Goal: Transaction & Acquisition: Book appointment/travel/reservation

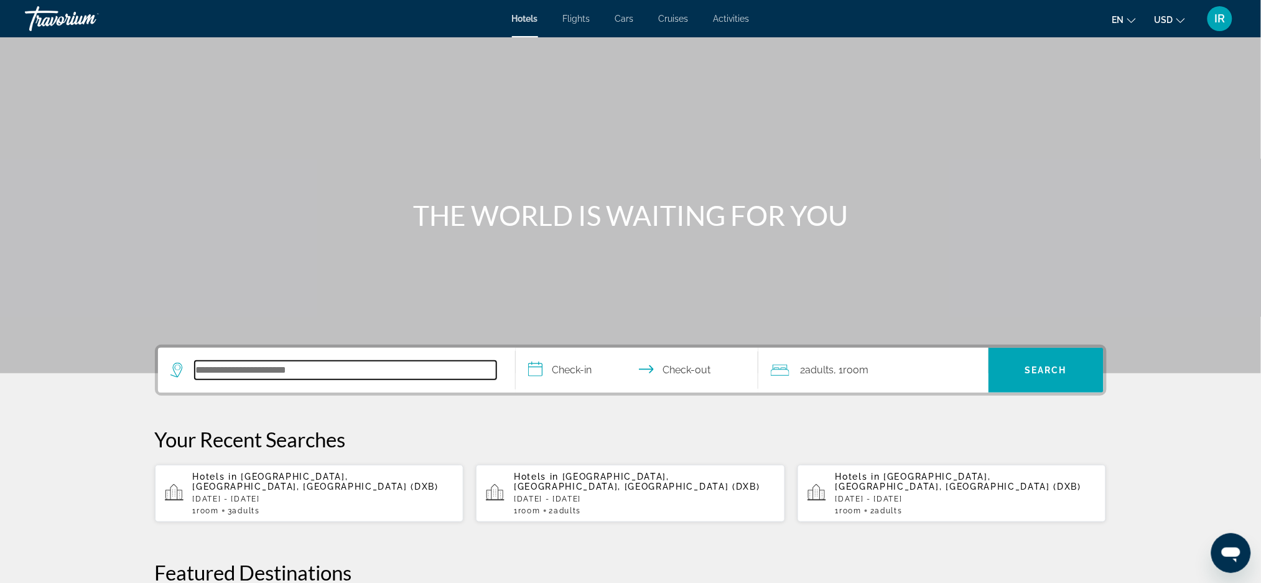
click at [203, 376] on input "Search hotel destination" at bounding box center [346, 370] width 302 height 19
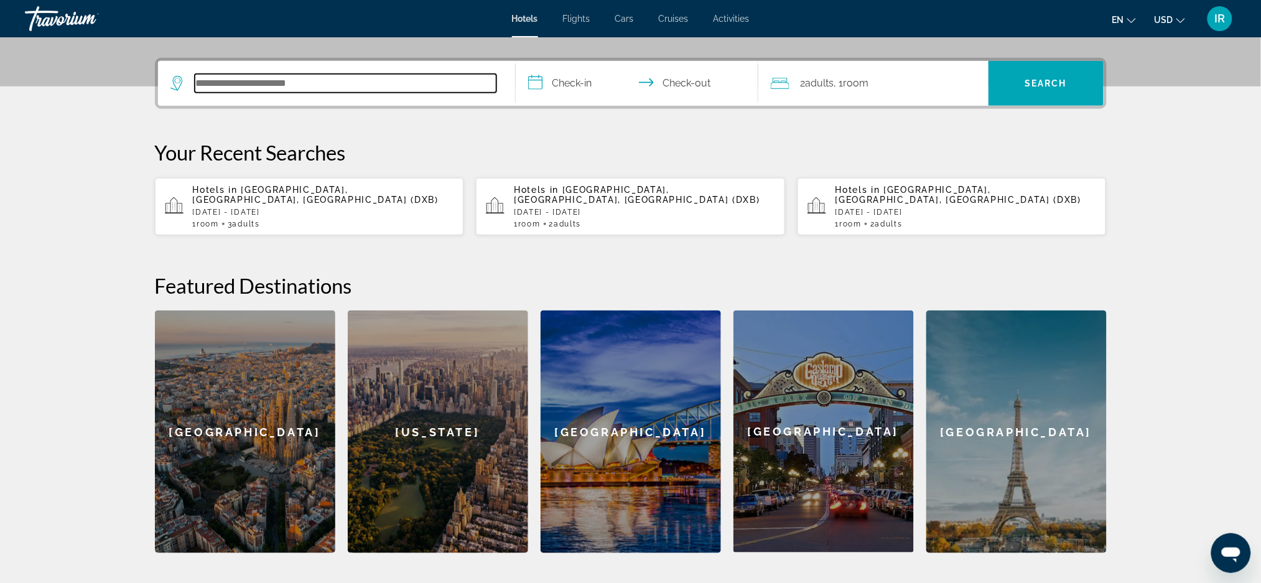
scroll to position [303, 0]
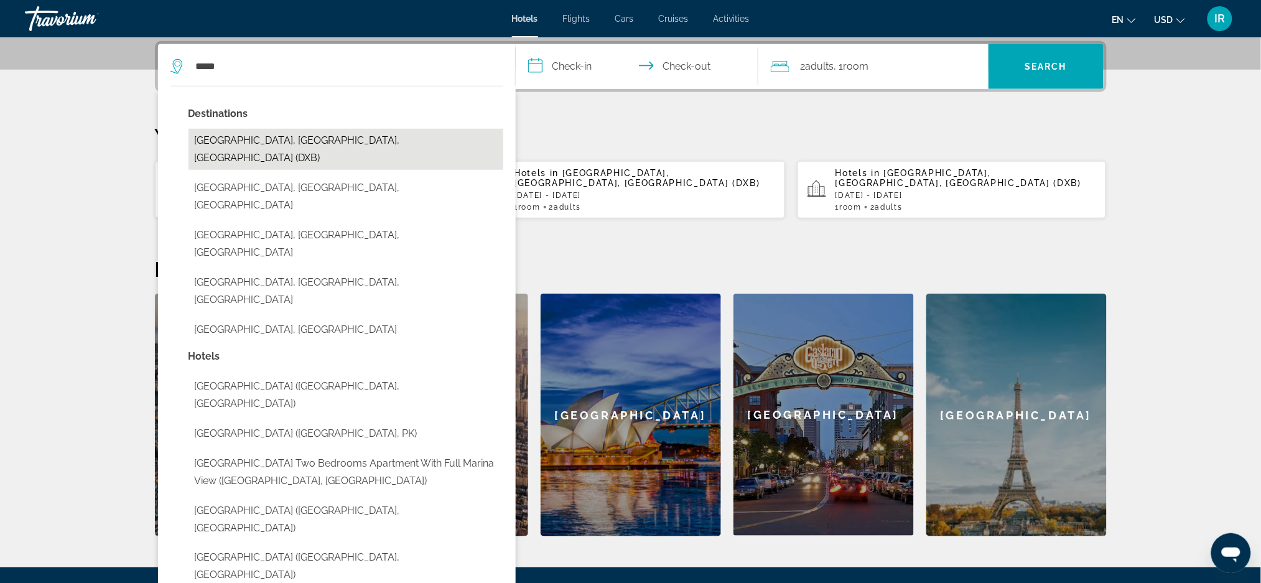
click at [343, 142] on button "[GEOGRAPHIC_DATA], [GEOGRAPHIC_DATA], [GEOGRAPHIC_DATA] (DXB)" at bounding box center [345, 149] width 315 height 41
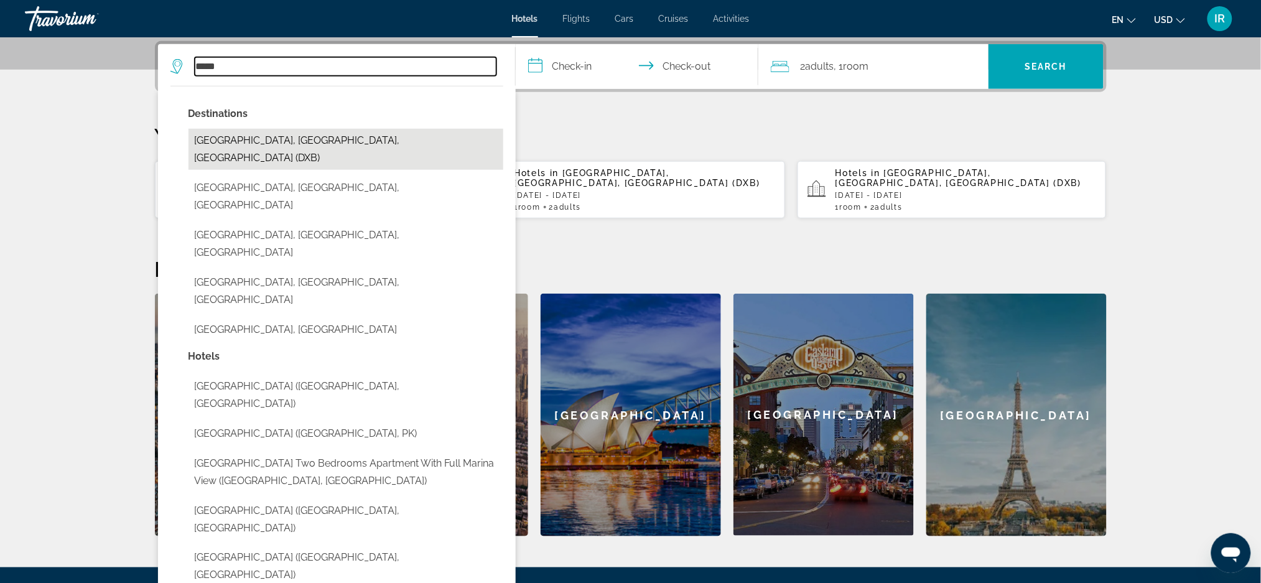
type input "**********"
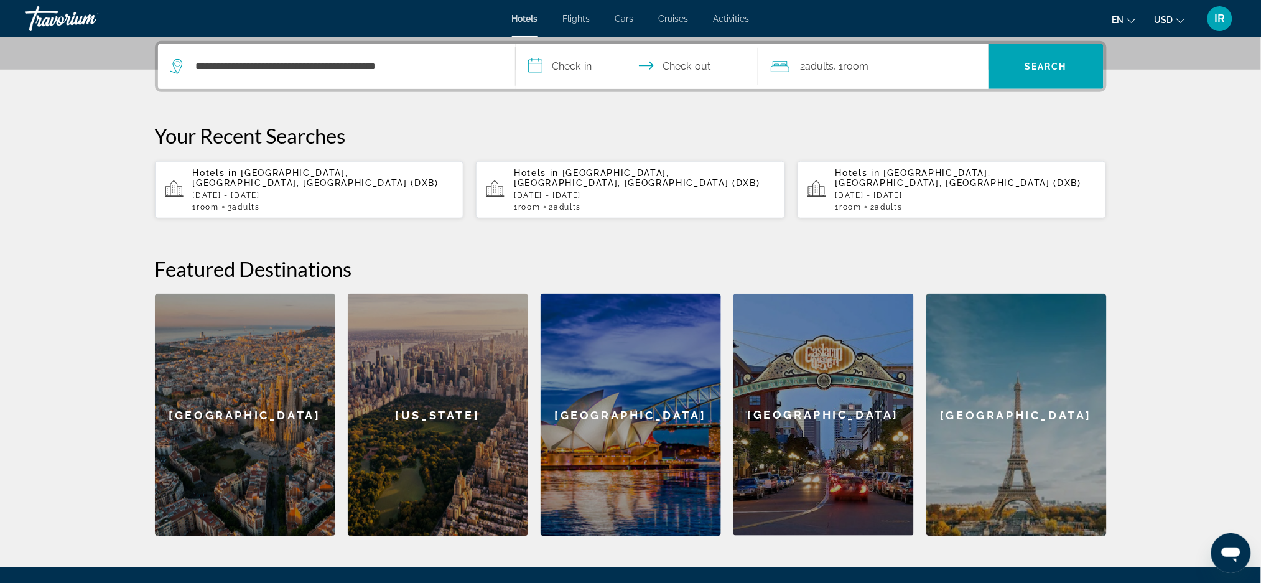
click at [589, 73] on input "**********" at bounding box center [640, 68] width 248 height 49
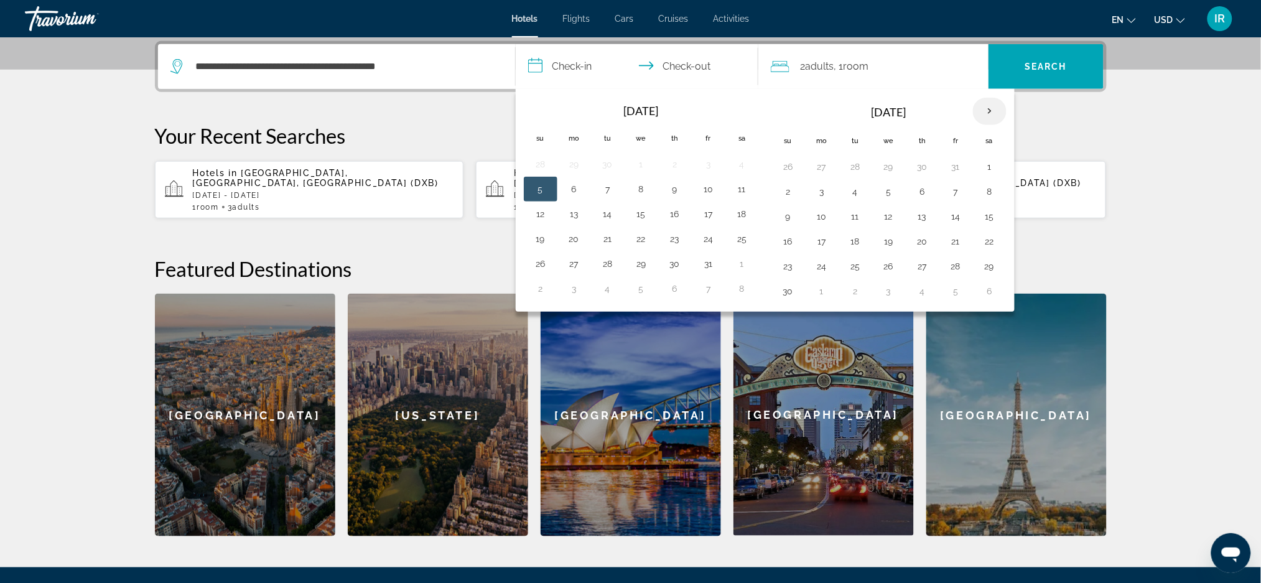
click at [991, 119] on th "Next month" at bounding box center [990, 111] width 34 height 27
click at [994, 119] on th "Next month" at bounding box center [990, 111] width 34 height 27
click at [985, 108] on th "Next month" at bounding box center [990, 111] width 34 height 27
click at [991, 269] on button "28" at bounding box center [989, 265] width 20 height 17
click at [989, 297] on button "7" at bounding box center [989, 290] width 20 height 17
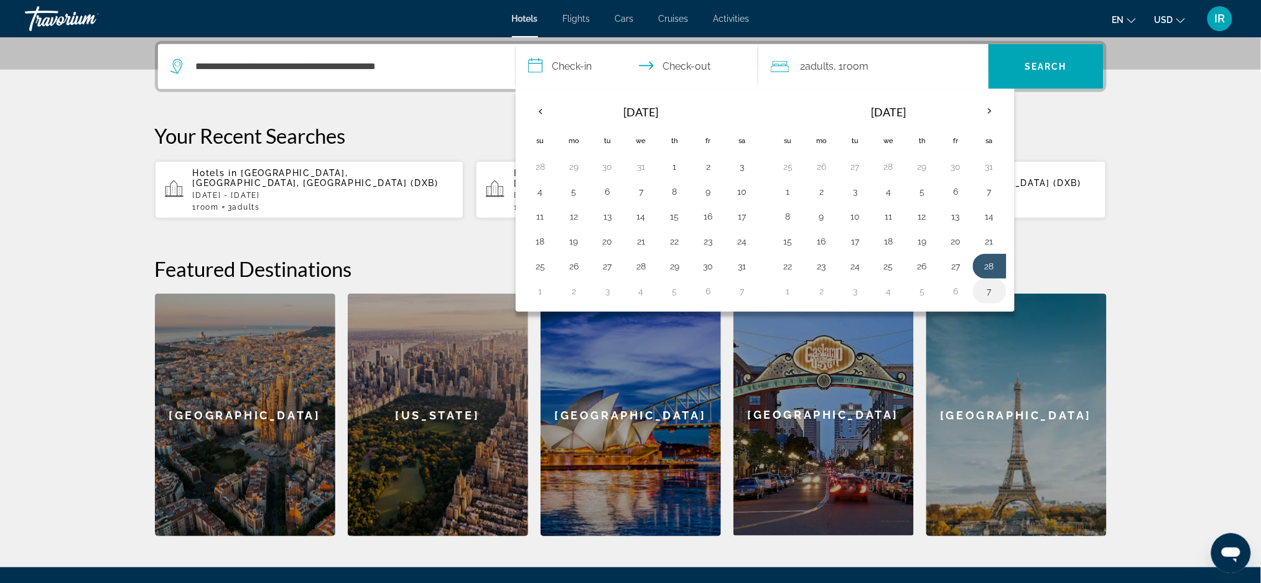
type input "**********"
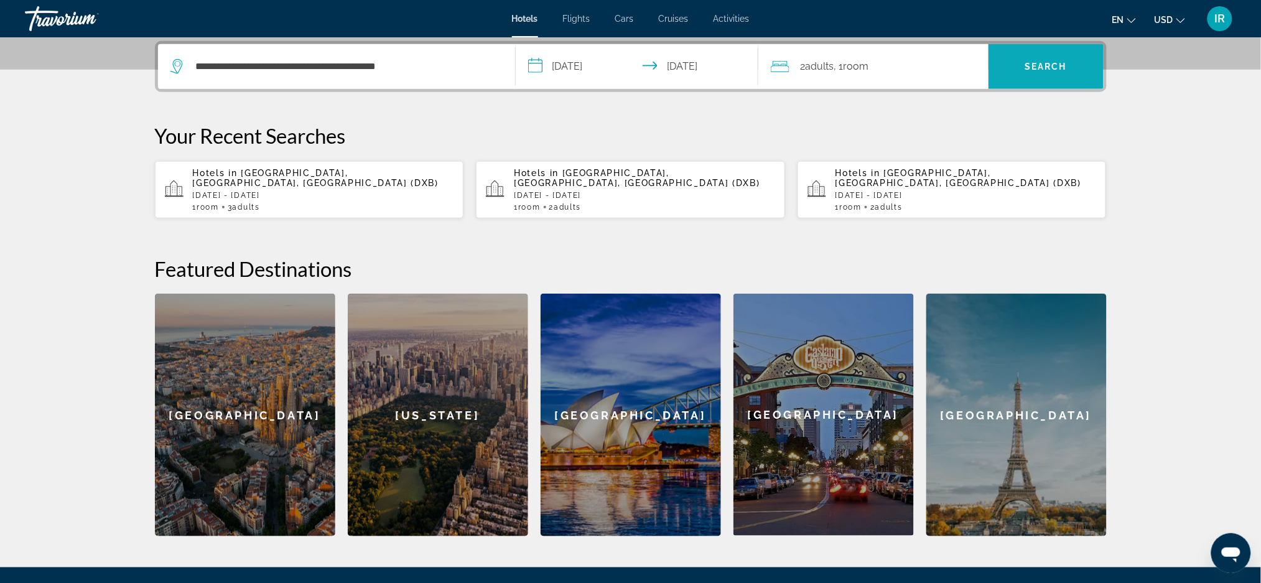
click at [1046, 62] on span "Search" at bounding box center [1045, 67] width 42 height 10
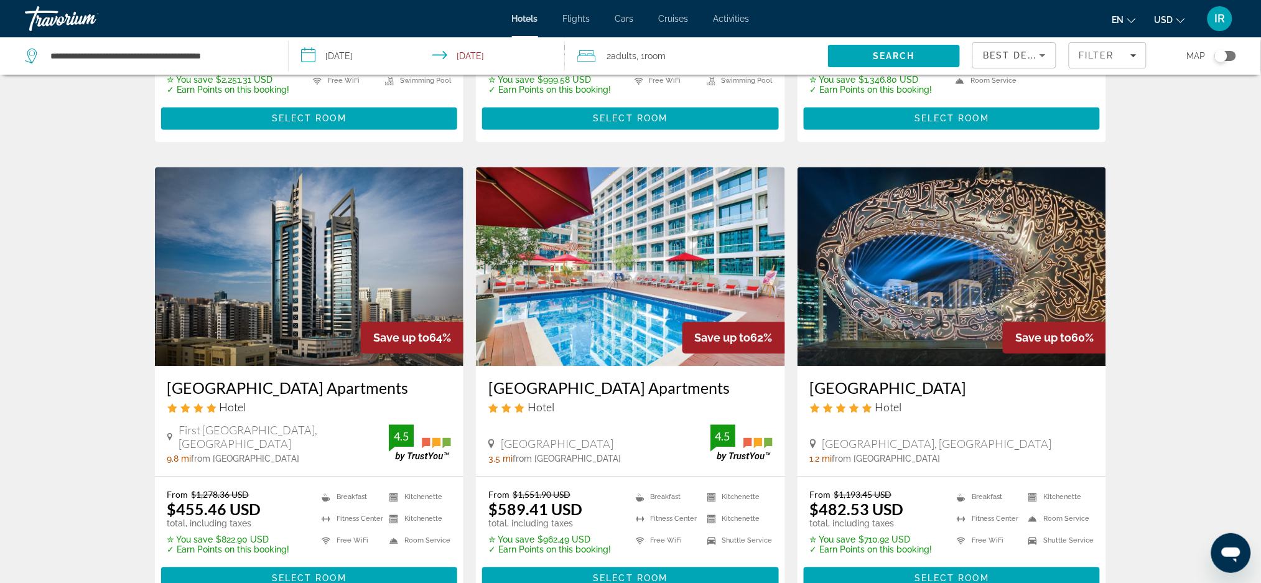
scroll to position [926, 0]
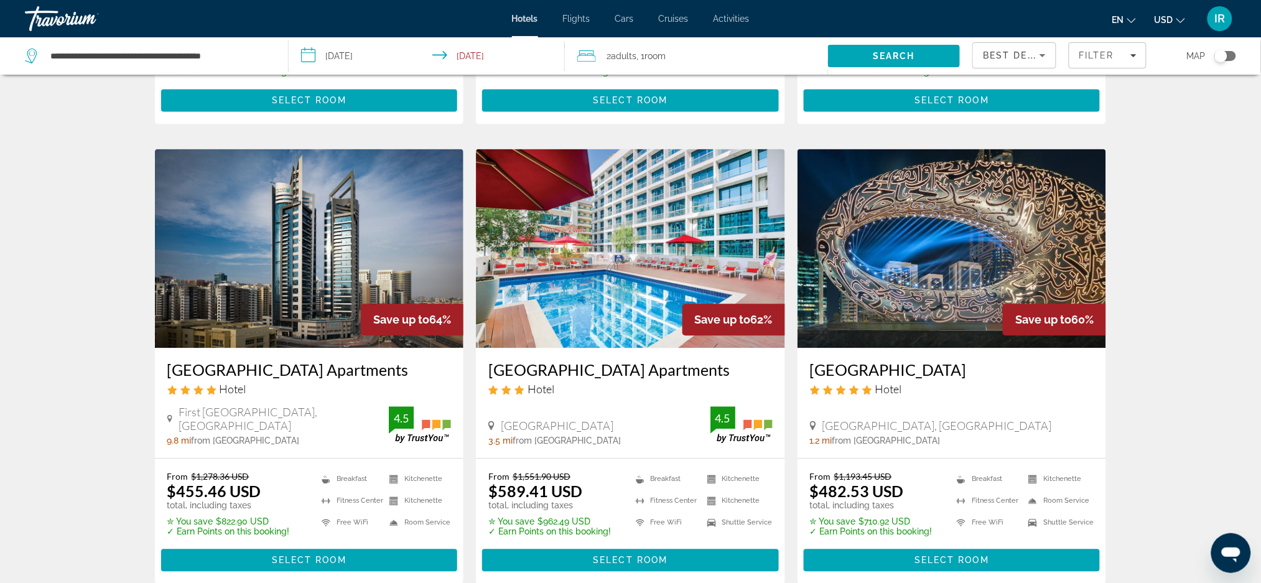
click at [946, 270] on img "Main content" at bounding box center [951, 248] width 309 height 199
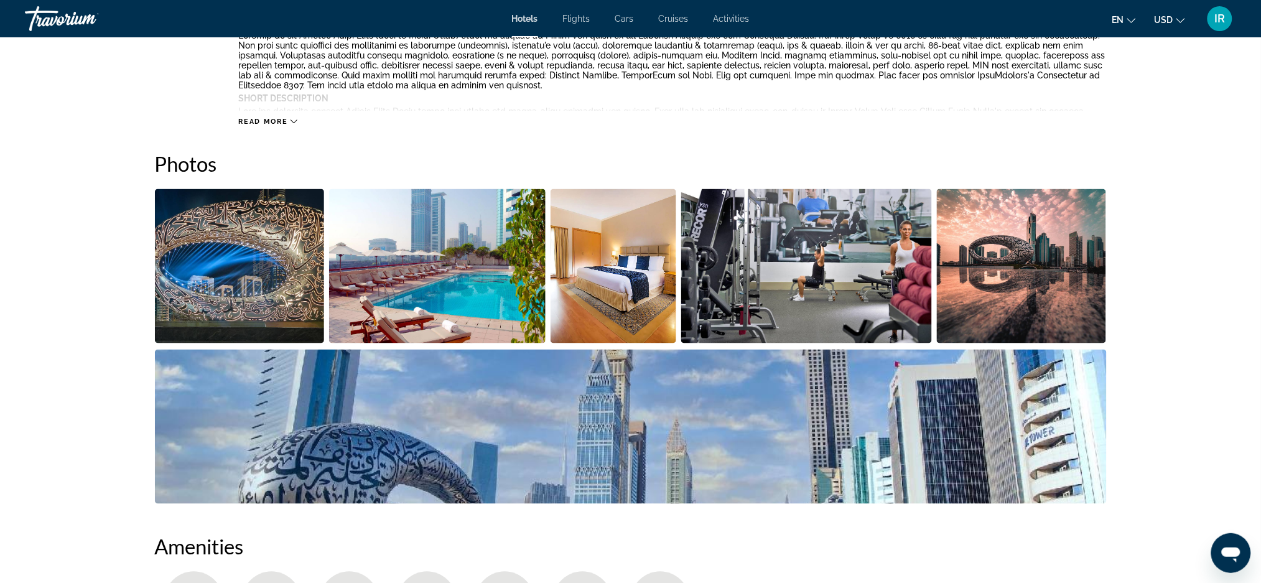
scroll to position [534, 0]
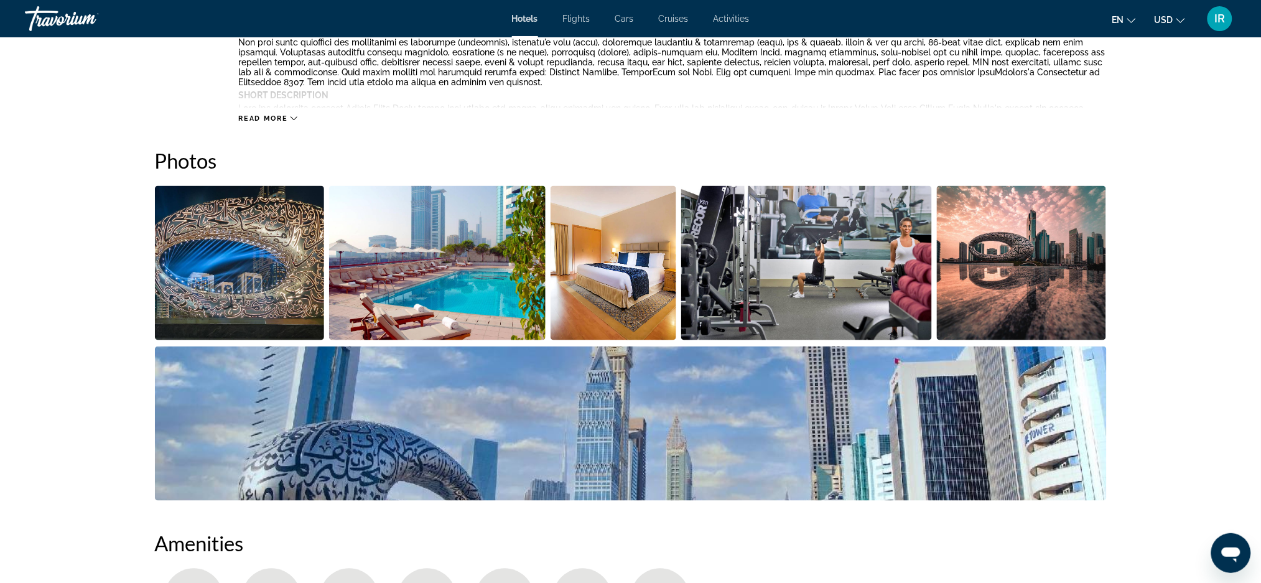
click at [207, 311] on img "Open full-screen image slider" at bounding box center [240, 263] width 170 height 154
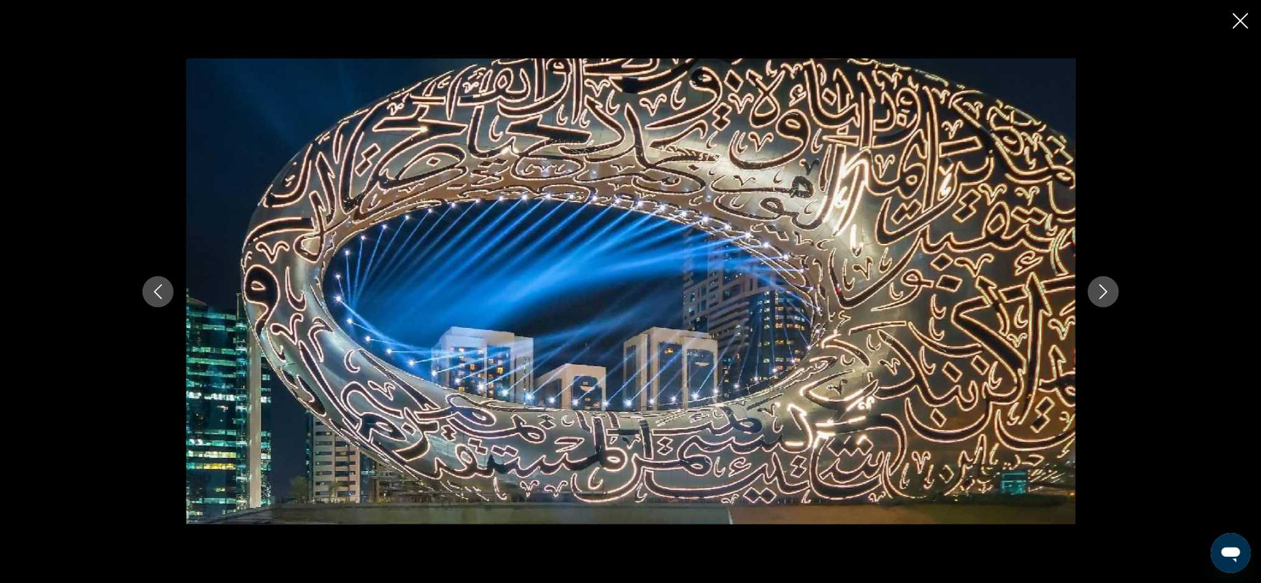
click at [162, 282] on button "Previous image" at bounding box center [157, 291] width 31 height 31
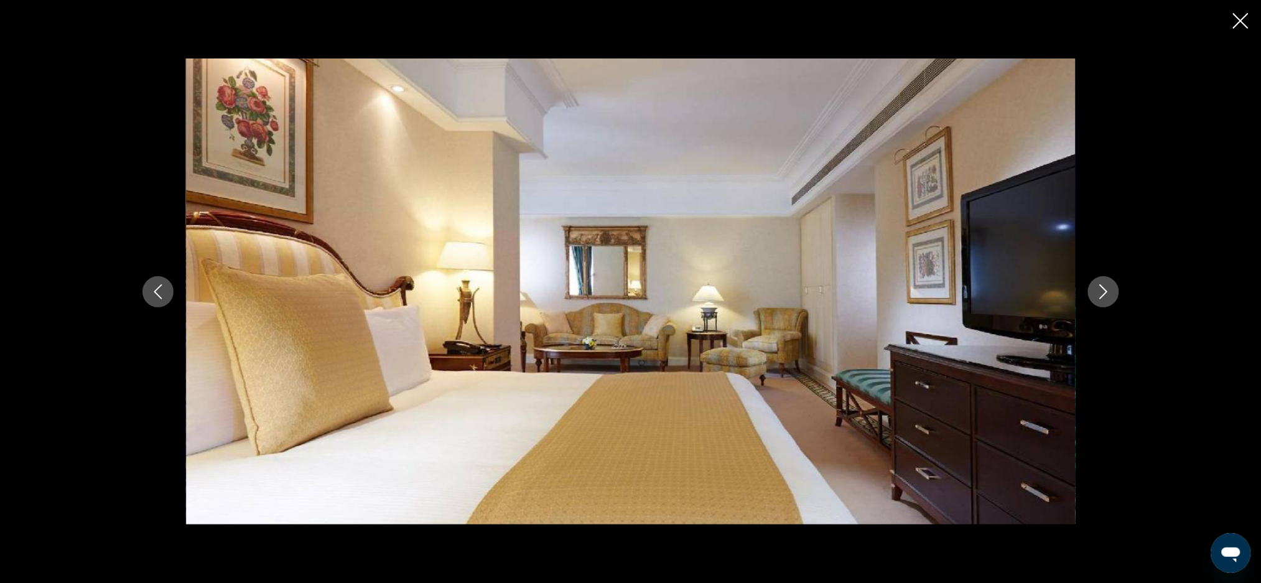
click at [157, 289] on icon "Previous image" at bounding box center [158, 291] width 8 height 15
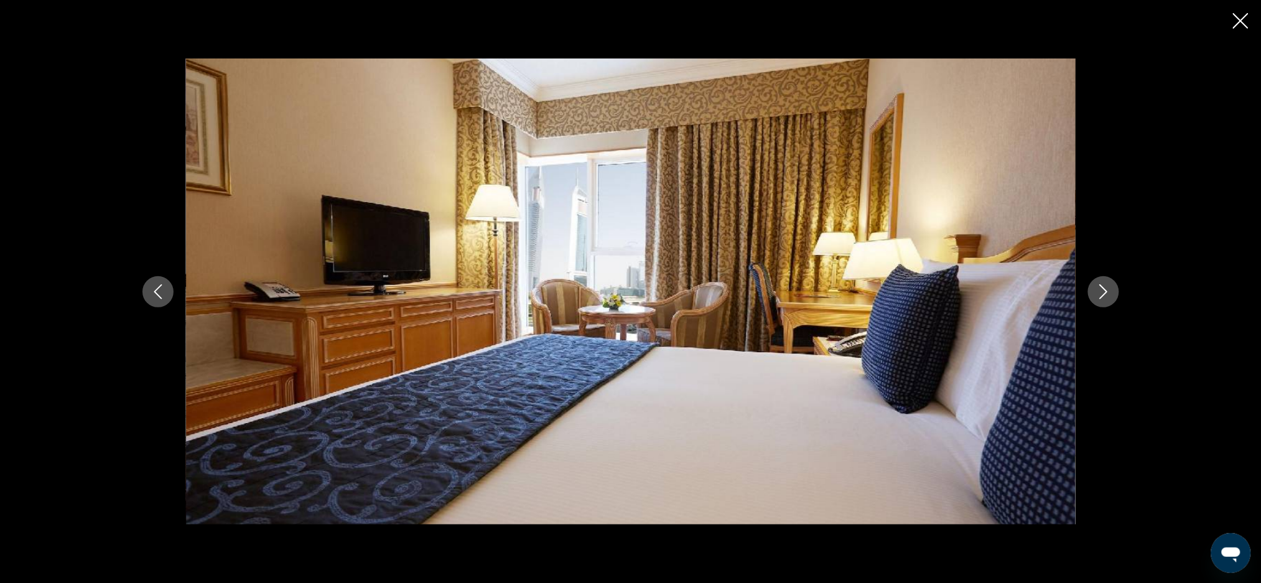
click at [151, 289] on icon "Previous image" at bounding box center [157, 291] width 15 height 15
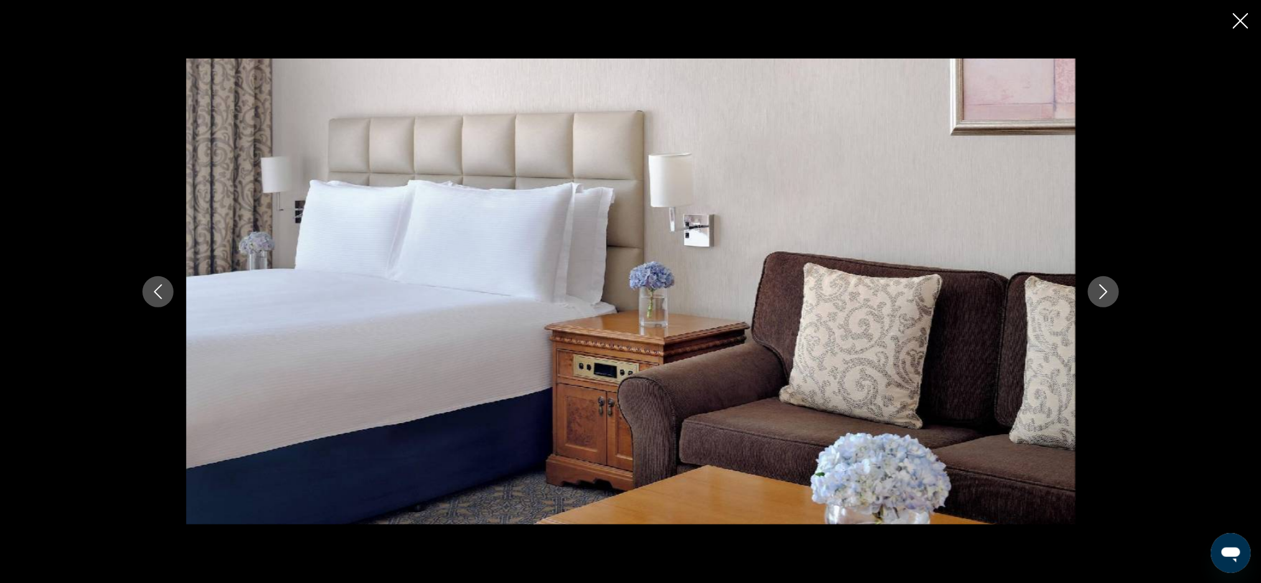
click at [160, 296] on icon "Previous image" at bounding box center [157, 291] width 15 height 15
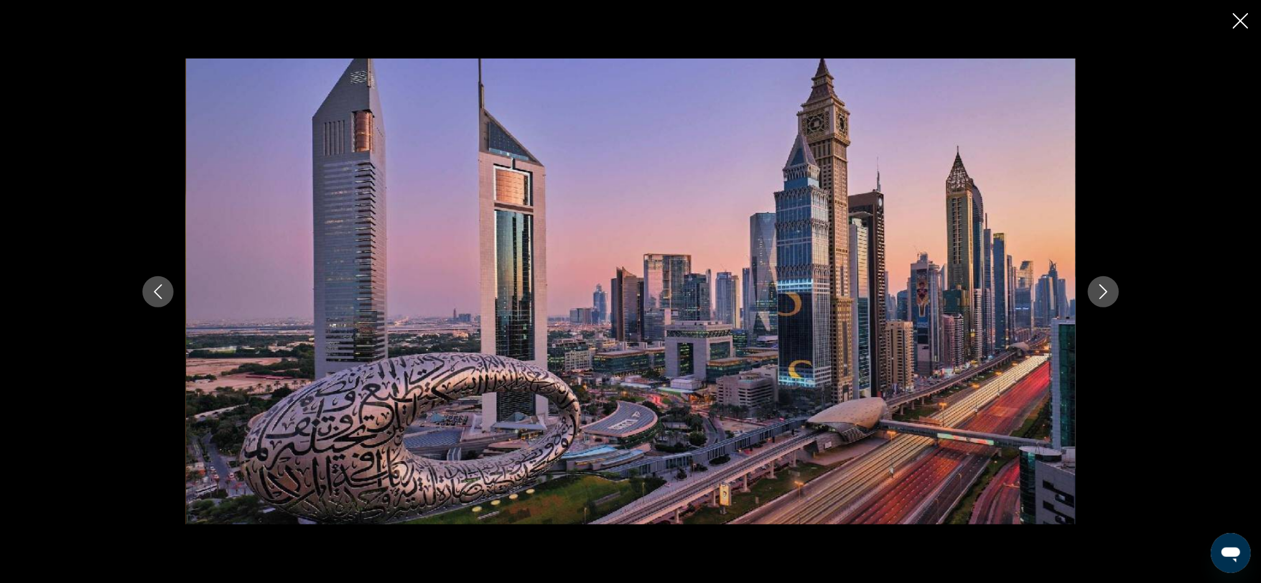
click at [164, 296] on icon "Previous image" at bounding box center [157, 291] width 15 height 15
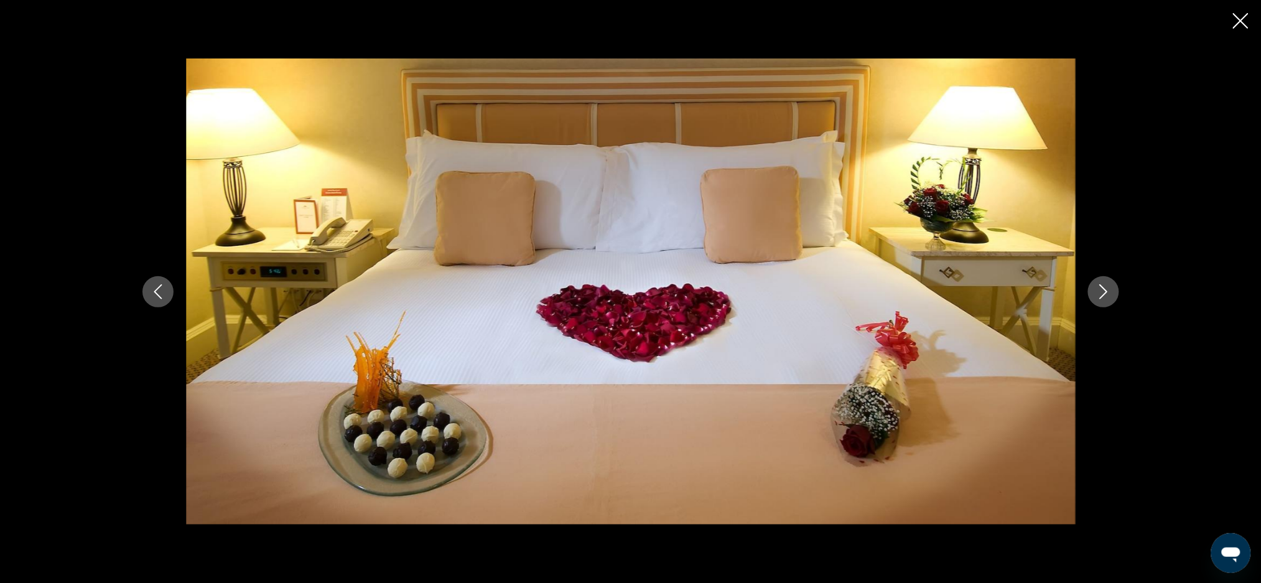
click at [157, 290] on icon "Previous image" at bounding box center [157, 291] width 15 height 15
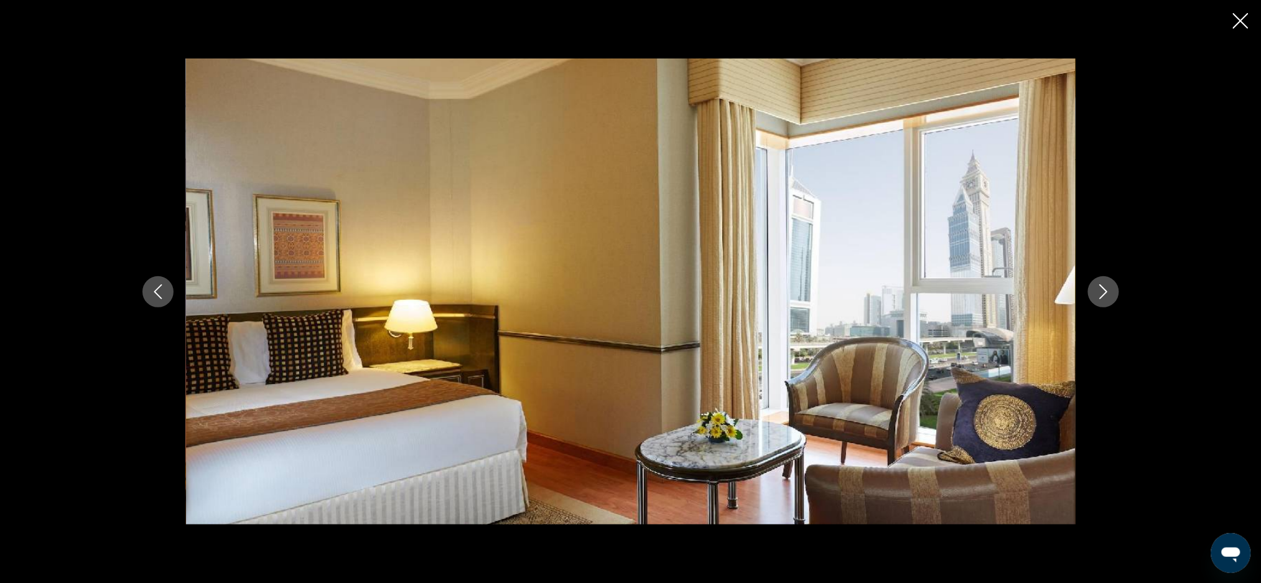
click at [158, 297] on icon "Previous image" at bounding box center [157, 291] width 15 height 15
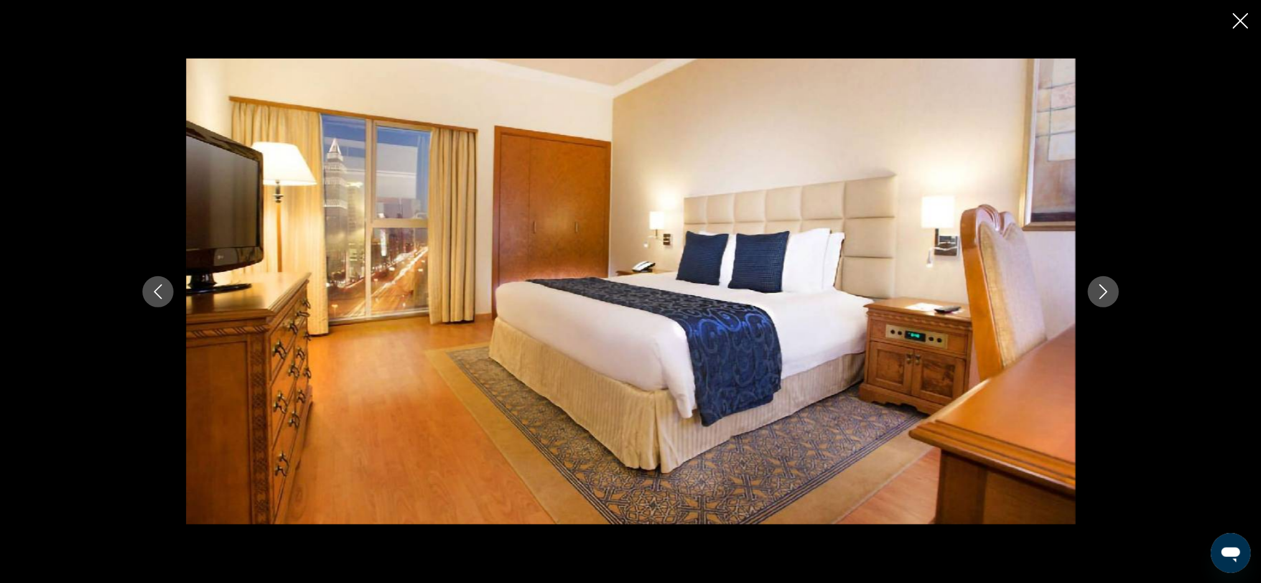
click at [162, 298] on icon "Previous image" at bounding box center [158, 291] width 8 height 15
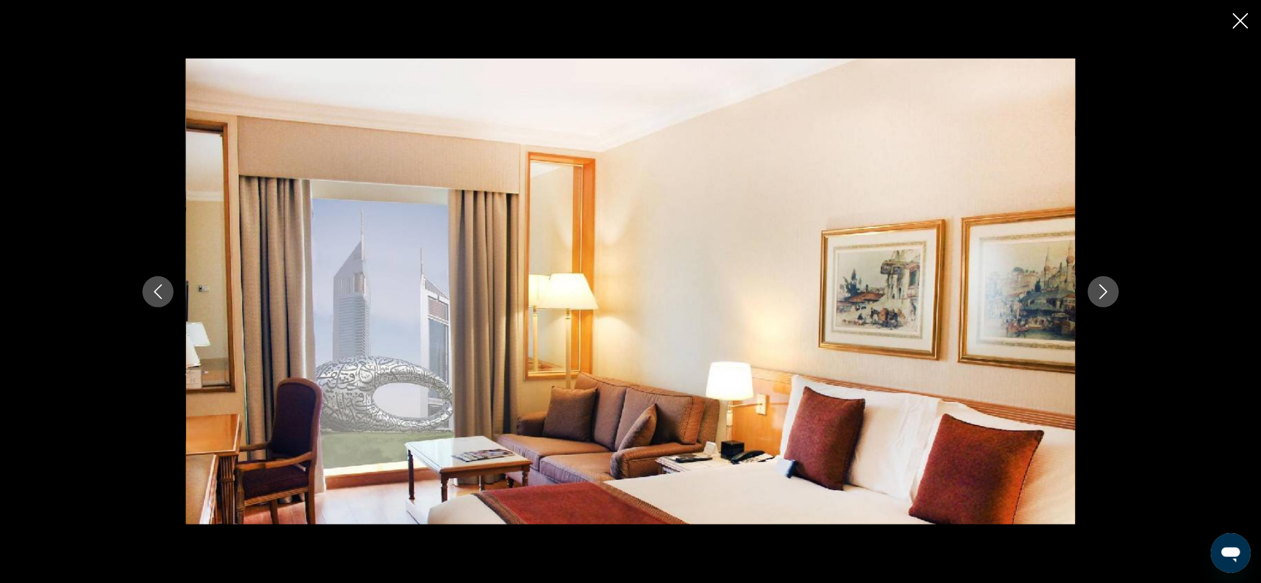
click at [162, 300] on button "Previous image" at bounding box center [157, 291] width 31 height 31
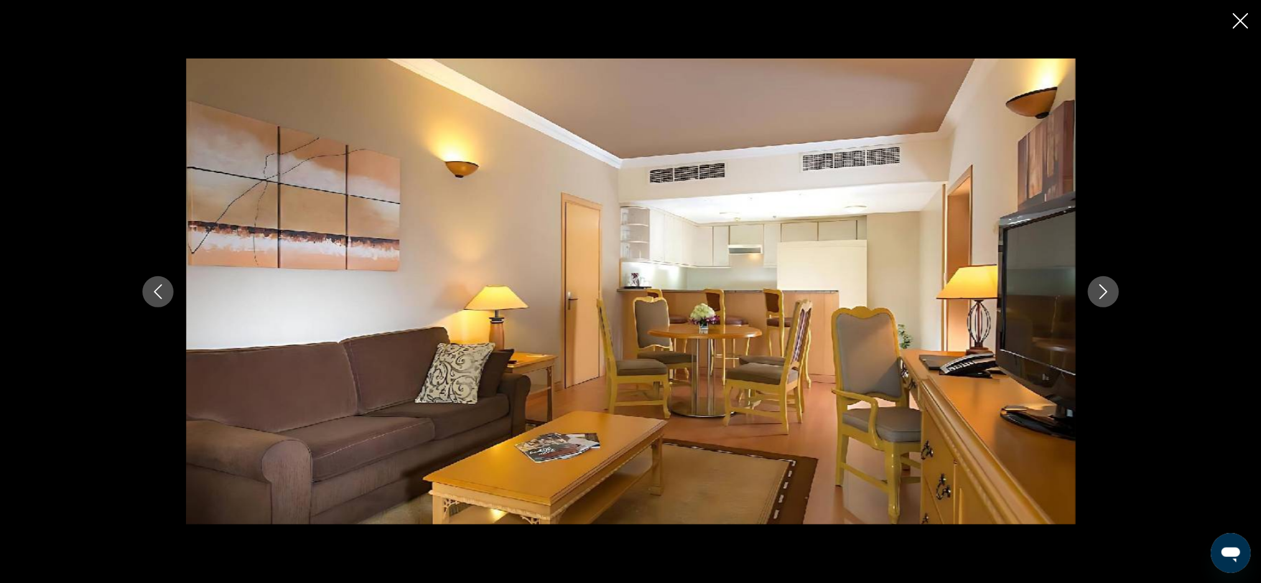
click at [157, 292] on icon "Previous image" at bounding box center [157, 291] width 15 height 15
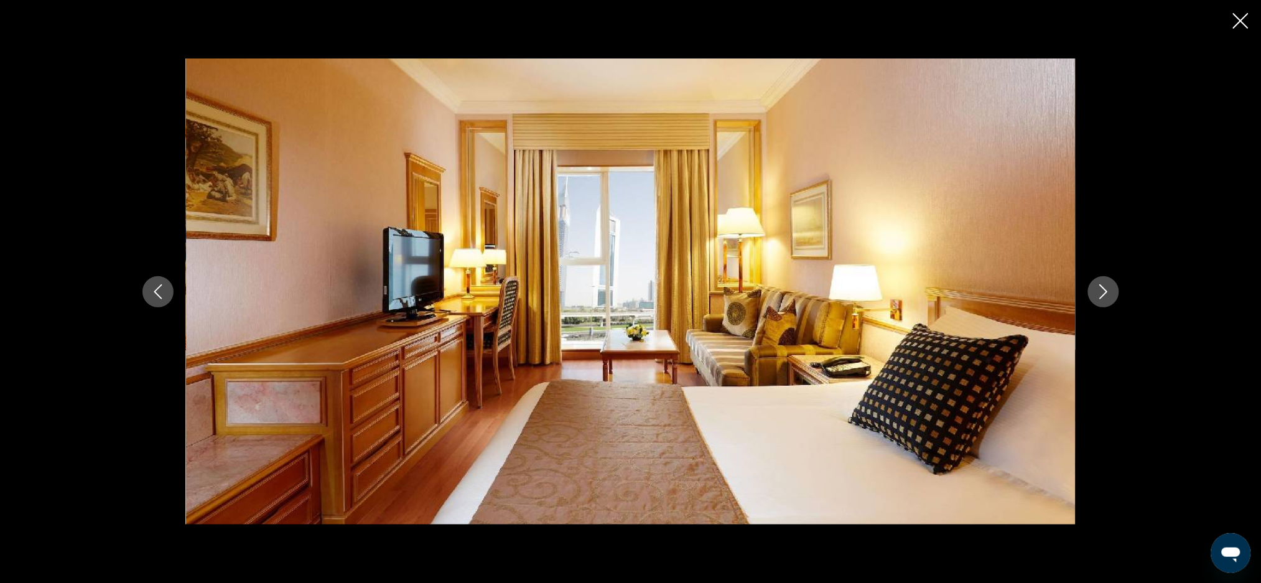
click at [156, 294] on icon "Previous image" at bounding box center [157, 291] width 15 height 15
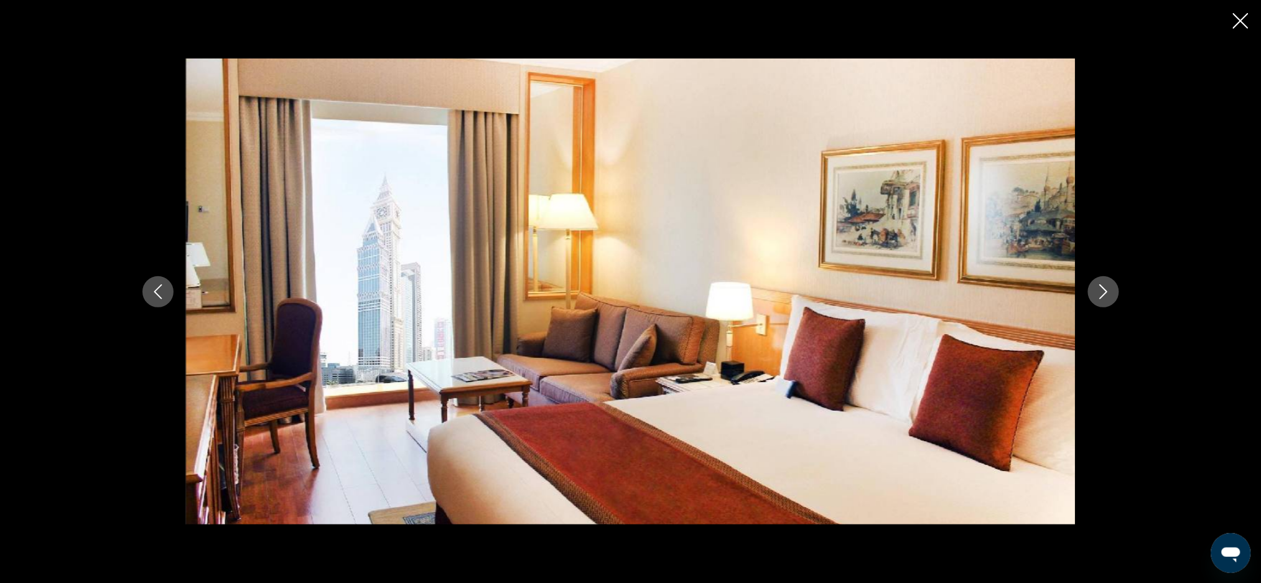
click at [164, 294] on icon "Previous image" at bounding box center [157, 291] width 15 height 15
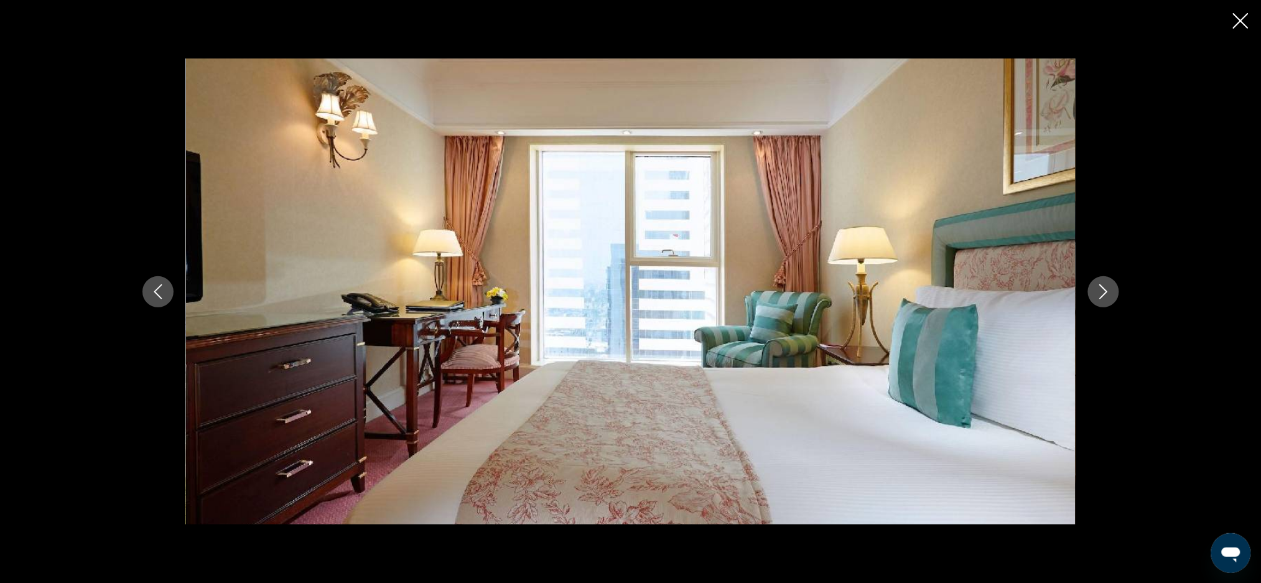
click at [160, 295] on icon "Previous image" at bounding box center [157, 291] width 15 height 15
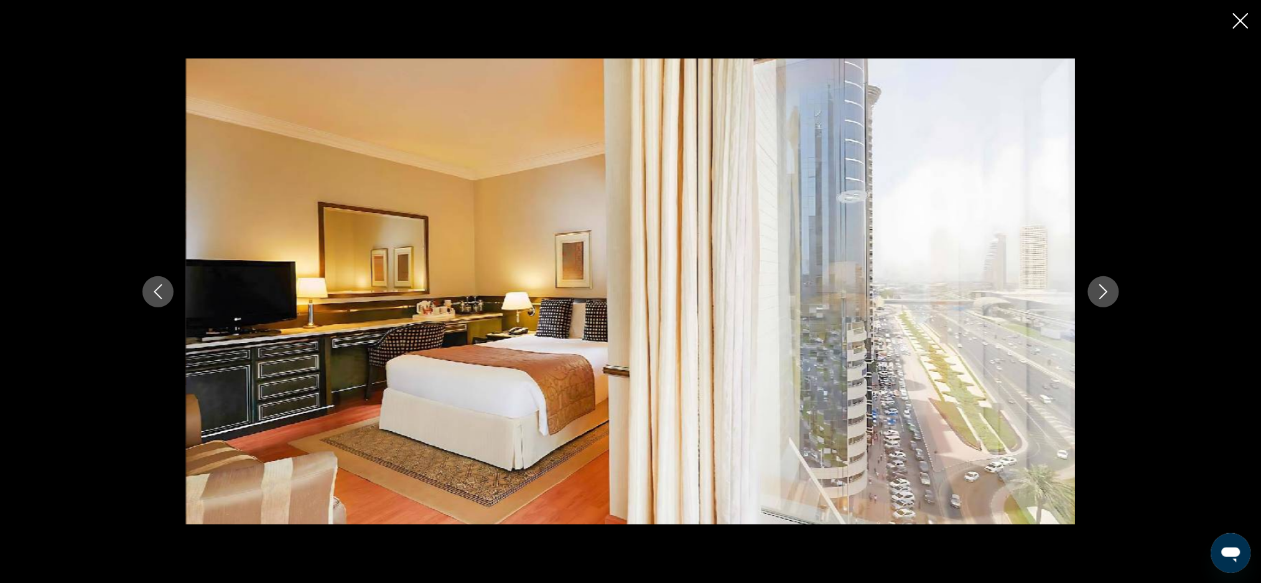
click at [150, 291] on icon "Previous image" at bounding box center [157, 291] width 15 height 15
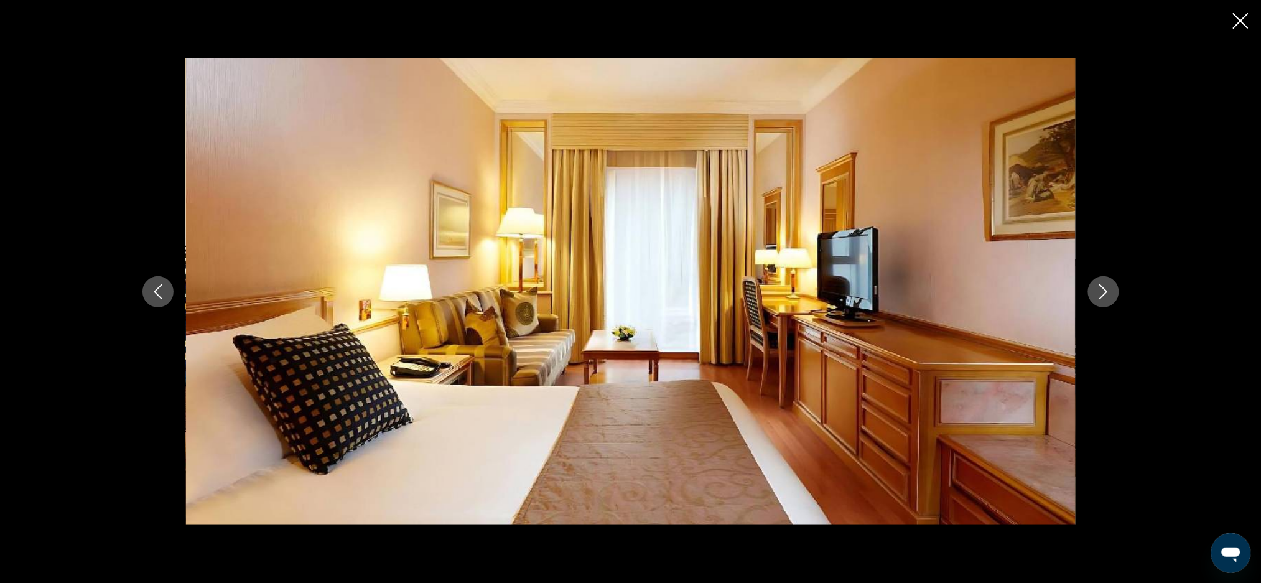
click at [154, 295] on icon "Previous image" at bounding box center [157, 291] width 15 height 15
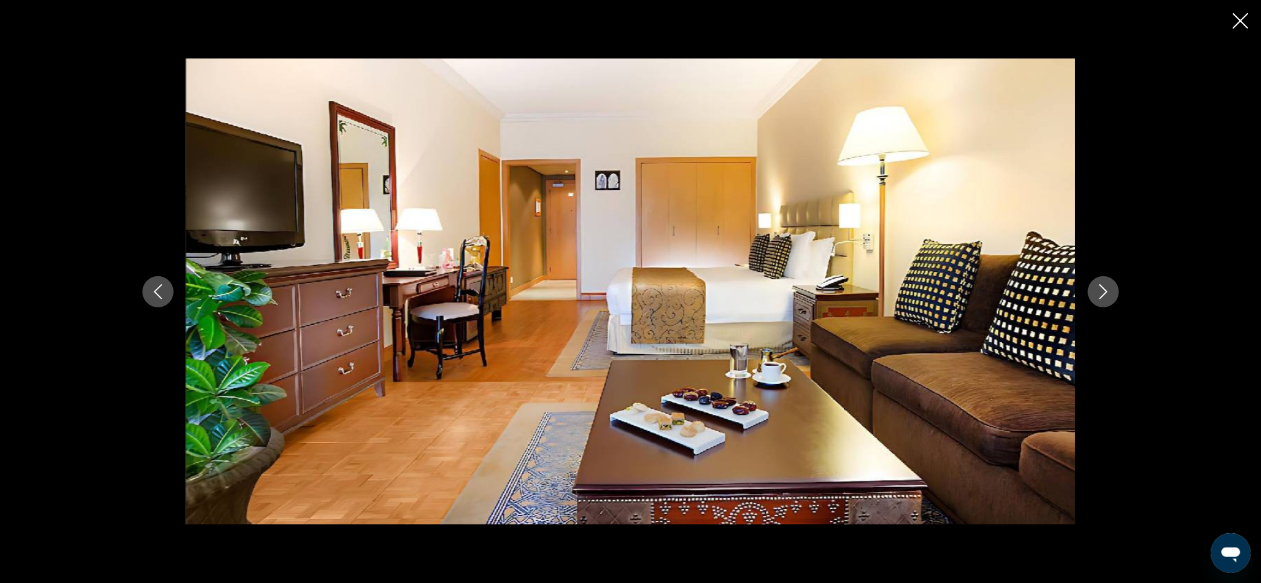
click at [158, 292] on icon "Previous image" at bounding box center [157, 291] width 15 height 15
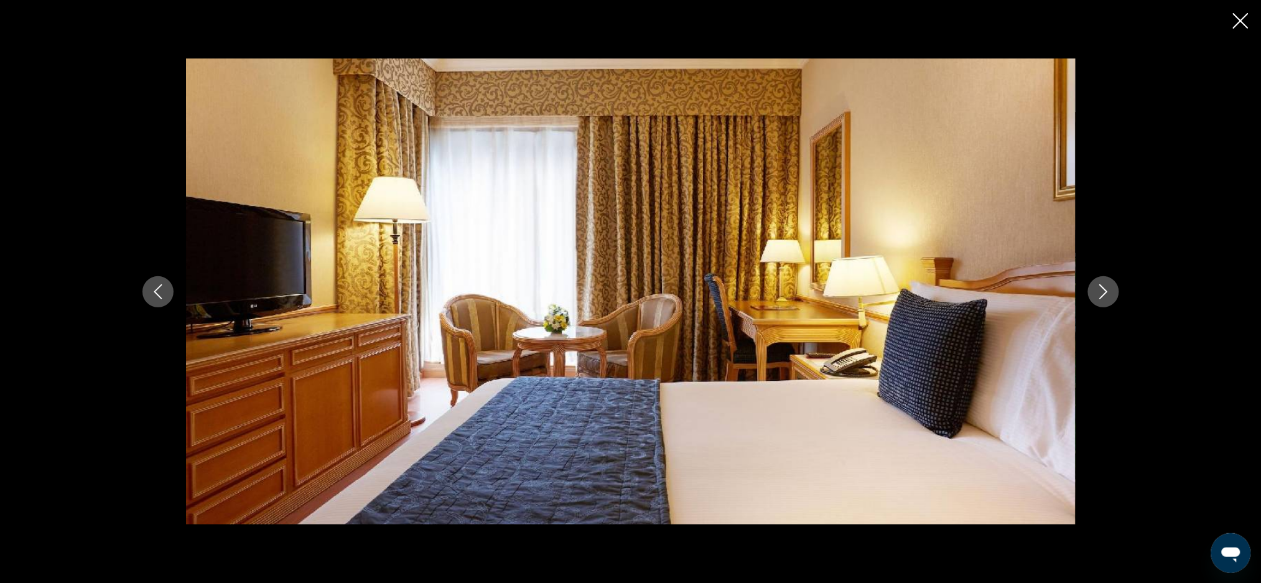
click at [161, 295] on icon "Previous image" at bounding box center [157, 291] width 15 height 15
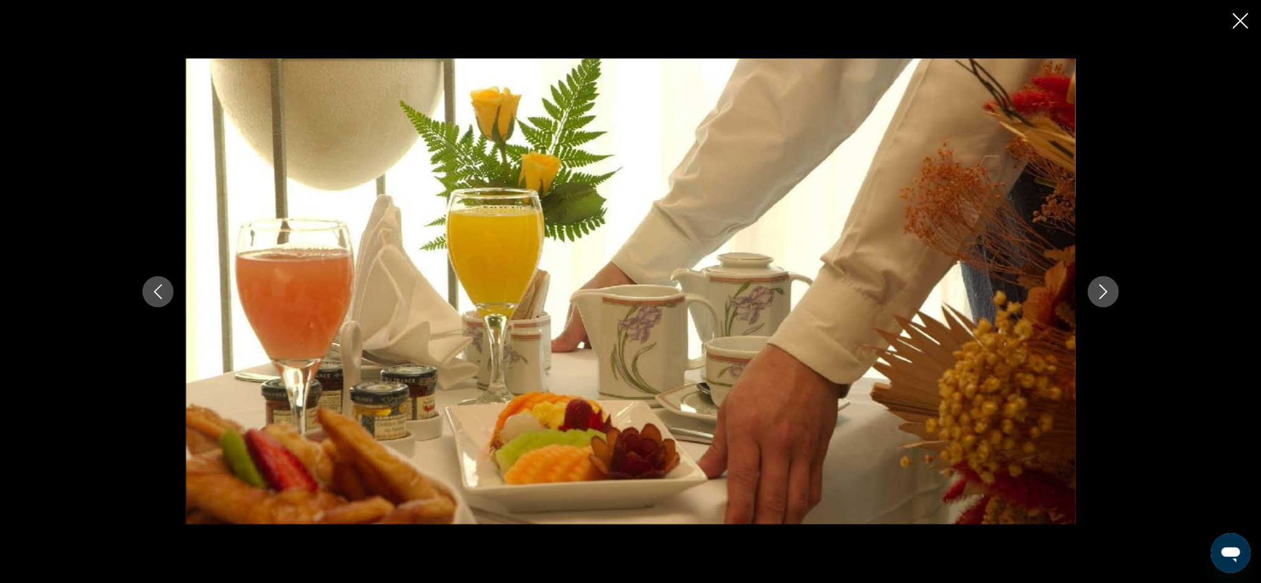
click at [162, 295] on icon "Previous image" at bounding box center [157, 291] width 15 height 15
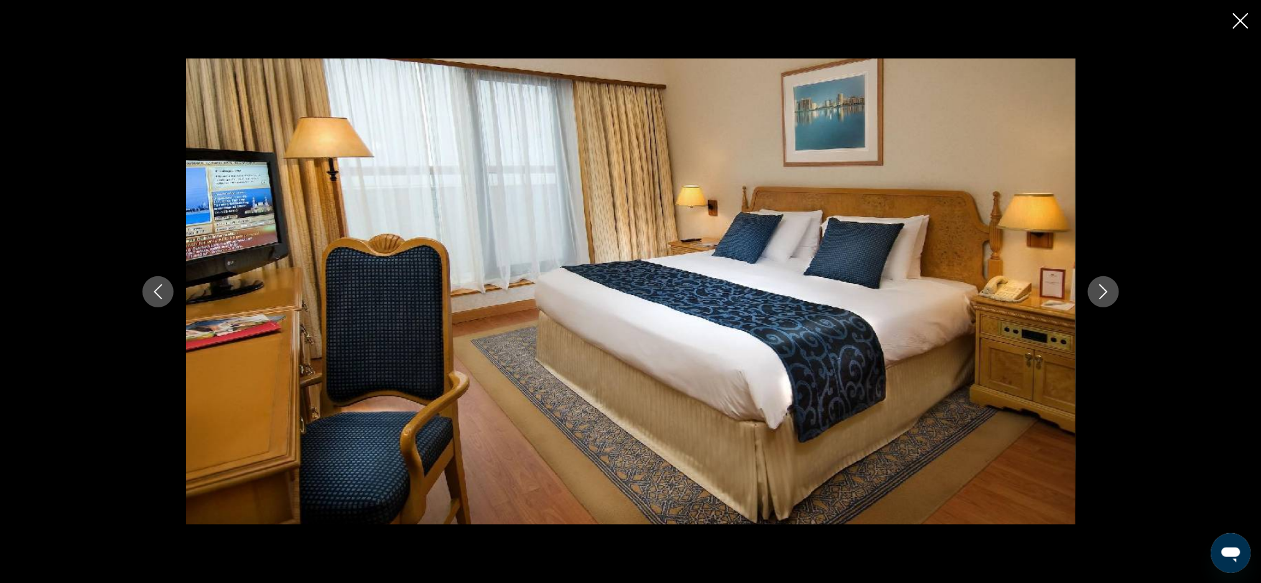
click at [162, 295] on icon "Previous image" at bounding box center [157, 291] width 15 height 15
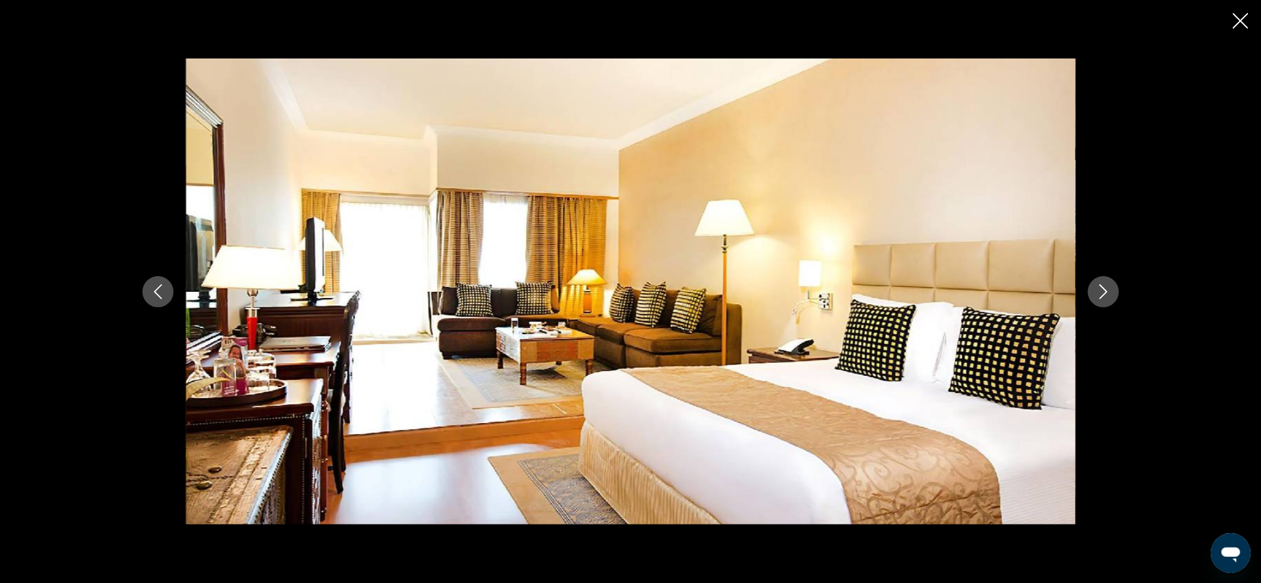
click at [163, 293] on icon "Previous image" at bounding box center [157, 291] width 15 height 15
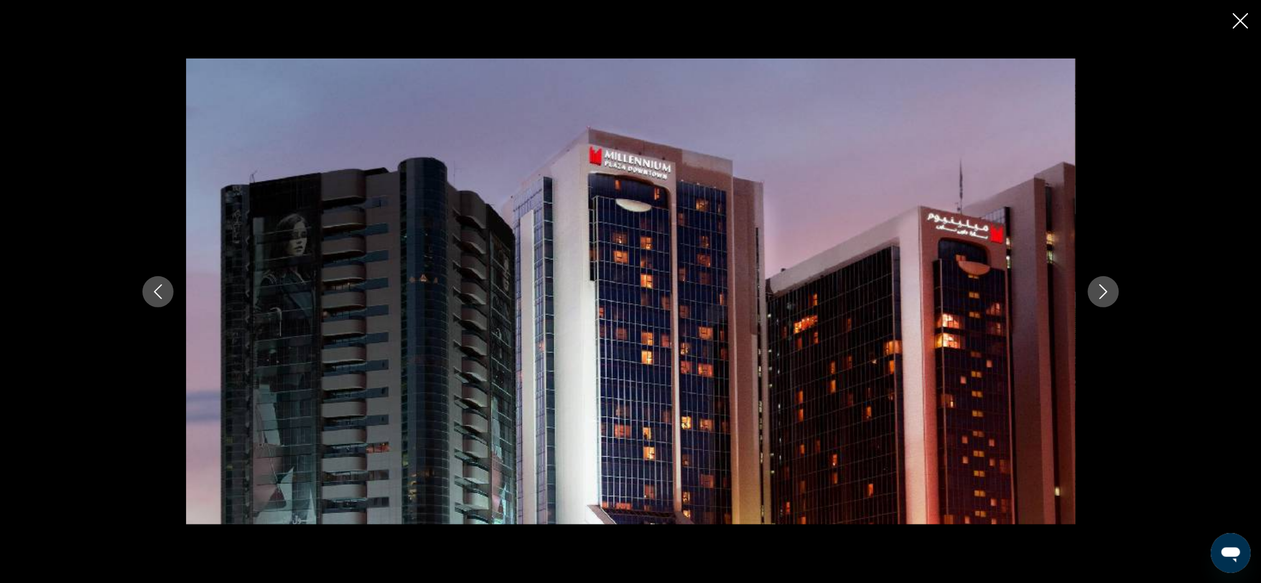
click at [157, 295] on icon "Previous image" at bounding box center [157, 291] width 15 height 15
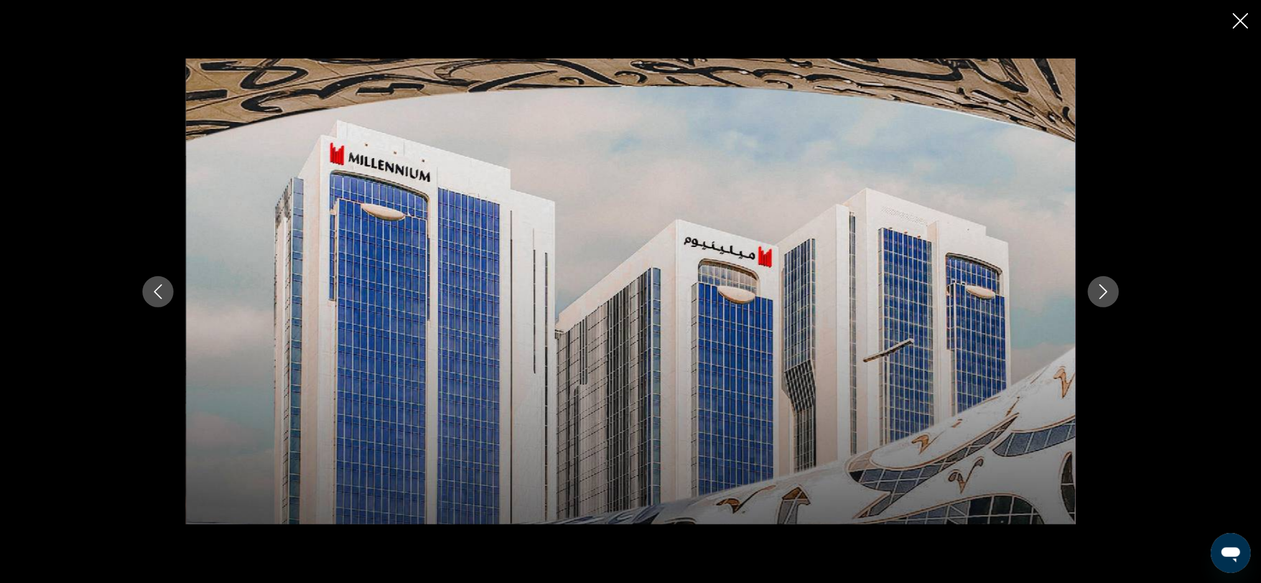
click at [158, 290] on icon "Previous image" at bounding box center [157, 291] width 15 height 15
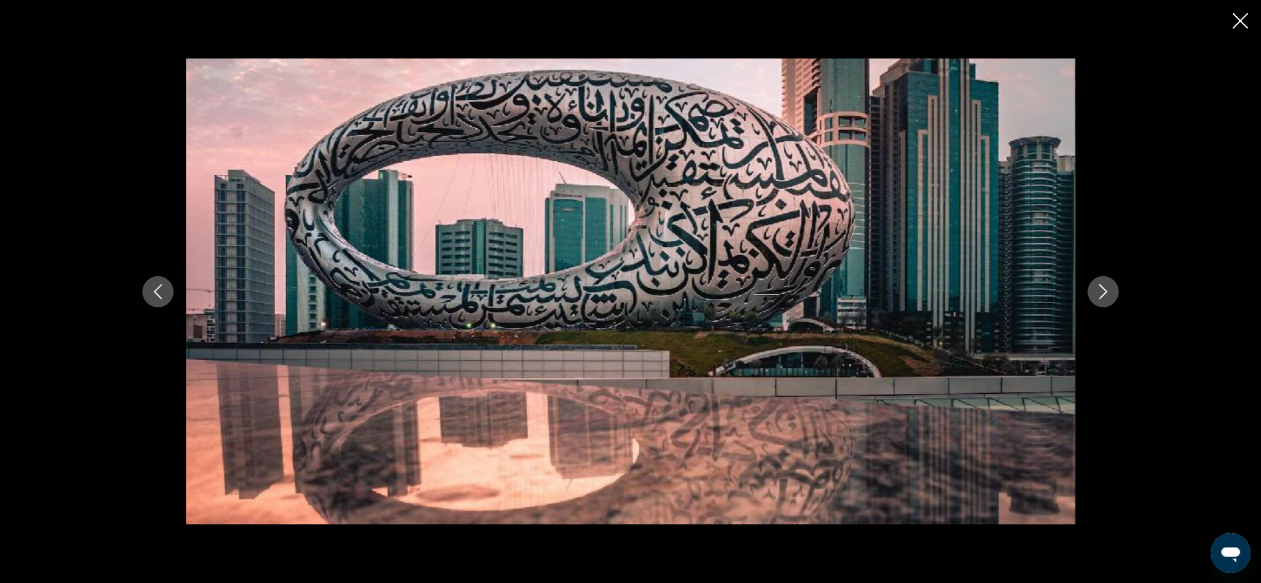
click at [157, 298] on icon "Previous image" at bounding box center [157, 291] width 15 height 15
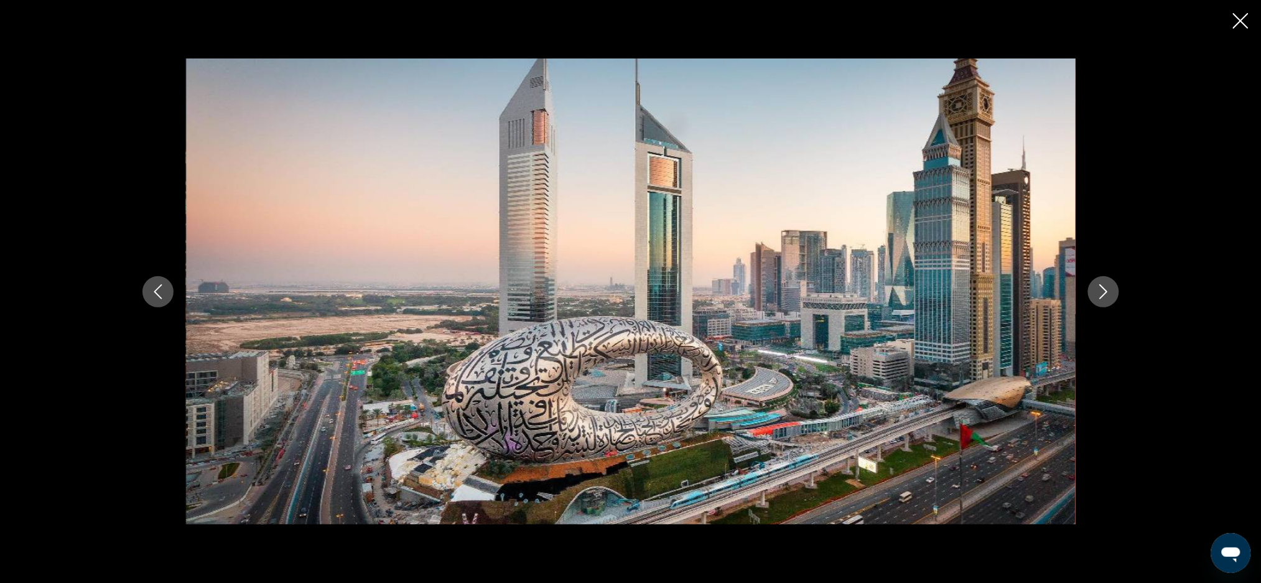
click at [159, 296] on icon "Previous image" at bounding box center [158, 291] width 8 height 15
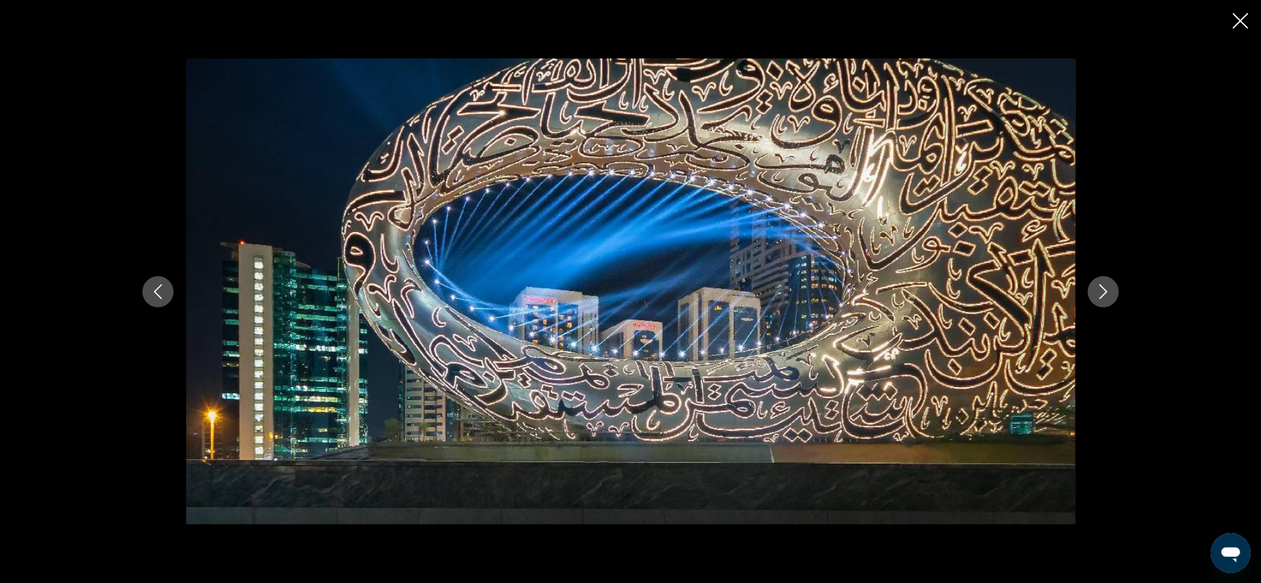
click at [154, 290] on icon "Previous image" at bounding box center [157, 291] width 15 height 15
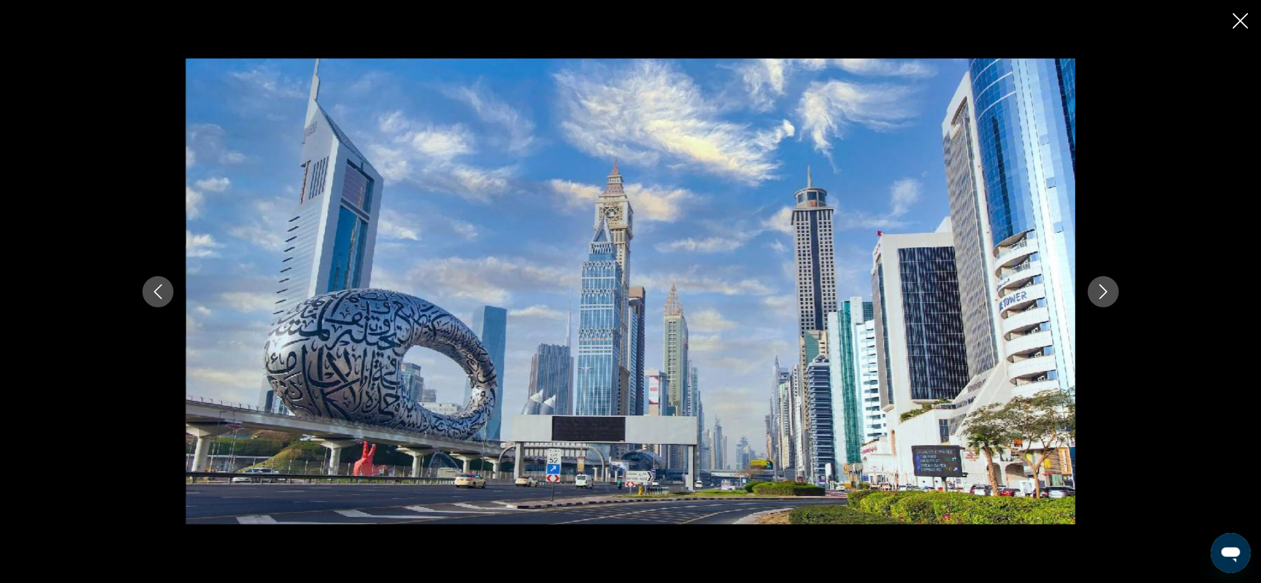
click at [155, 290] on icon "Previous image" at bounding box center [158, 291] width 8 height 15
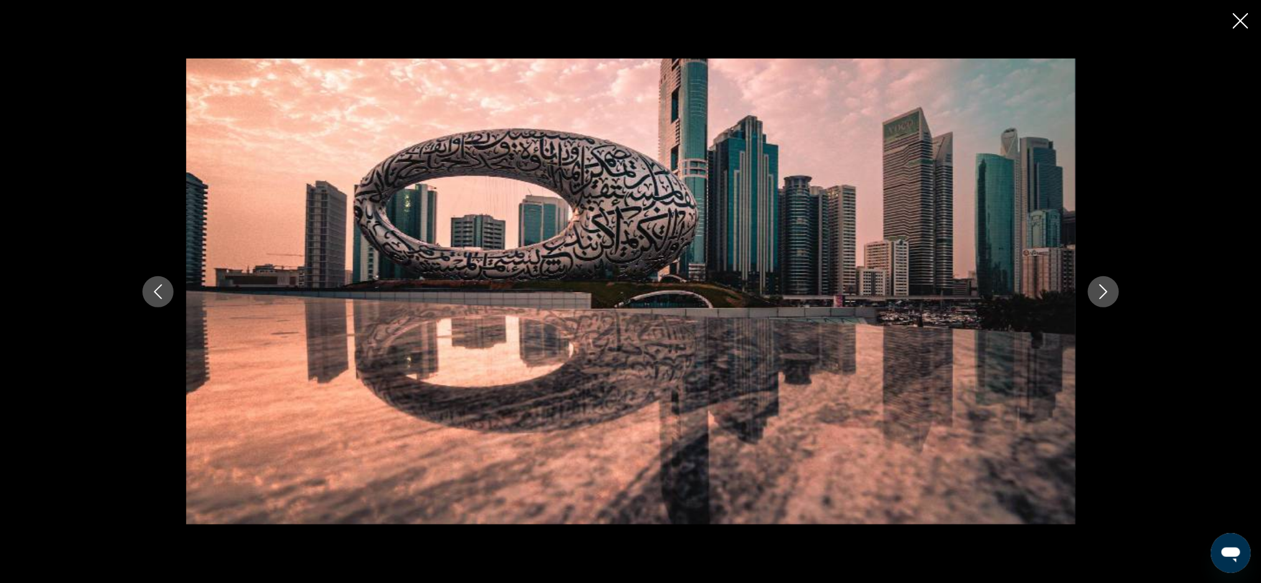
click at [157, 290] on icon "Previous image" at bounding box center [157, 291] width 15 height 15
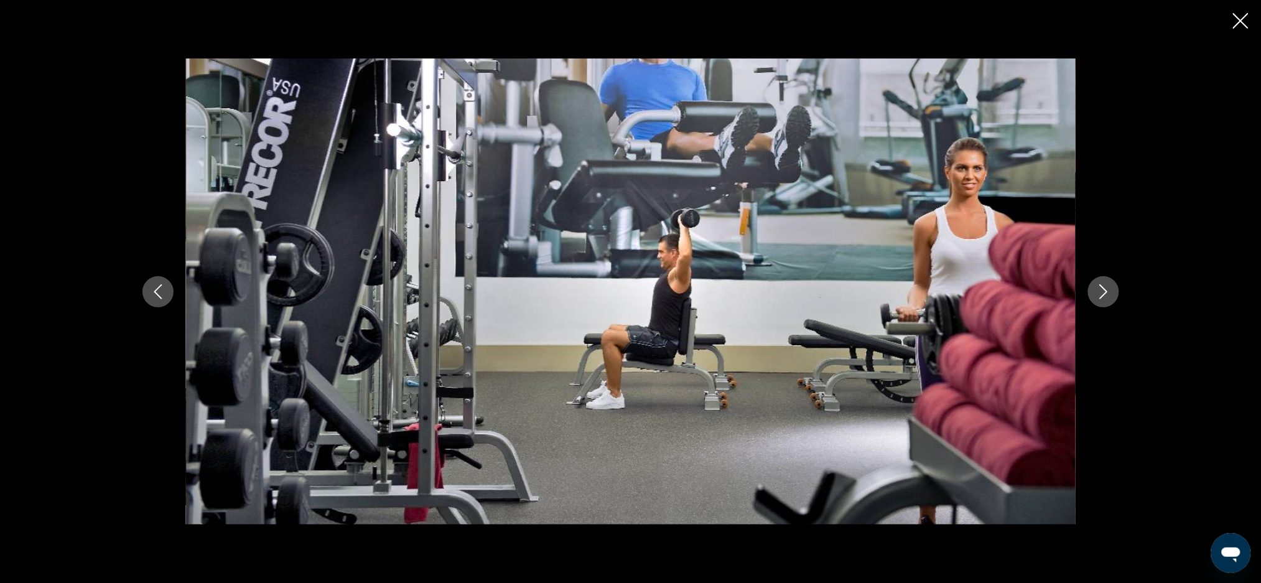
click at [154, 292] on icon "Previous image" at bounding box center [157, 291] width 15 height 15
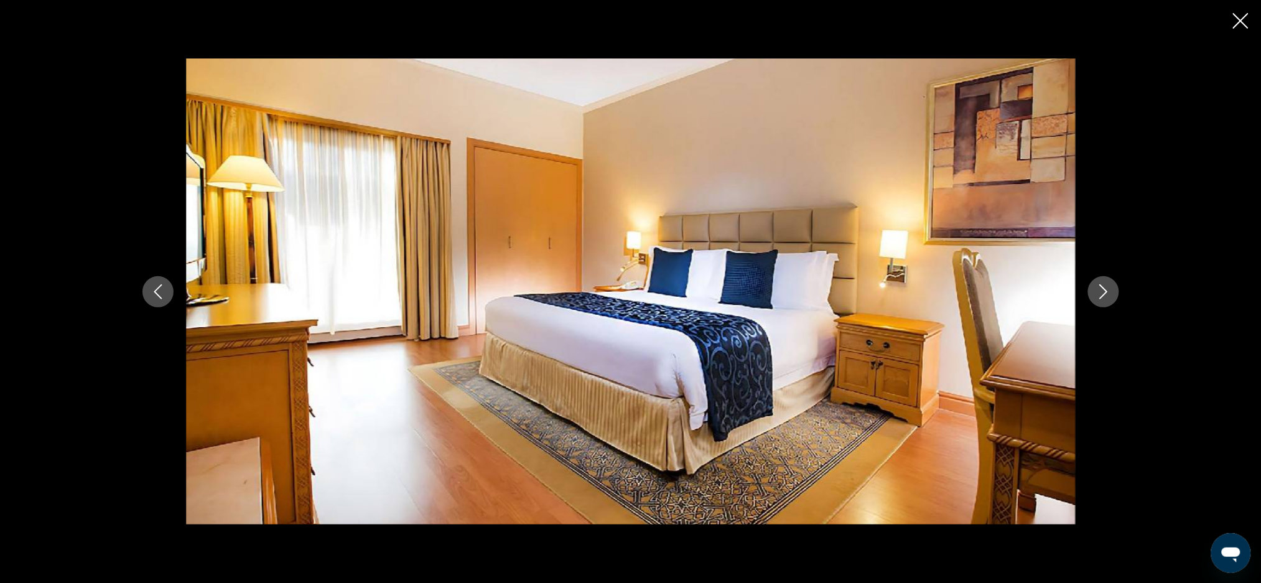
click at [153, 290] on icon "Previous image" at bounding box center [157, 291] width 15 height 15
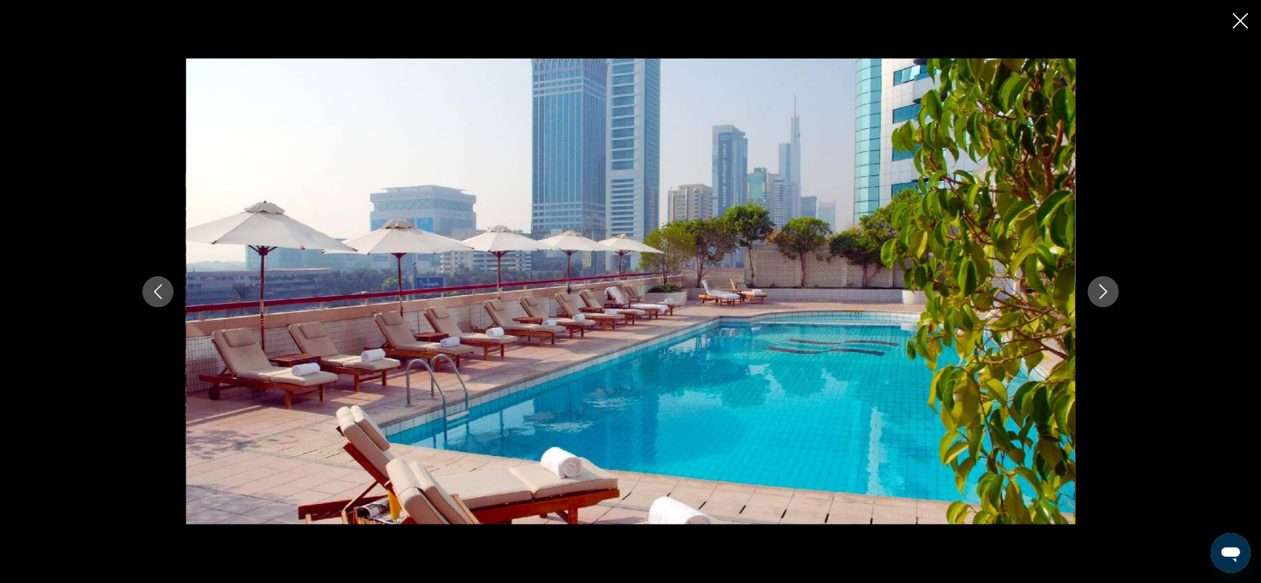
click at [155, 295] on icon "Previous image" at bounding box center [157, 291] width 15 height 15
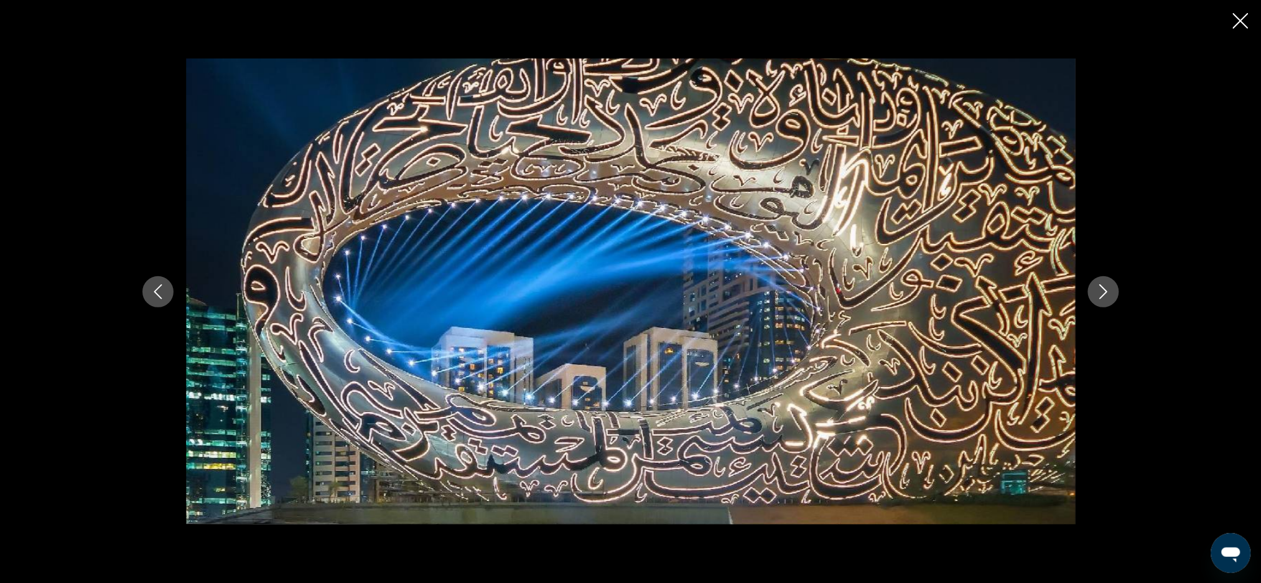
click at [156, 293] on icon "Previous image" at bounding box center [158, 291] width 8 height 15
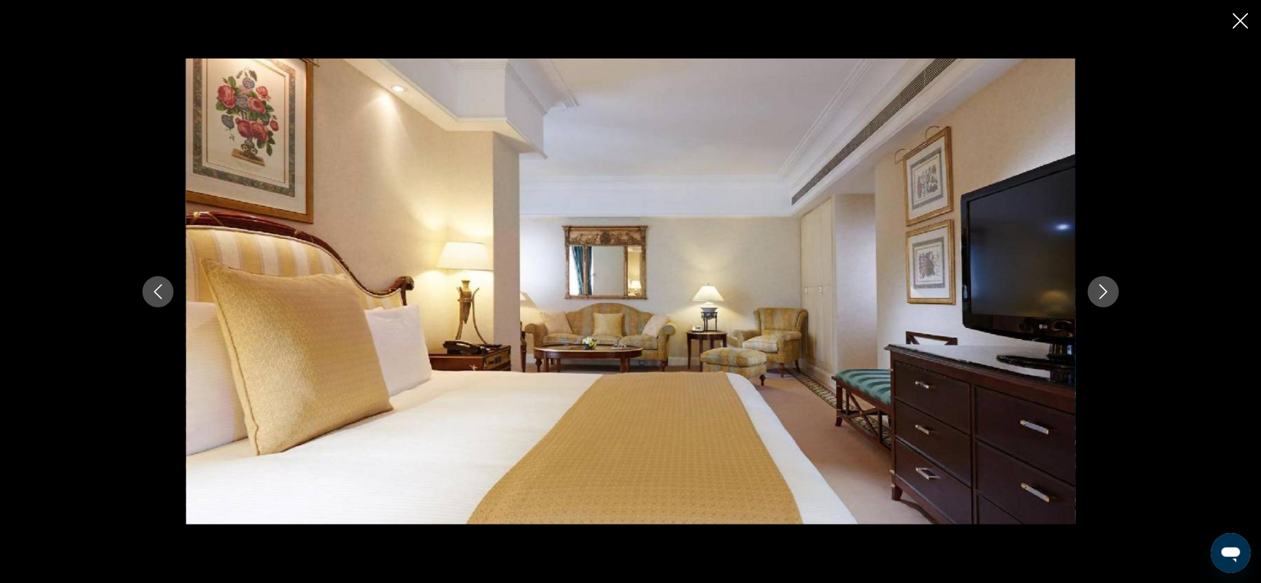
click at [152, 290] on icon "Previous image" at bounding box center [157, 291] width 15 height 15
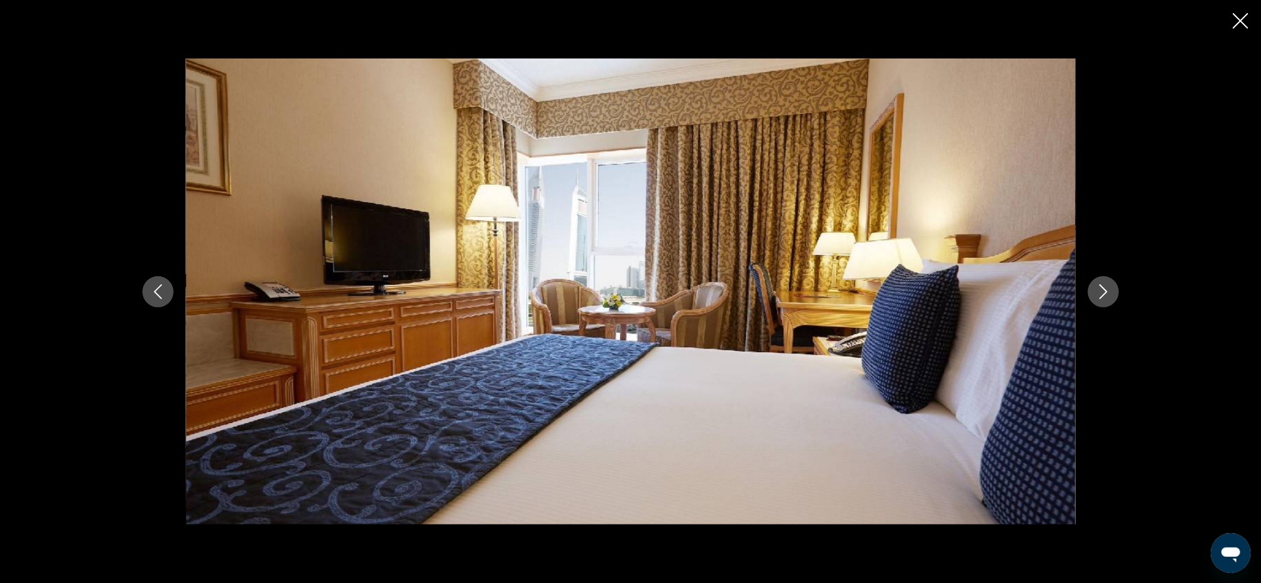
click at [157, 290] on icon "Previous image" at bounding box center [157, 291] width 15 height 15
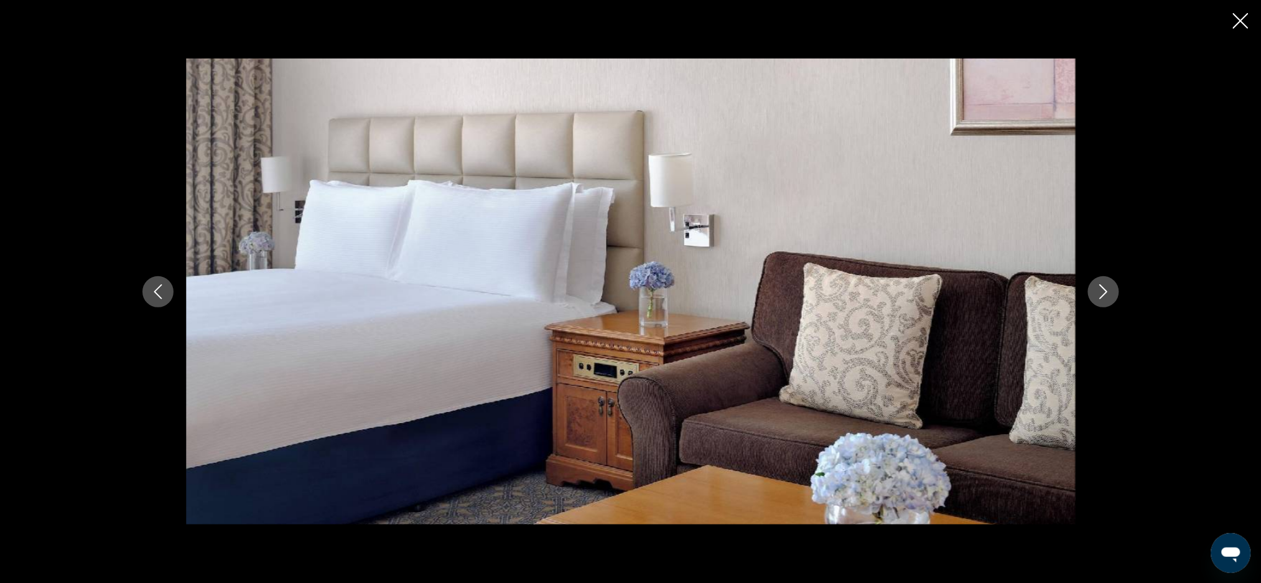
click at [157, 291] on icon "Previous image" at bounding box center [157, 291] width 15 height 15
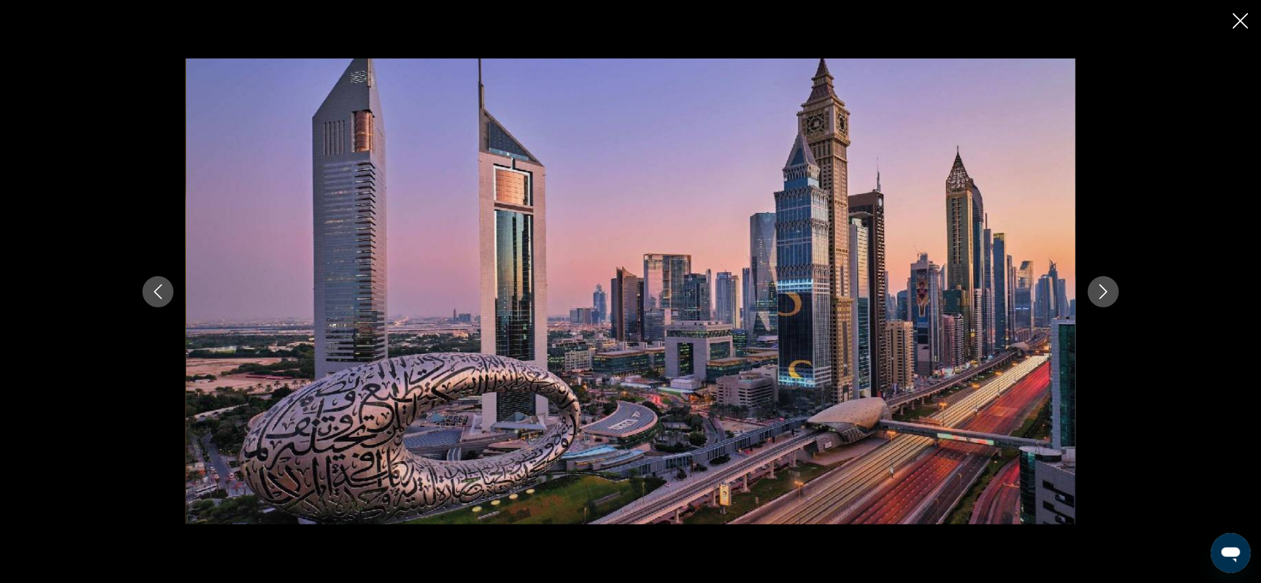
click at [155, 294] on icon "Previous image" at bounding box center [157, 291] width 15 height 15
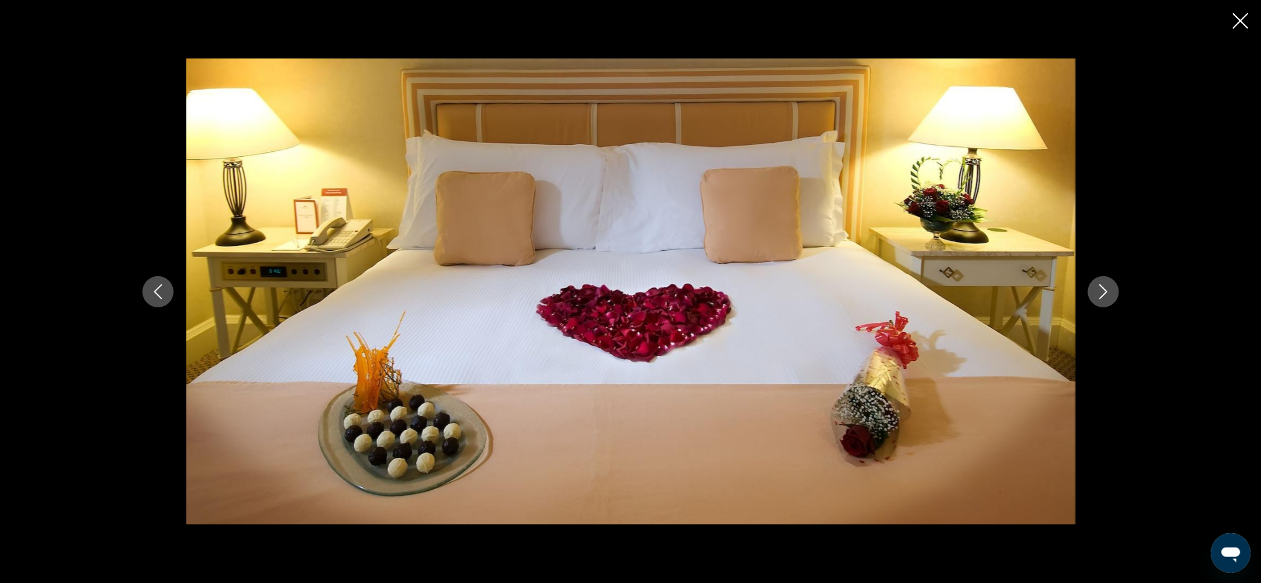
click at [1233, 19] on icon "Close slideshow" at bounding box center [1241, 21] width 16 height 16
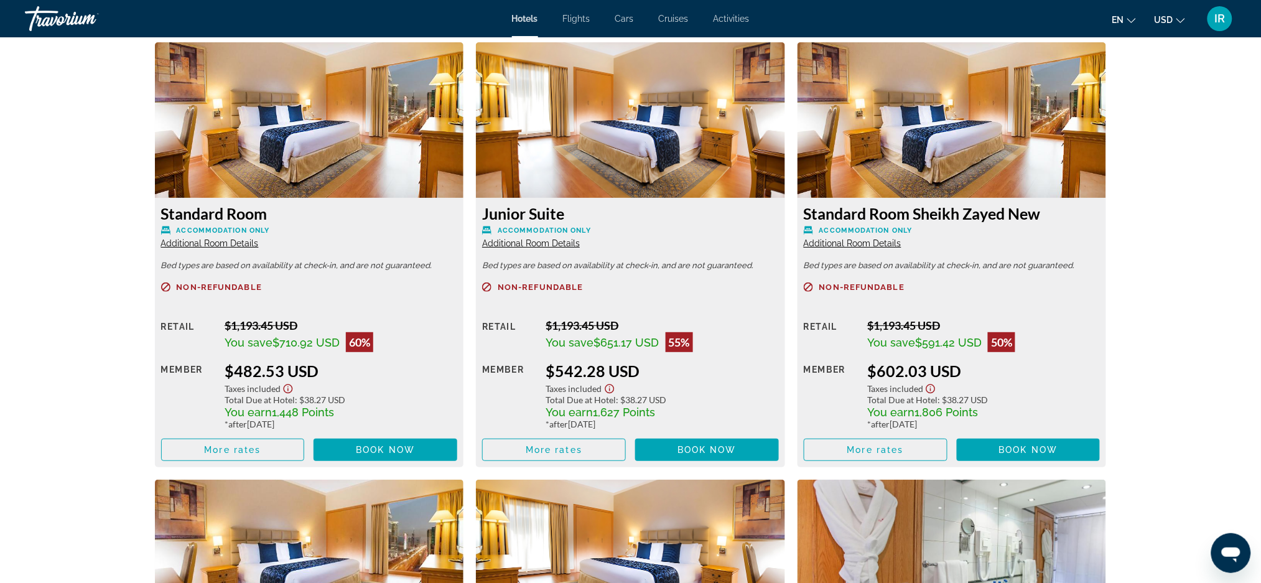
scroll to position [1714, 0]
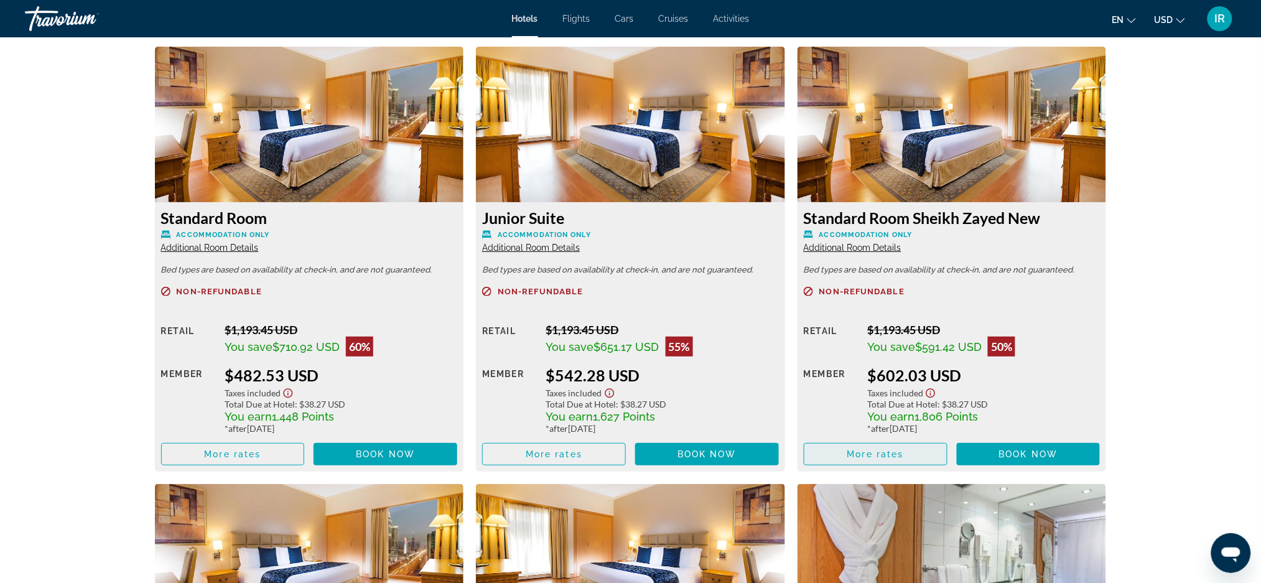
click at [867, 456] on span "More rates" at bounding box center [875, 454] width 57 height 10
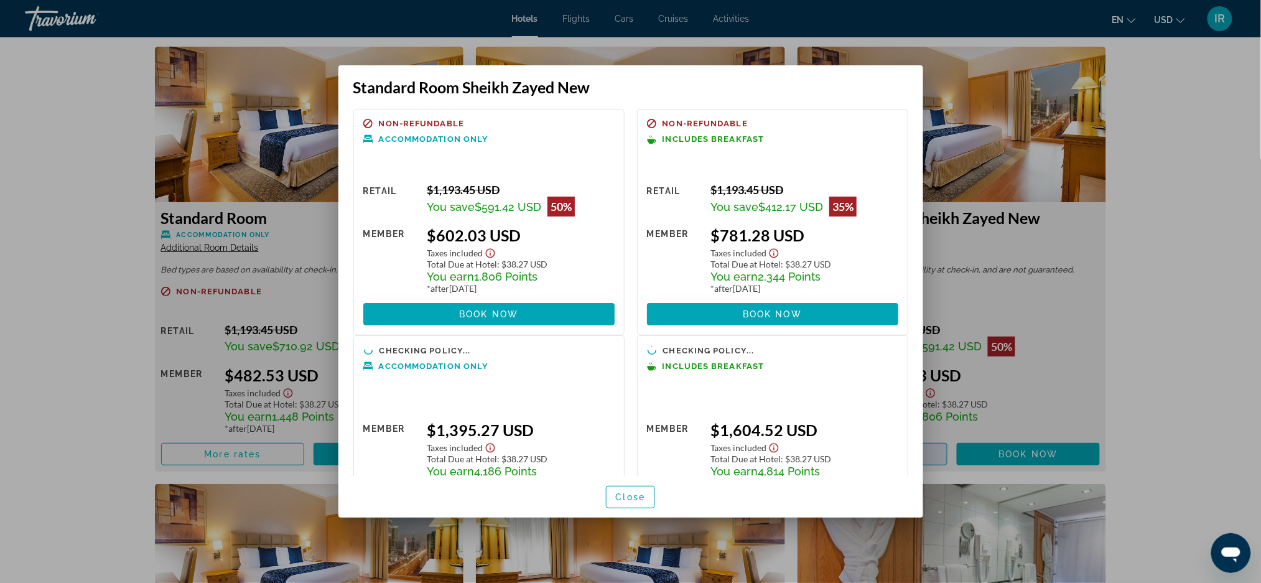
scroll to position [0, 0]
click at [849, 91] on h3 "Standard Room Sheikh Zayed New" at bounding box center [630, 87] width 555 height 19
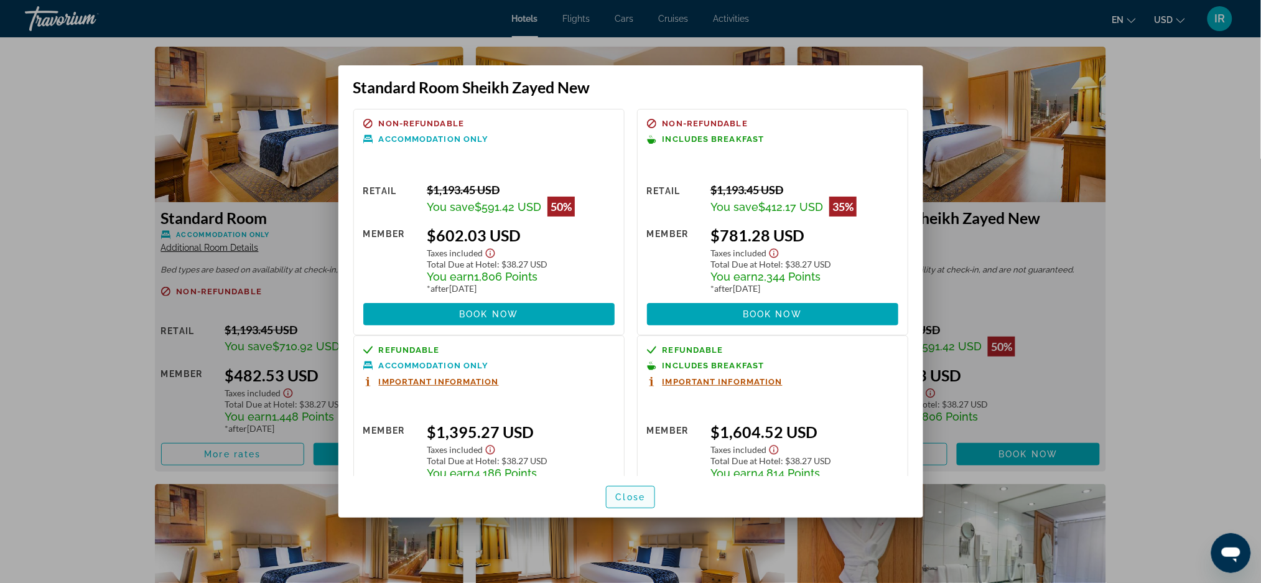
click at [615, 504] on span "button" at bounding box center [630, 497] width 49 height 30
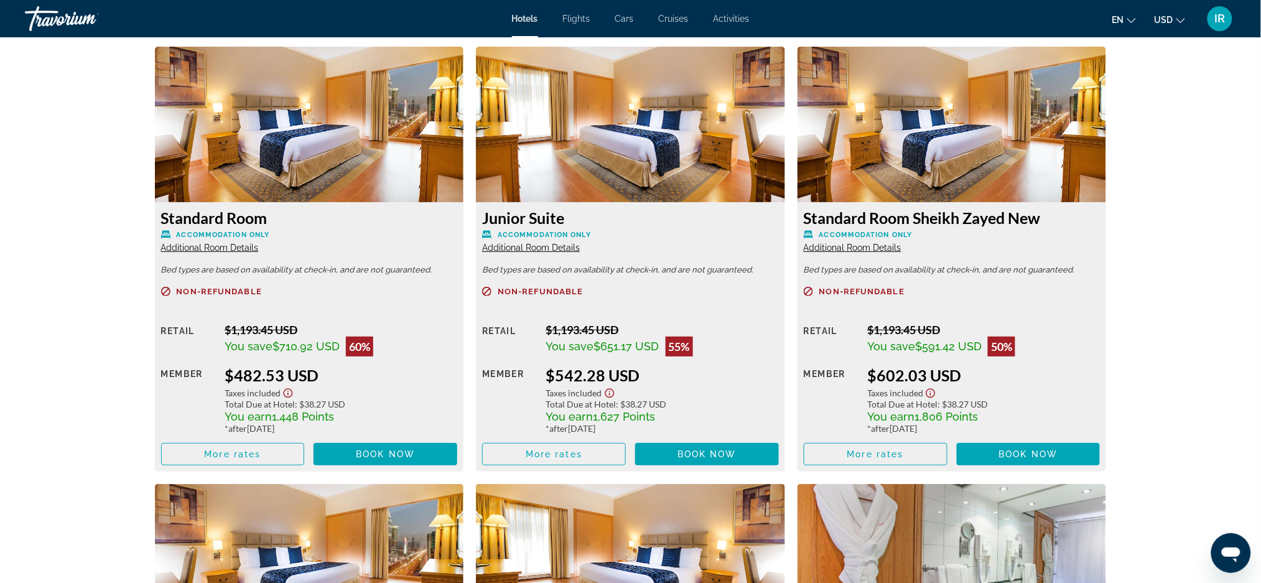
scroll to position [1714, 0]
click at [620, 489] on img "Main content" at bounding box center [630, 561] width 309 height 155
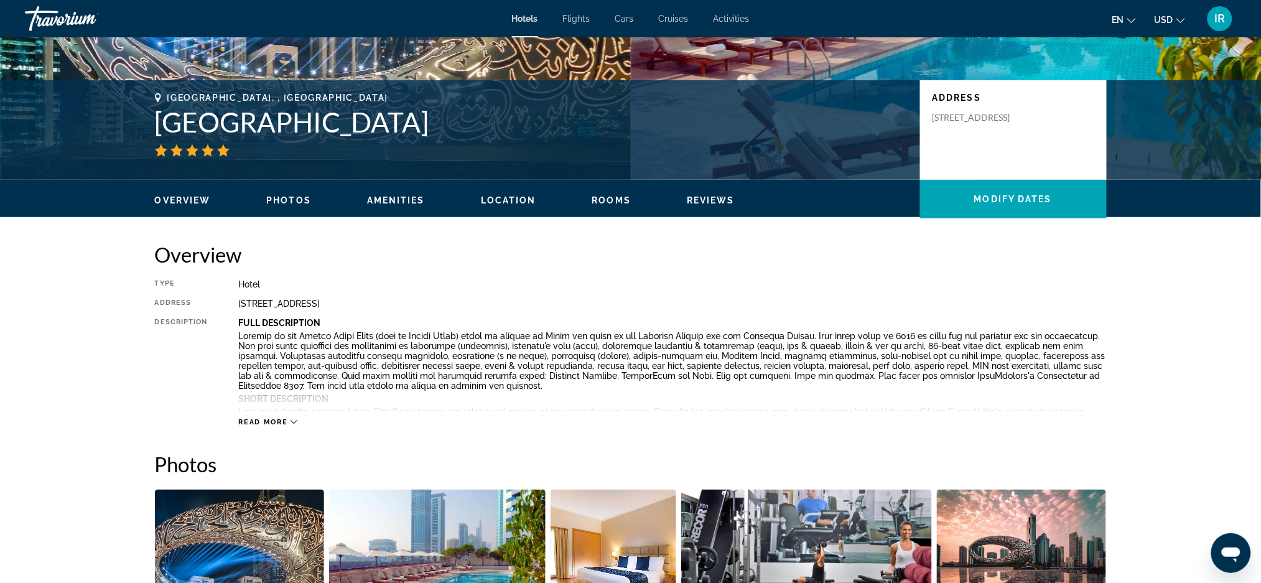
scroll to position [0, 0]
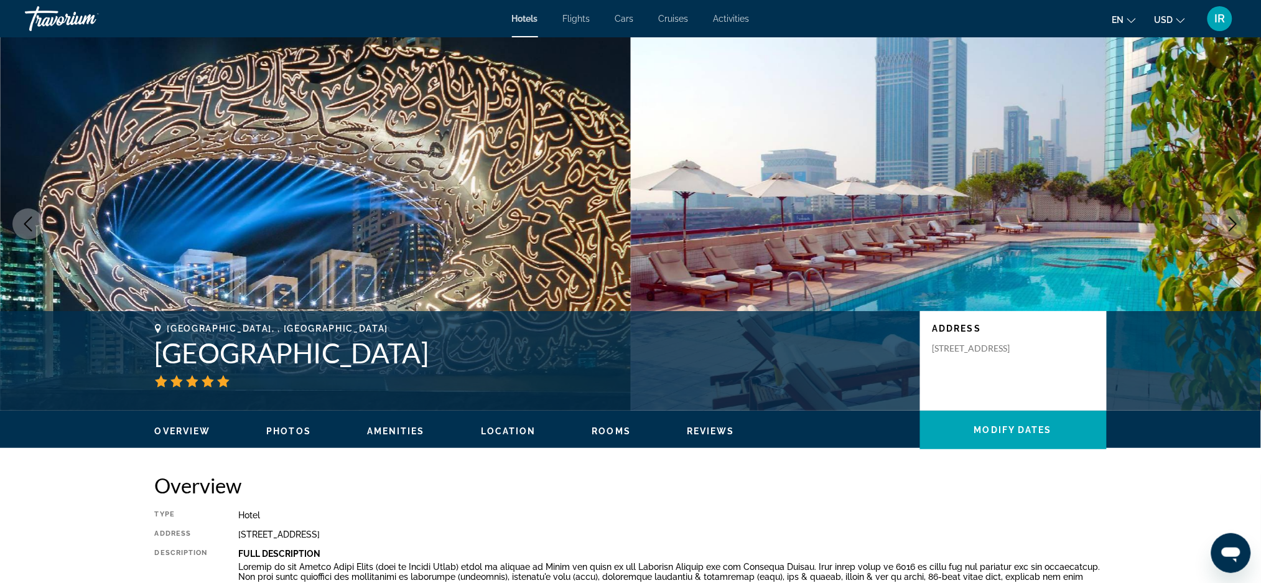
click at [70, 387] on div "[GEOGRAPHIC_DATA], , [GEOGRAPHIC_DATA] [GEOGRAPHIC_DATA] Address [STREET_ADDRES…" at bounding box center [630, 360] width 1261 height 99
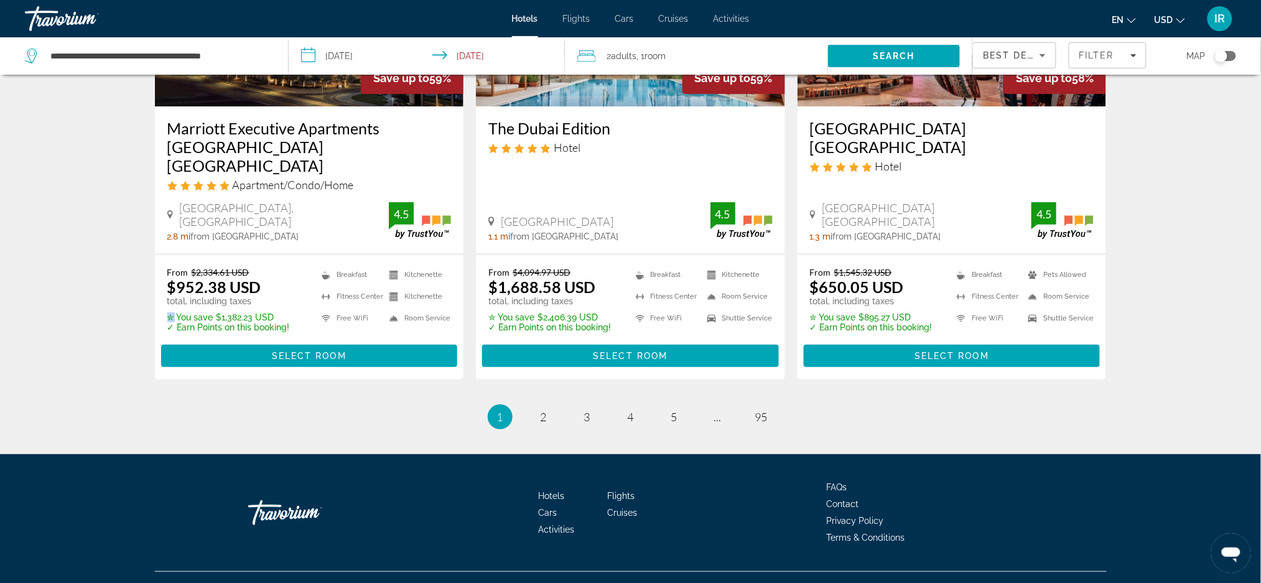
scroll to position [1630, 0]
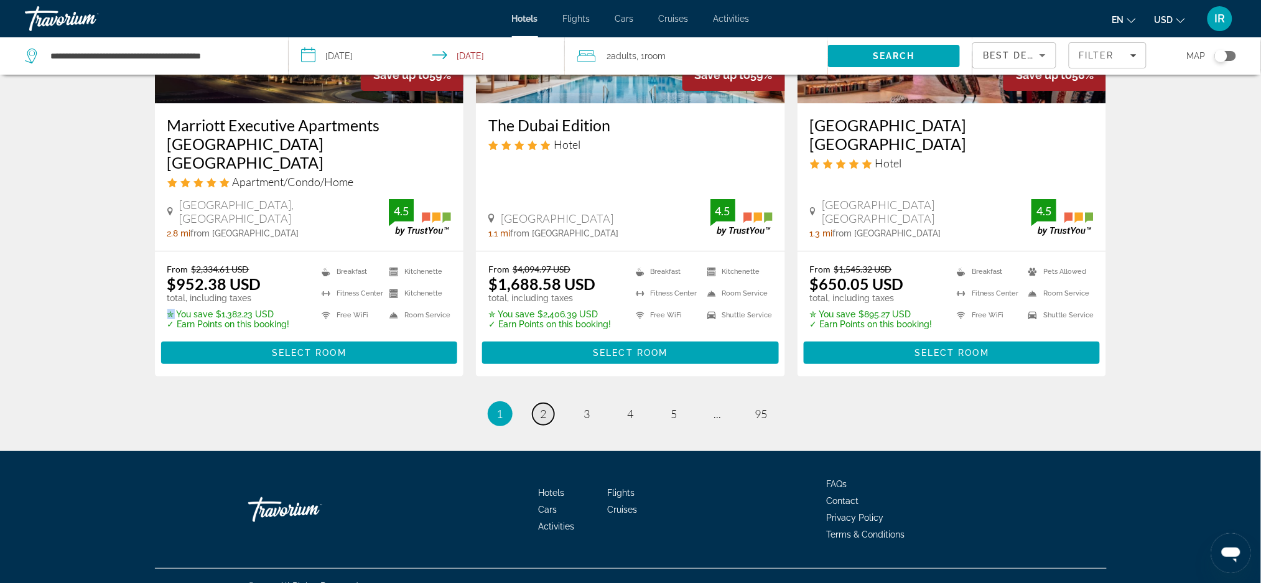
click at [550, 403] on link "page 2" at bounding box center [543, 414] width 22 height 22
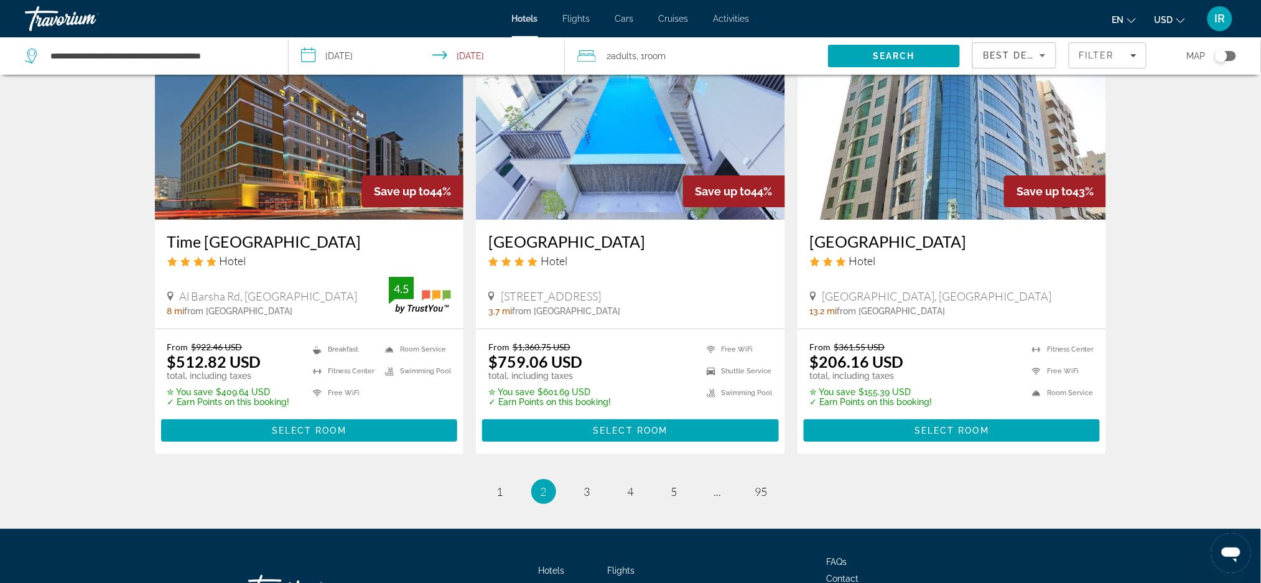
scroll to position [1542, 0]
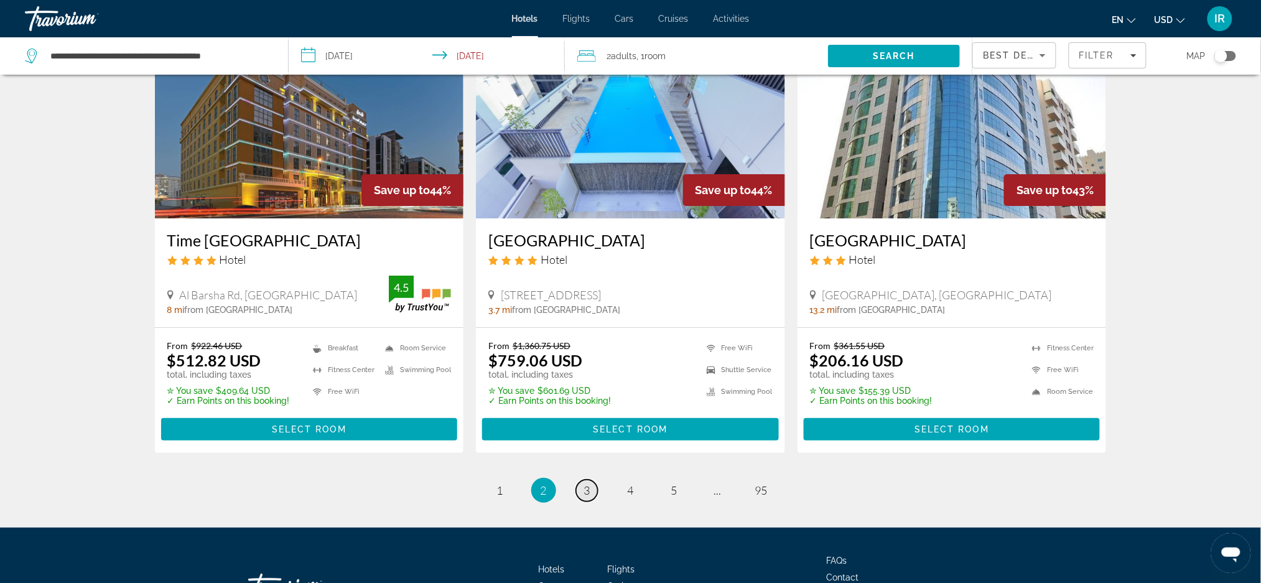
click at [588, 479] on link "page 3" at bounding box center [587, 490] width 22 height 22
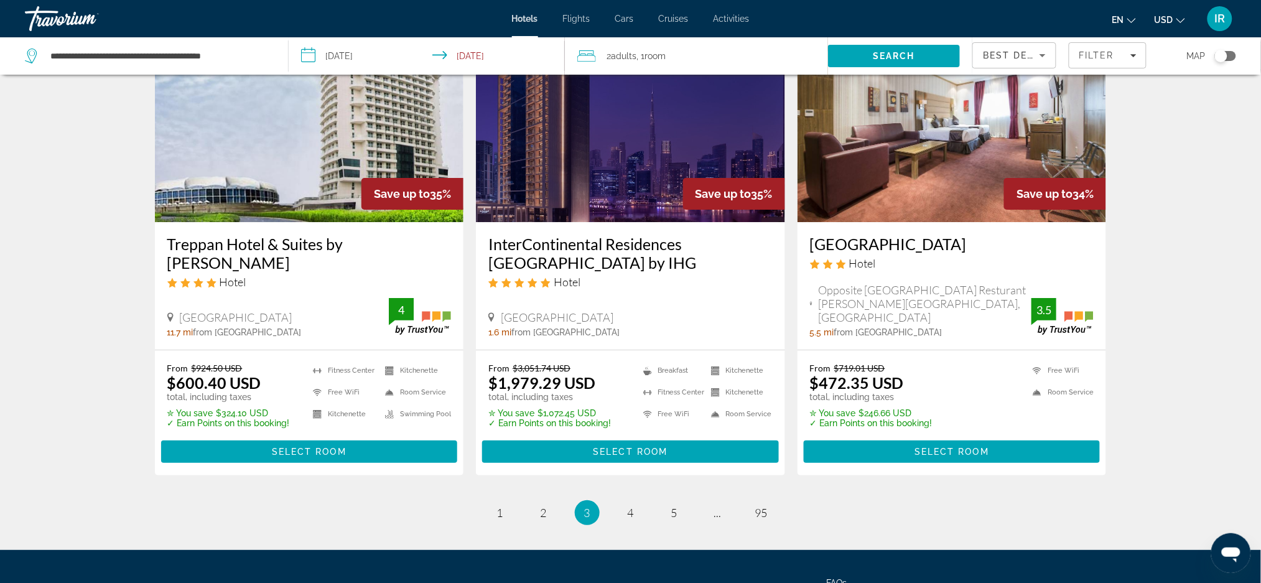
scroll to position [1598, 0]
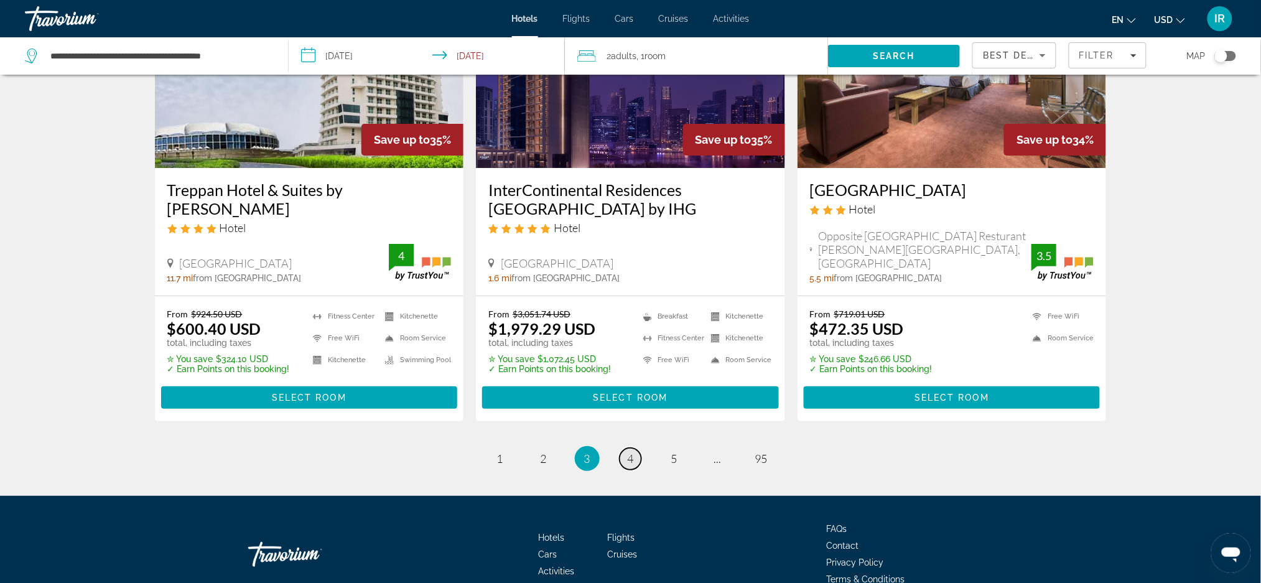
click at [637, 448] on link "page 4" at bounding box center [630, 459] width 22 height 22
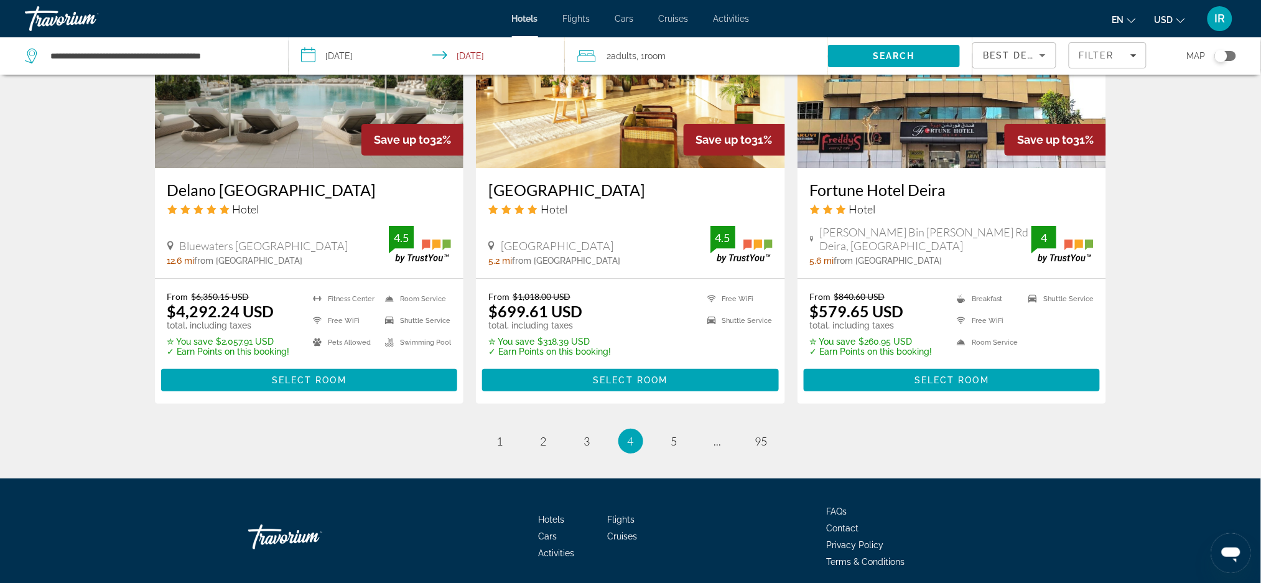
scroll to position [1593, 0]
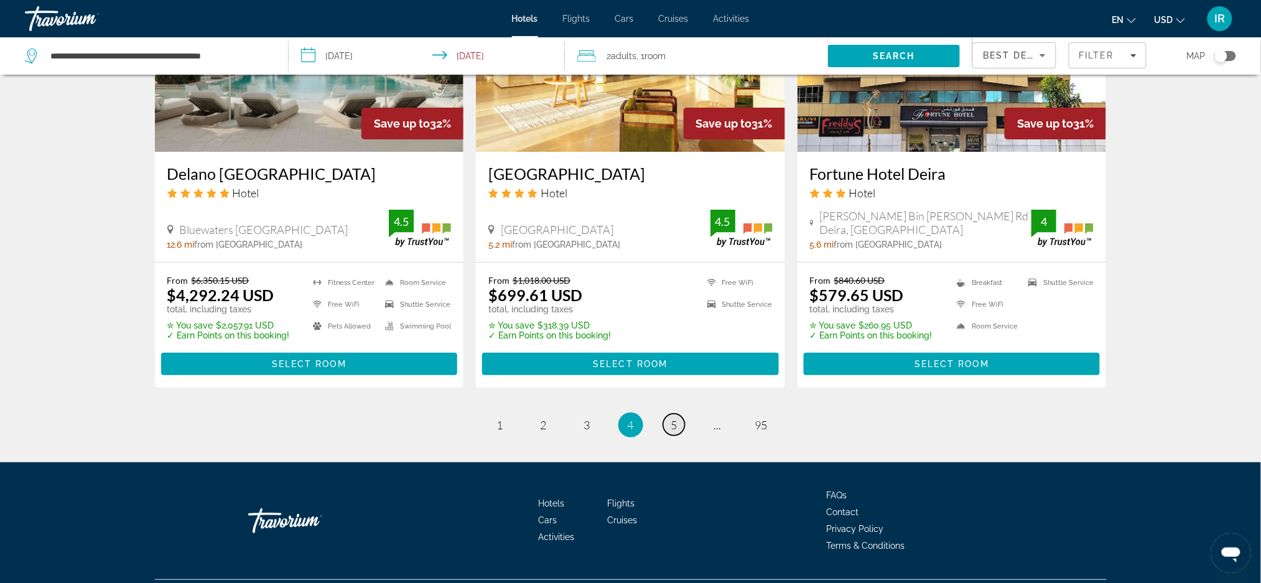
click at [672, 414] on link "page 5" at bounding box center [674, 425] width 22 height 22
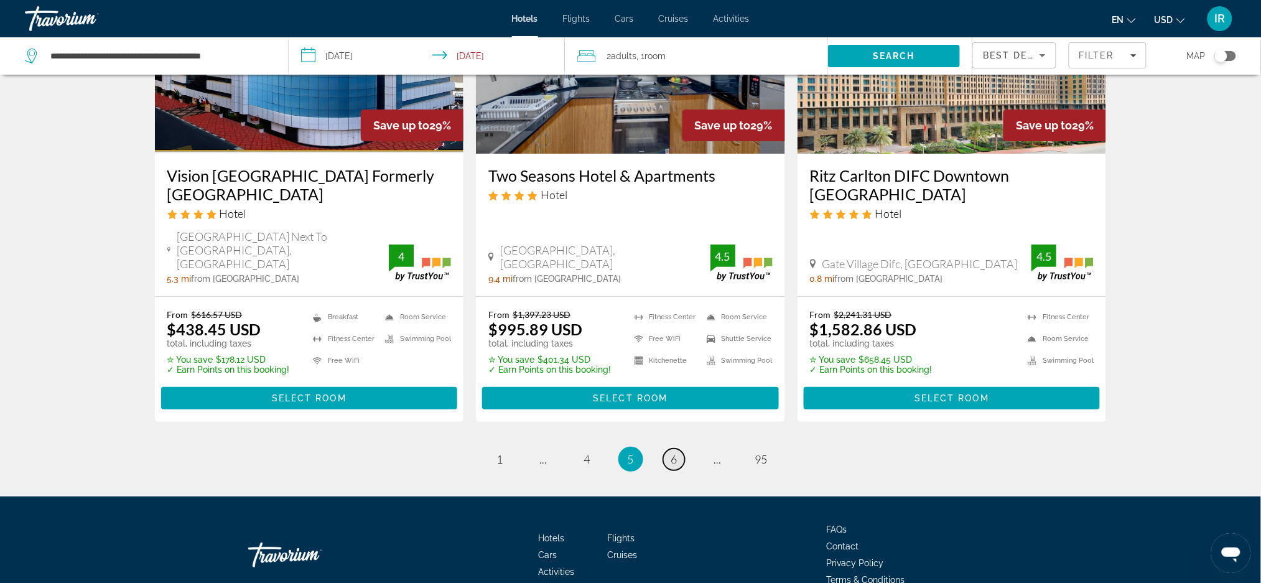
scroll to position [1631, 0]
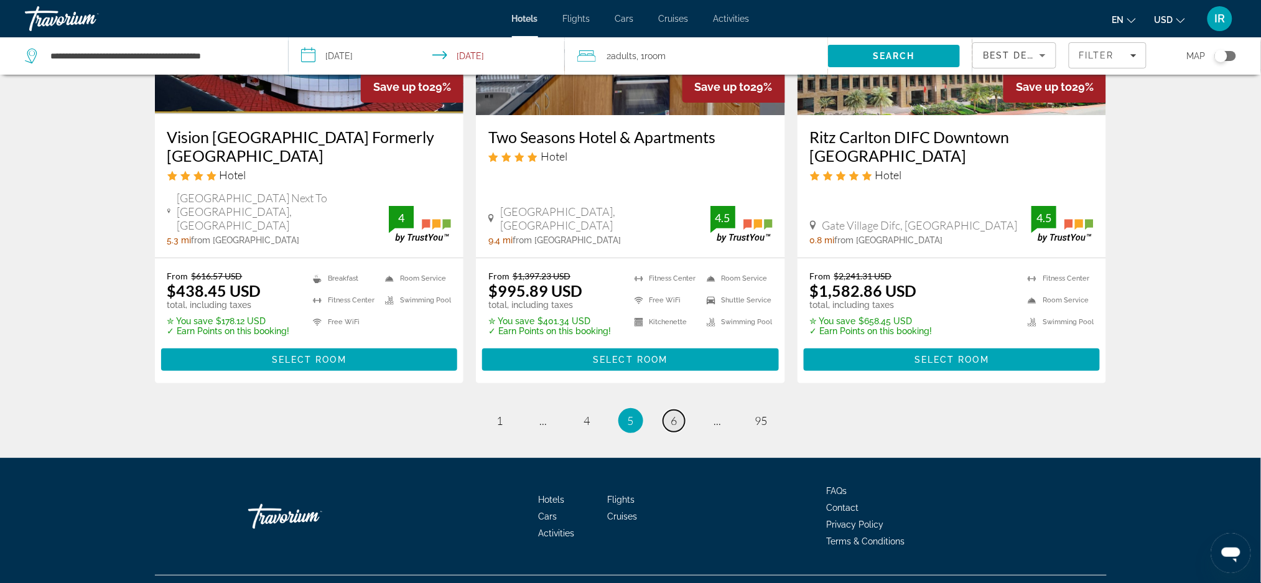
click at [677, 414] on span "6" at bounding box center [674, 421] width 6 height 14
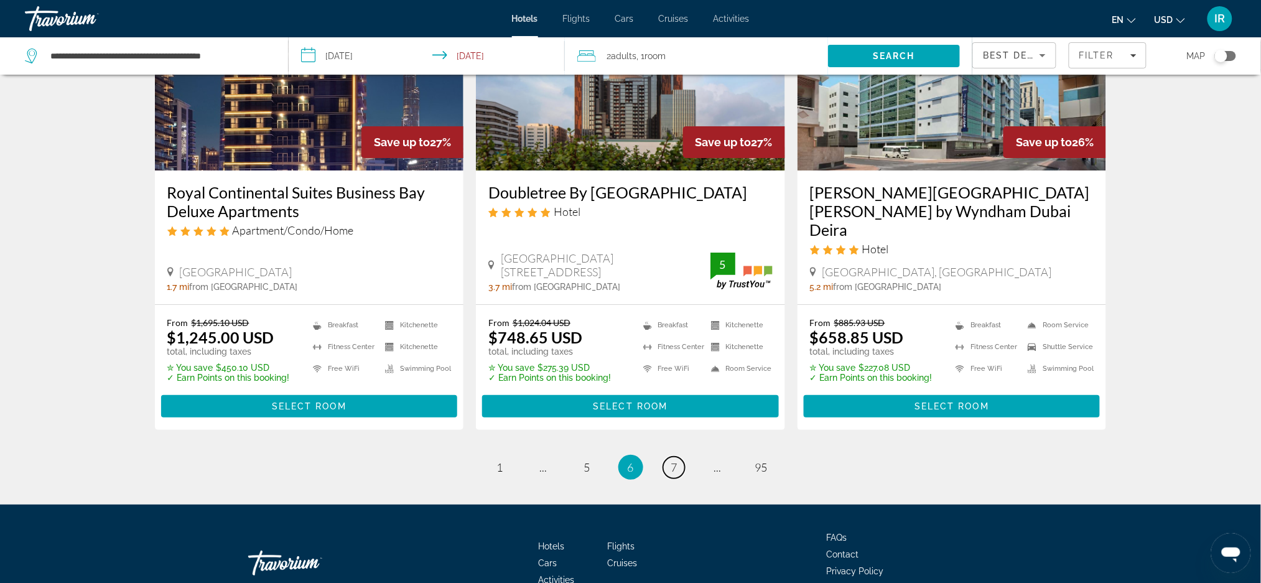
scroll to position [1612, 0]
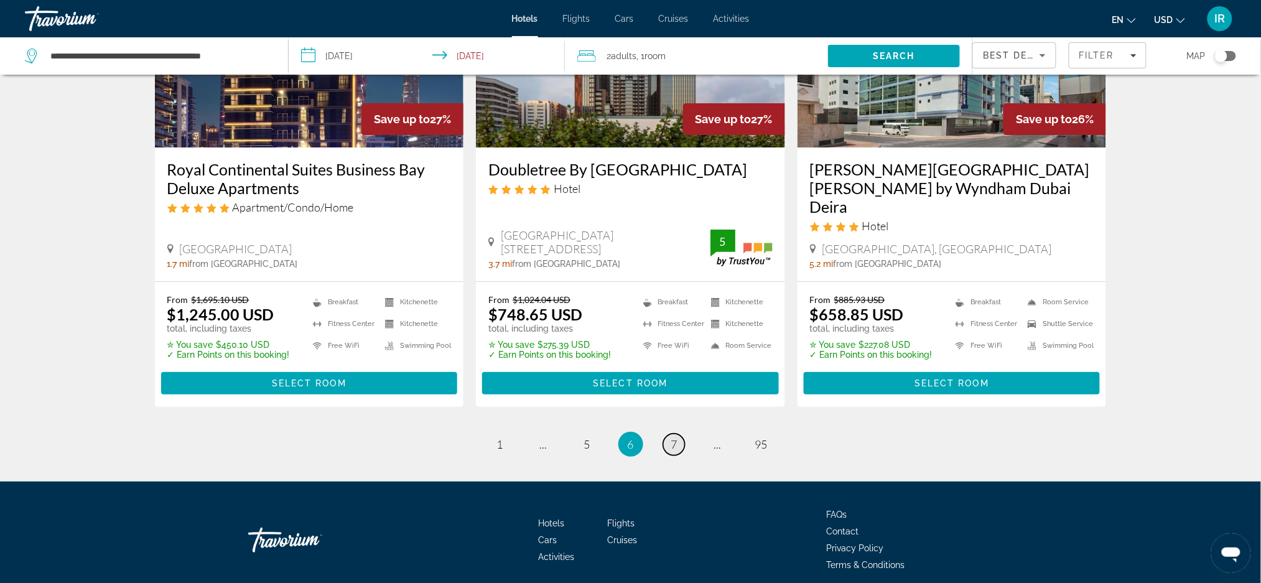
click at [680, 433] on link "page 7" at bounding box center [674, 444] width 22 height 22
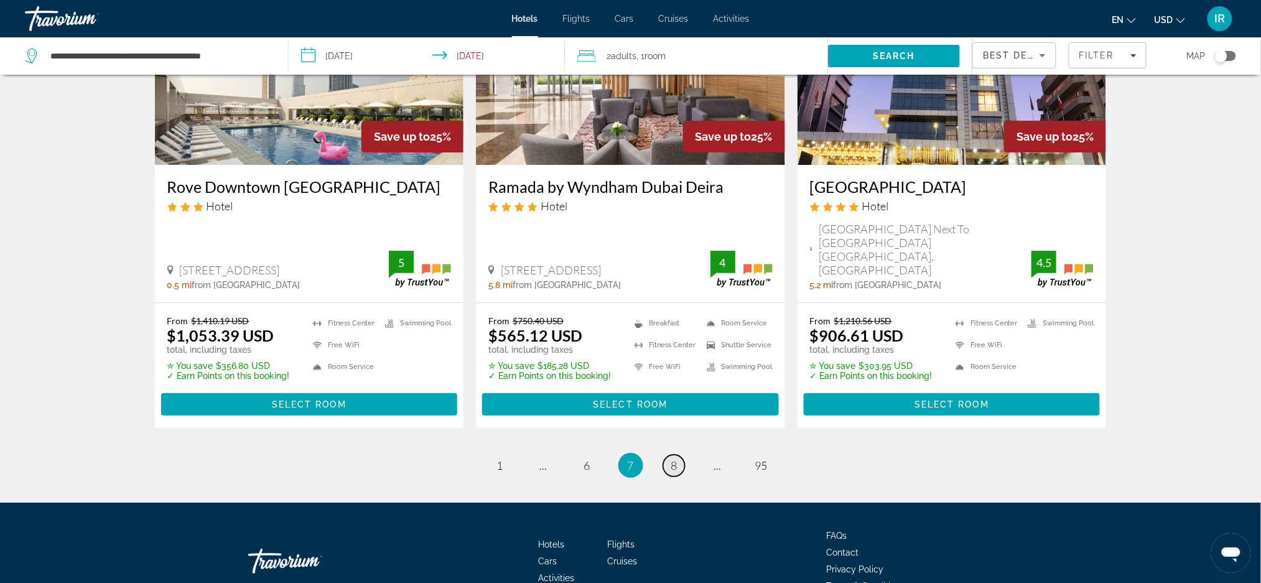
scroll to position [1566, 0]
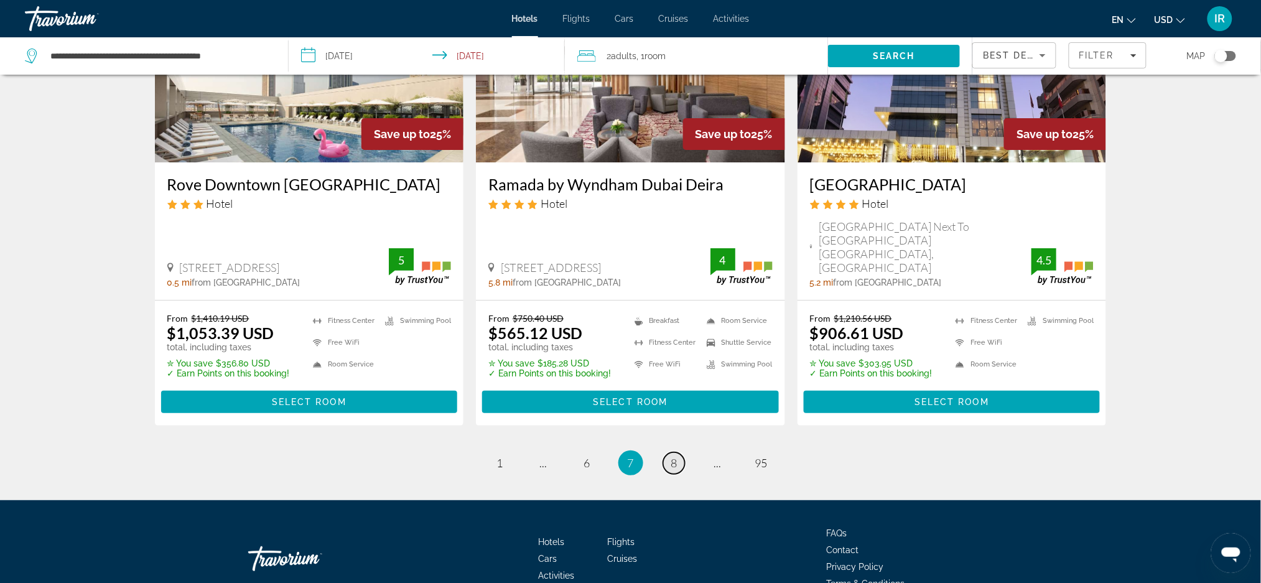
click at [680, 452] on link "page 8" at bounding box center [674, 463] width 22 height 22
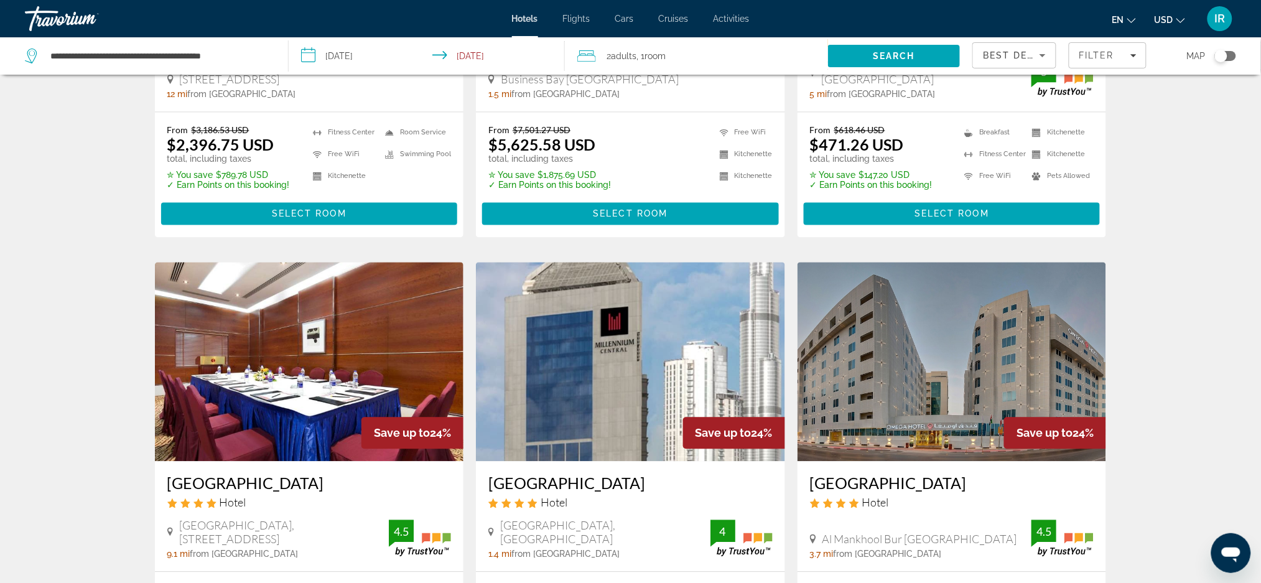
scroll to position [831, 0]
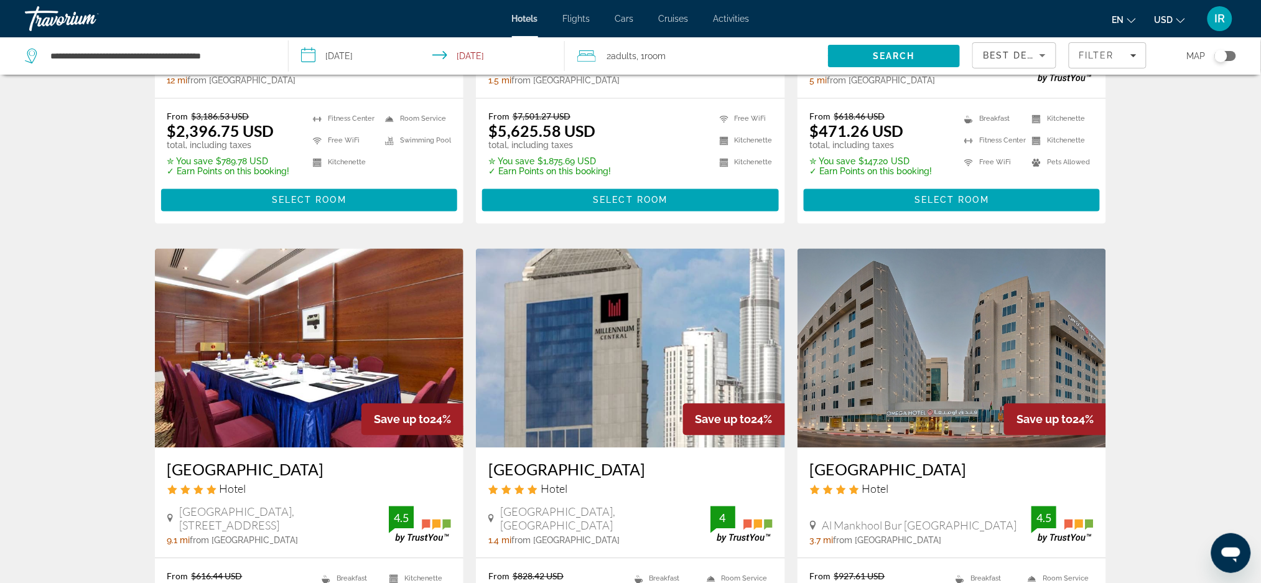
click at [58, 405] on div "Hotel Search Results - 1136 places to spend your time Save up to 25% [GEOGRAPHI…" at bounding box center [630, 233] width 1261 height 1955
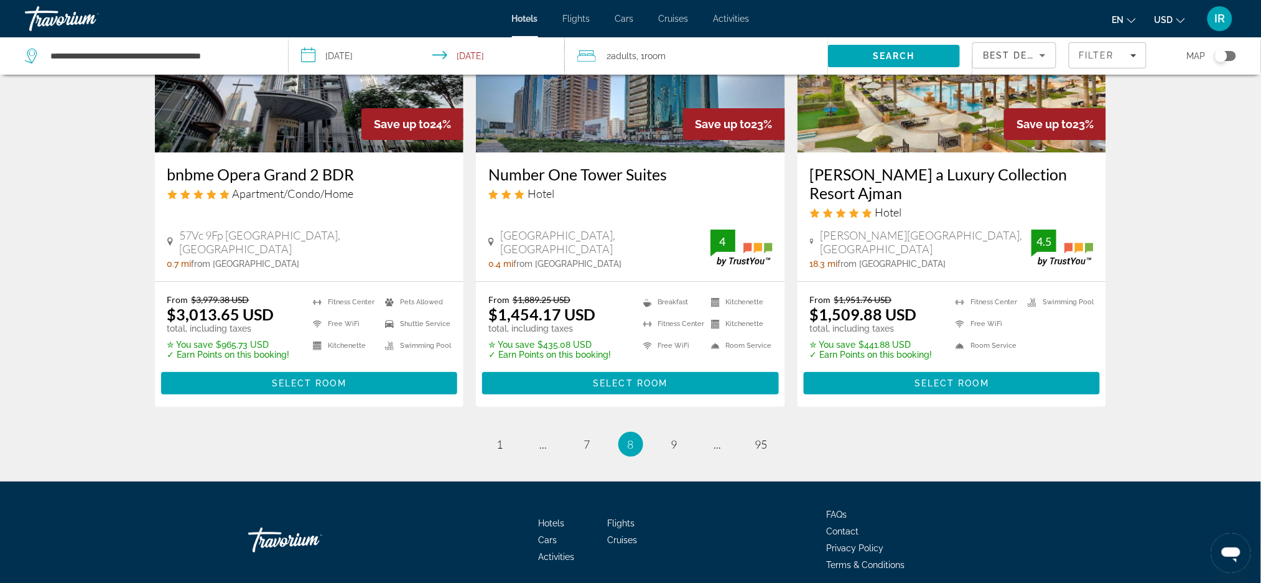
scroll to position [1612, 0]
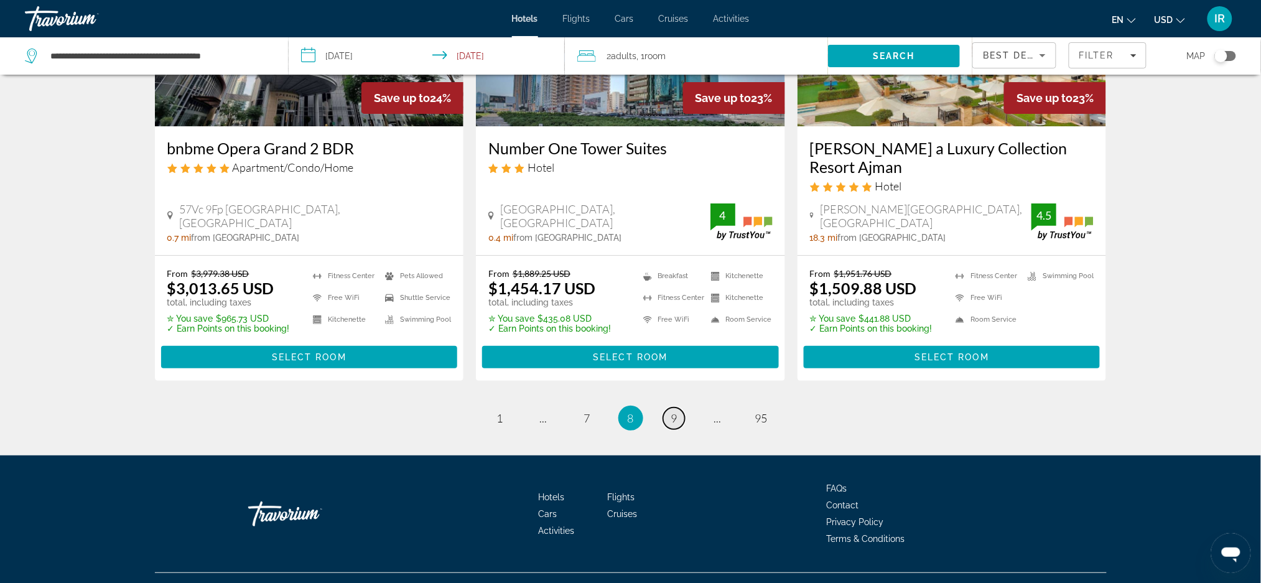
click at [664, 407] on link "page 9" at bounding box center [674, 418] width 22 height 22
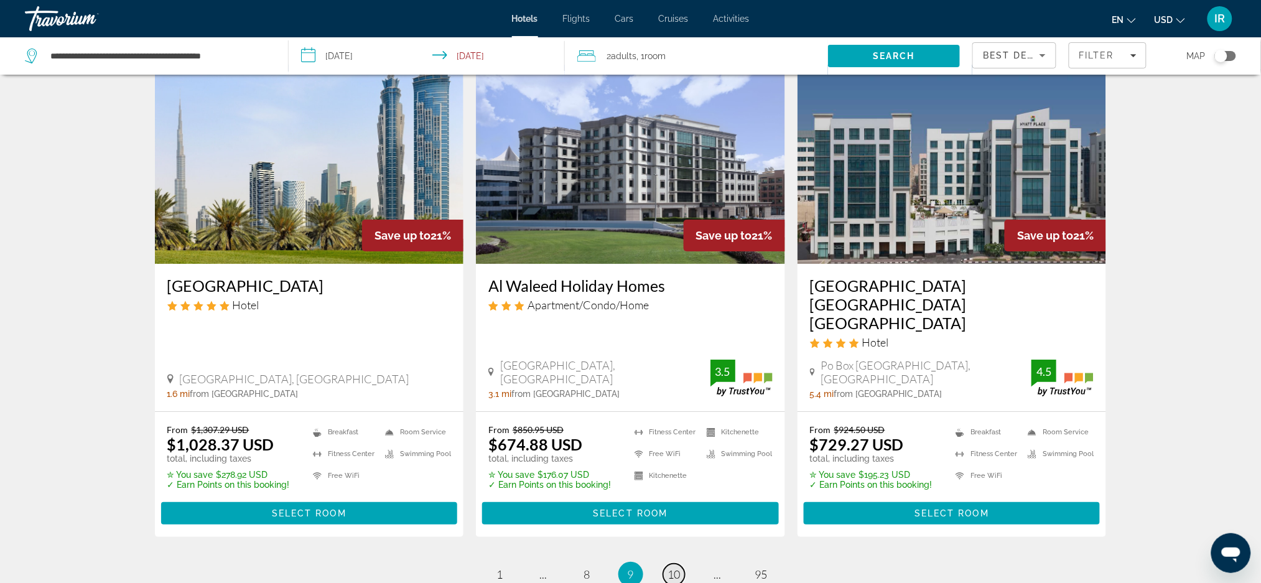
scroll to position [1507, 0]
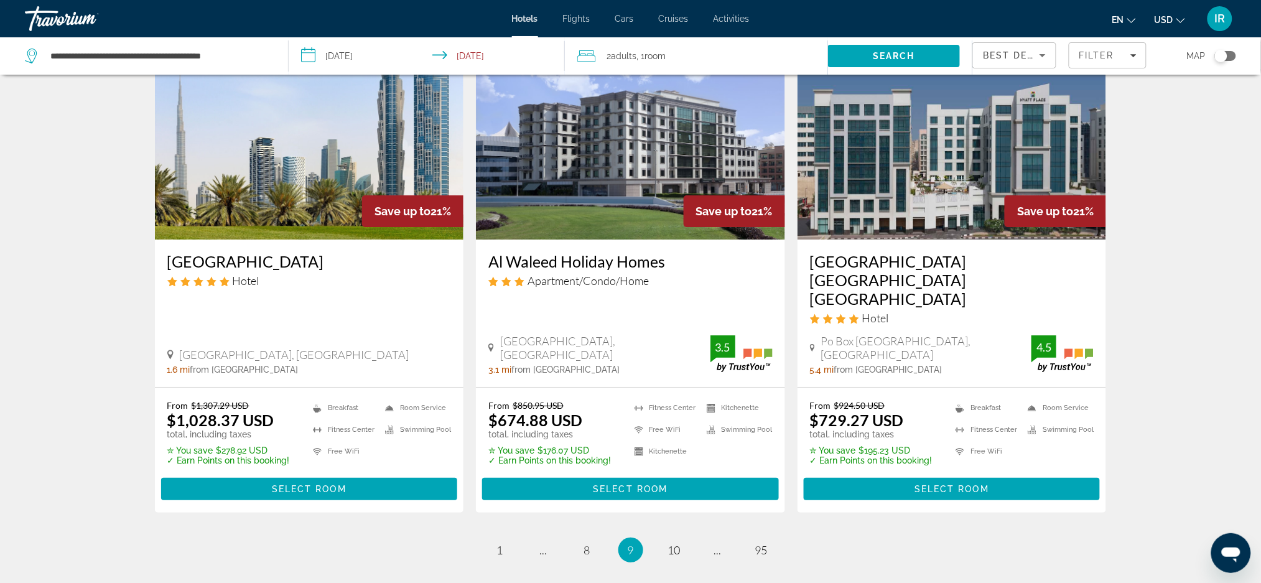
click at [876, 410] on ins "$729.27 USD" at bounding box center [857, 419] width 94 height 19
click at [882, 187] on img "Main content" at bounding box center [951, 139] width 309 height 199
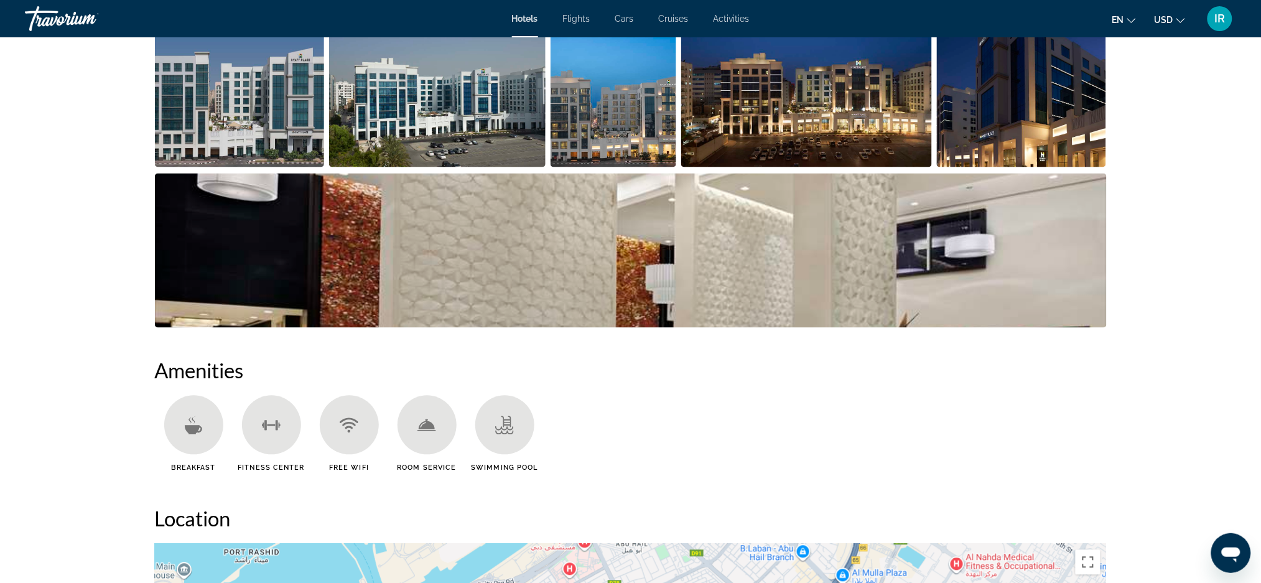
scroll to position [713, 0]
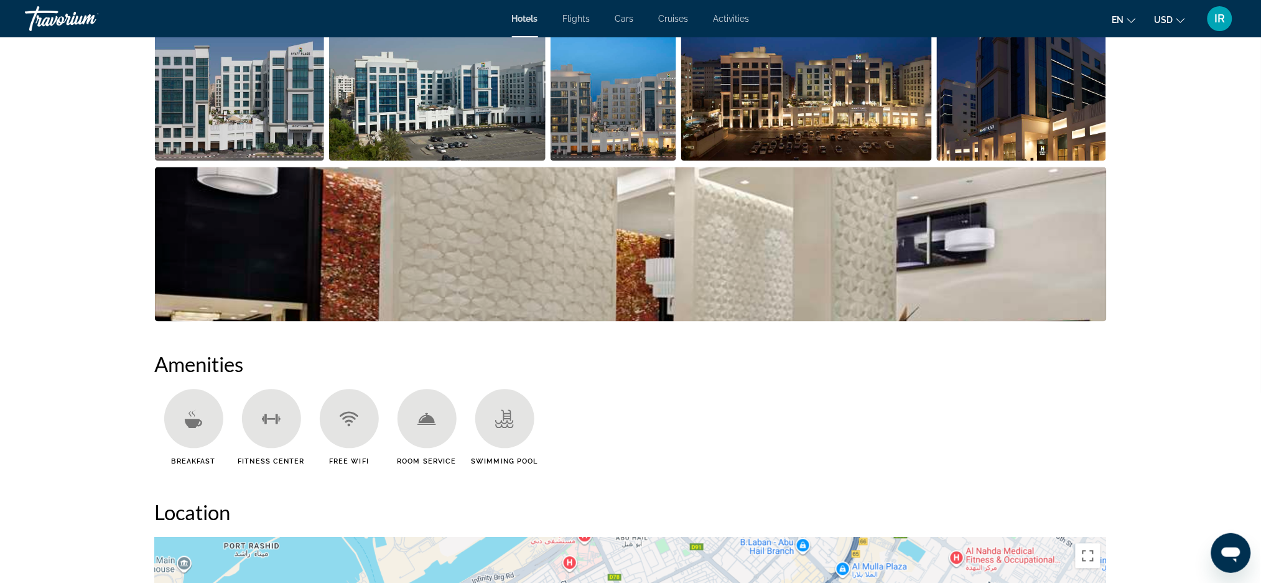
click at [220, 123] on img "Open full-screen image slider" at bounding box center [240, 84] width 170 height 154
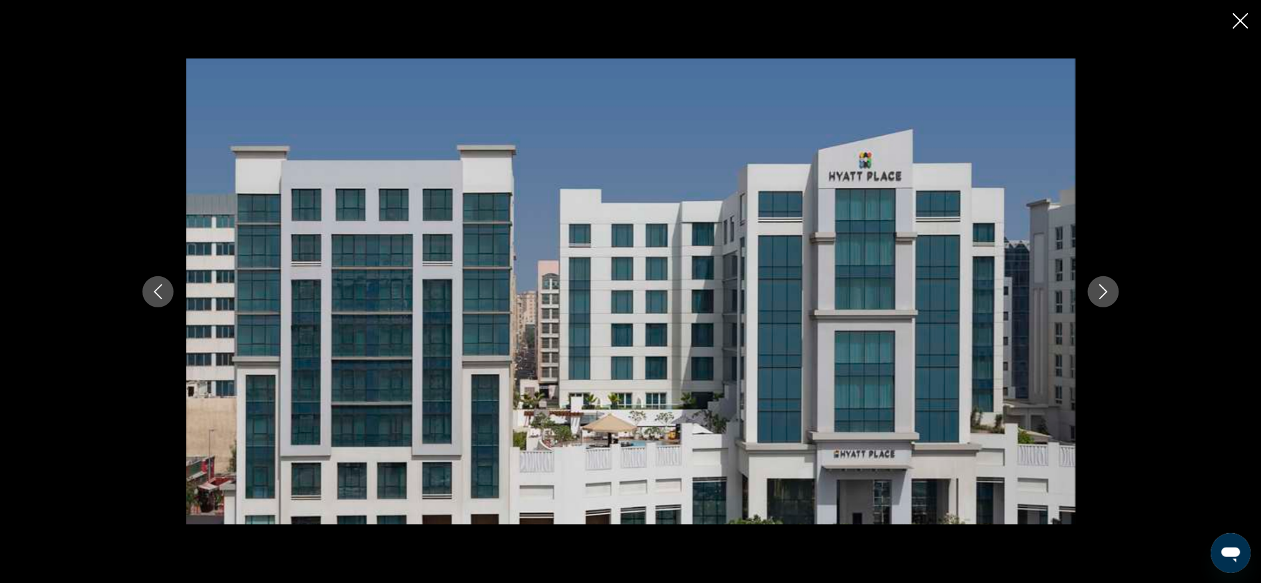
click at [165, 295] on icon "Previous image" at bounding box center [157, 291] width 15 height 15
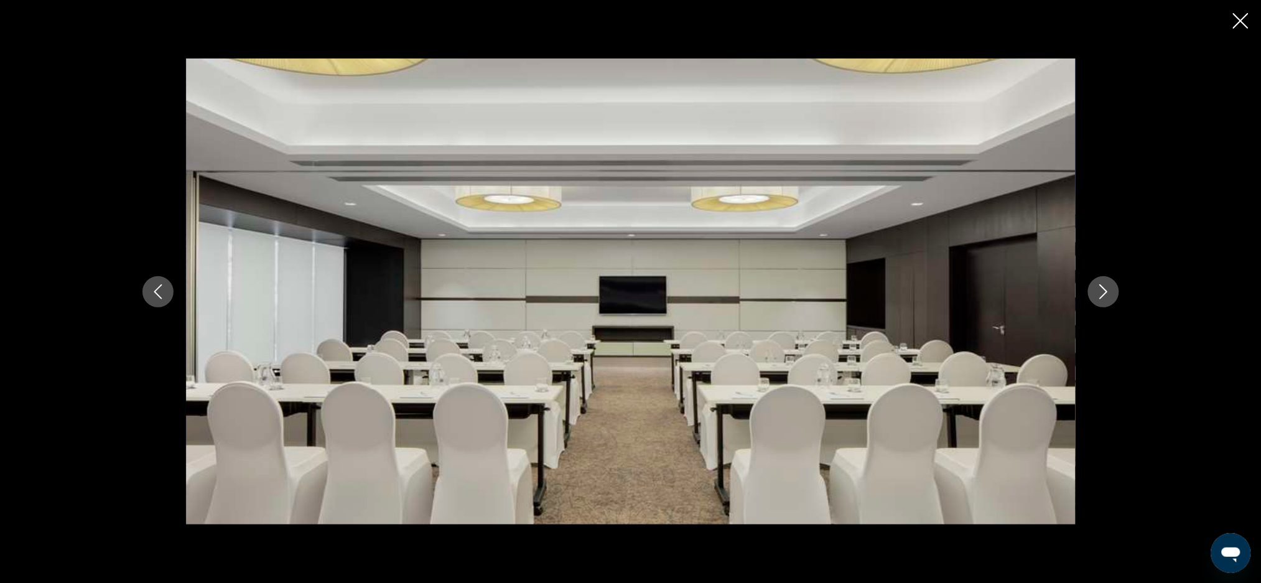
click at [157, 295] on icon "Previous image" at bounding box center [157, 291] width 15 height 15
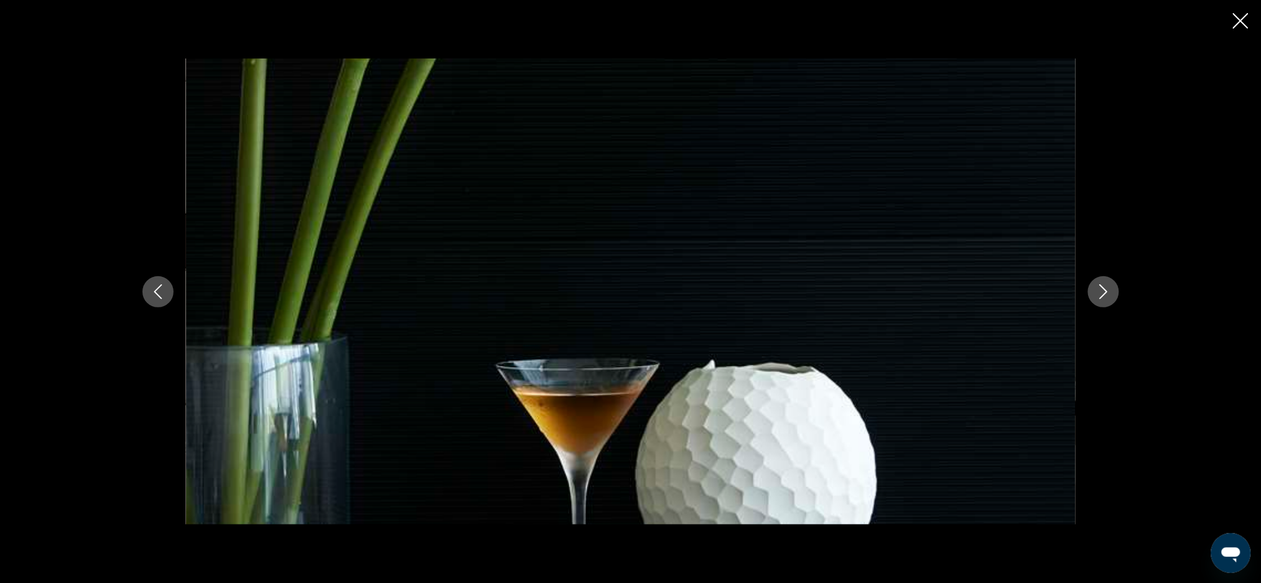
click at [163, 297] on icon "Previous image" at bounding box center [157, 291] width 15 height 15
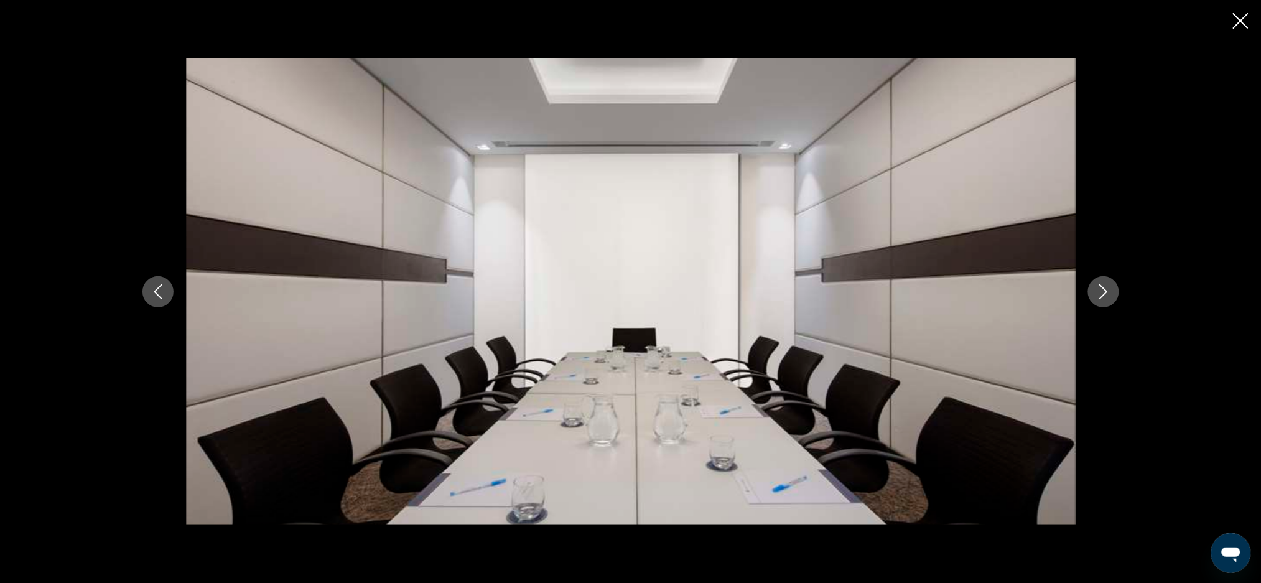
click at [160, 297] on icon "Previous image" at bounding box center [158, 291] width 8 height 15
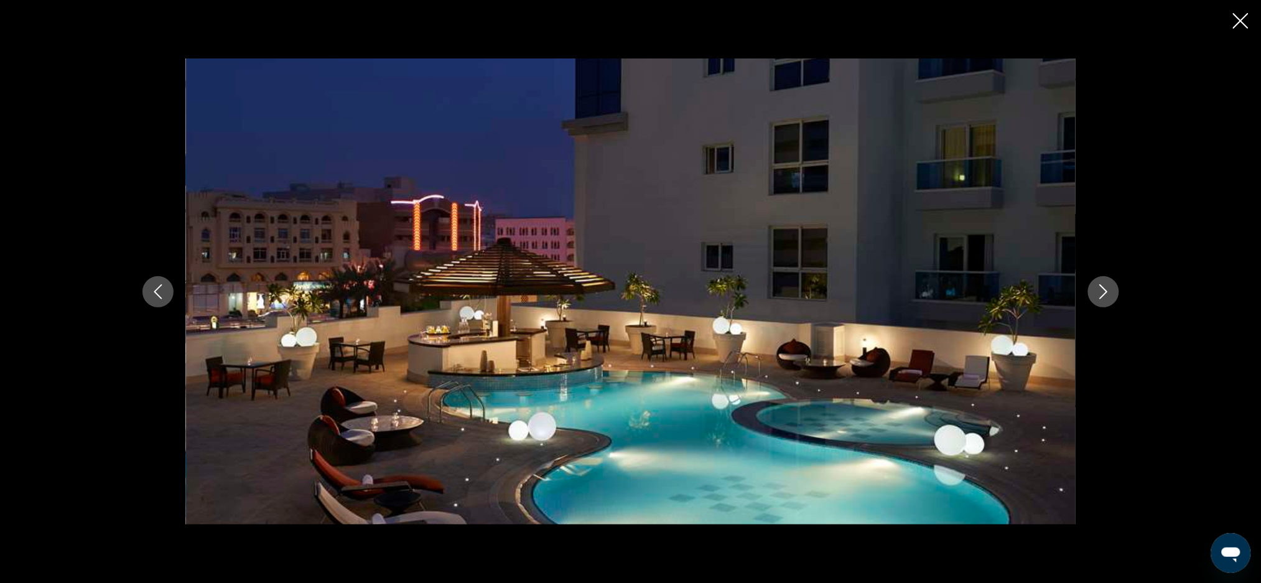
click at [162, 295] on icon "Previous image" at bounding box center [157, 291] width 15 height 15
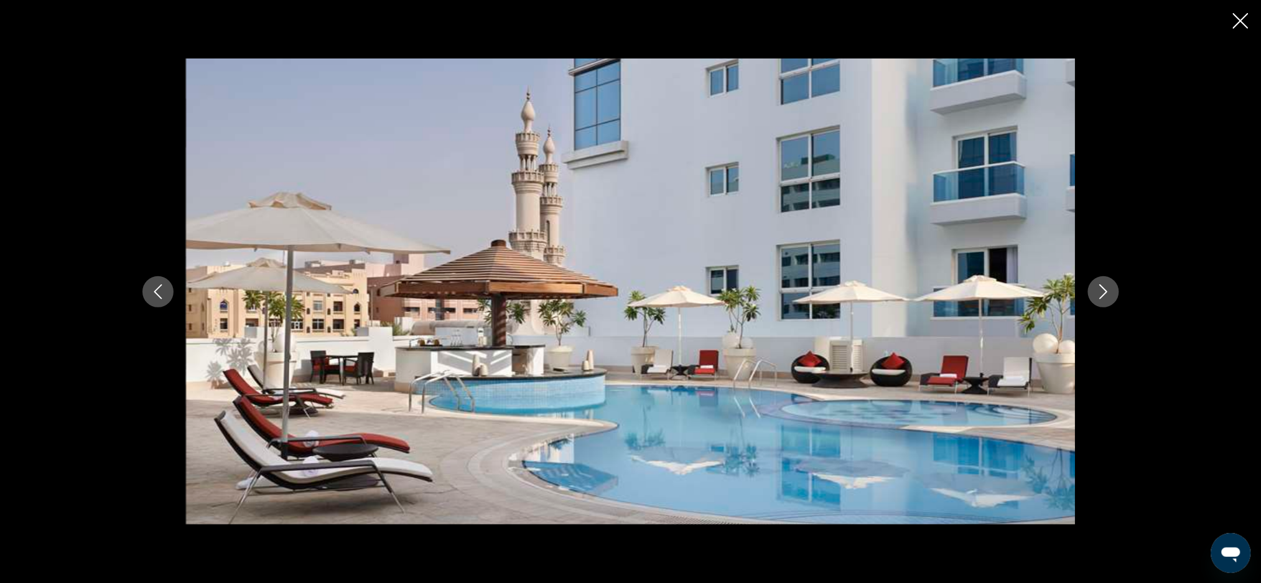
click at [158, 291] on icon "Previous image" at bounding box center [157, 291] width 15 height 15
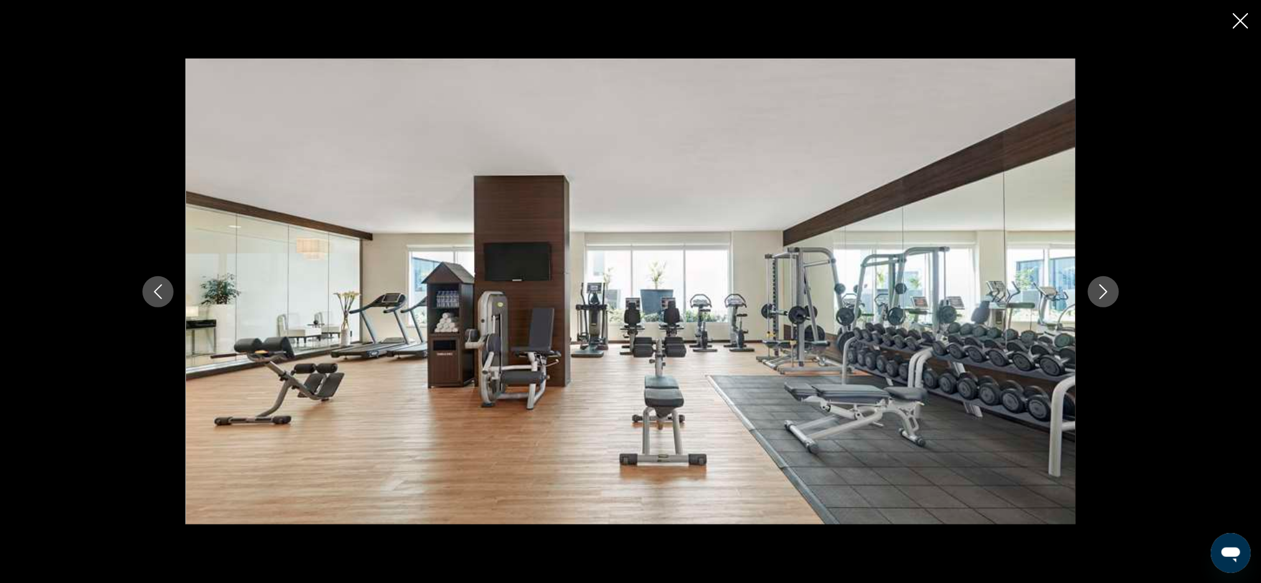
click at [163, 295] on icon "Previous image" at bounding box center [157, 291] width 15 height 15
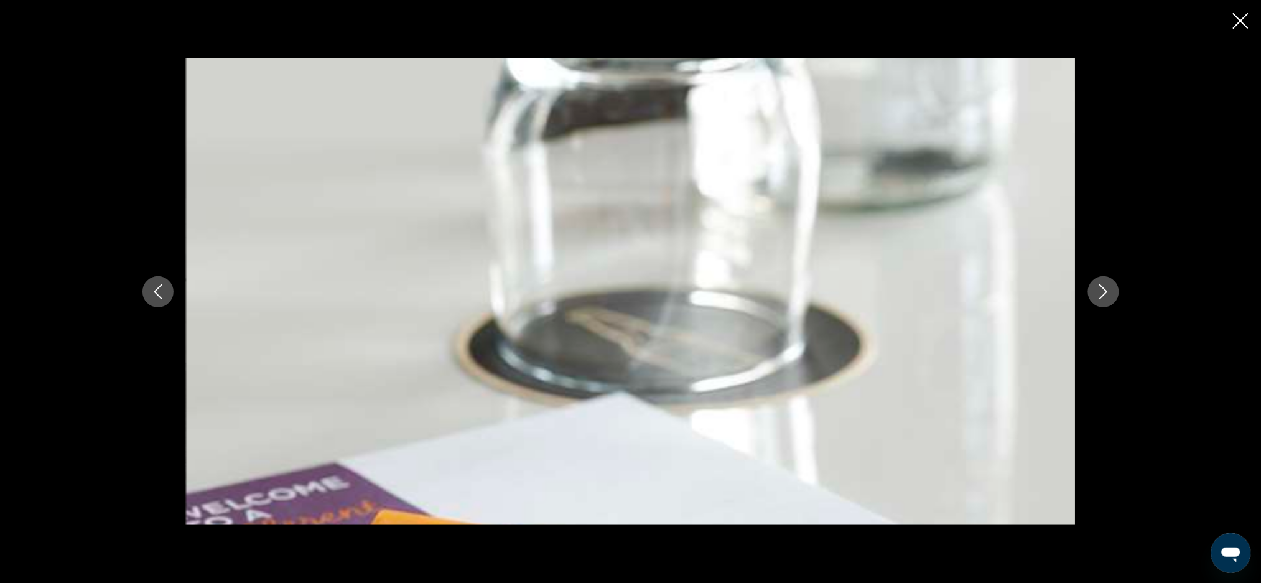
click at [160, 298] on icon "Previous image" at bounding box center [157, 291] width 15 height 15
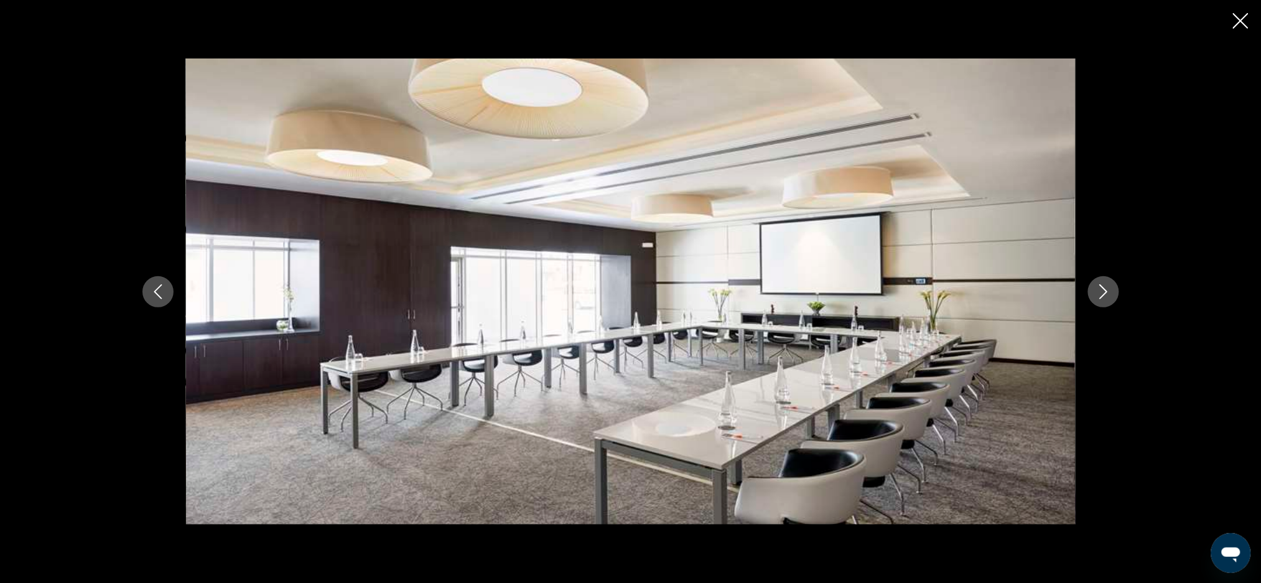
click at [160, 303] on button "Previous image" at bounding box center [157, 291] width 31 height 31
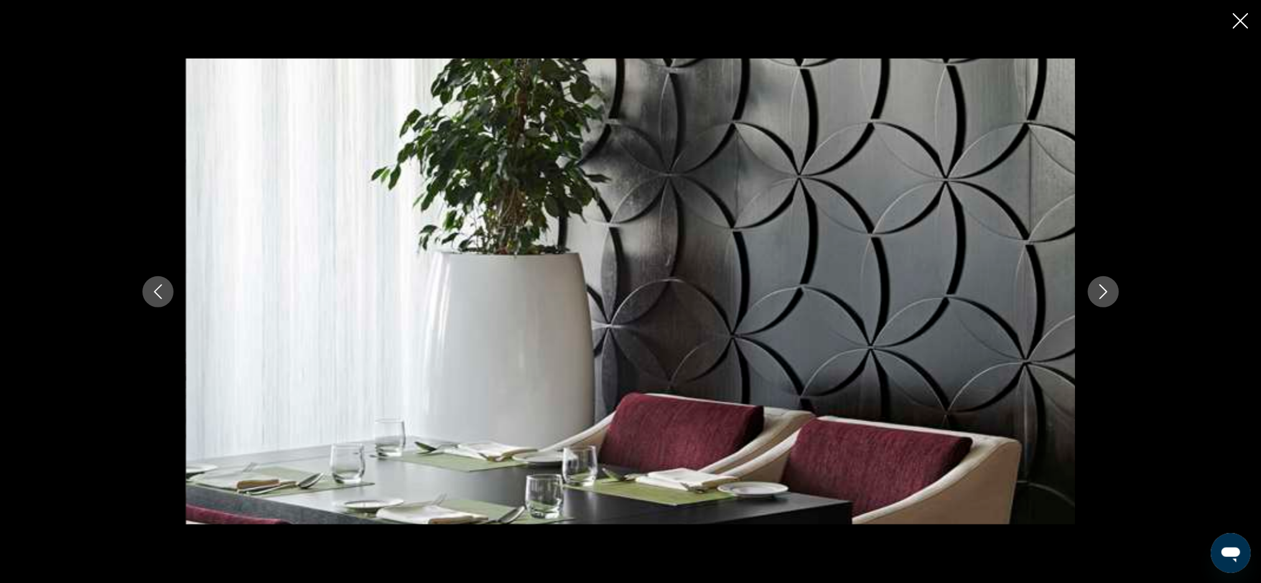
click at [5, 210] on div "prev next" at bounding box center [630, 291] width 1261 height 583
click at [156, 290] on icon "Previous image" at bounding box center [158, 291] width 8 height 15
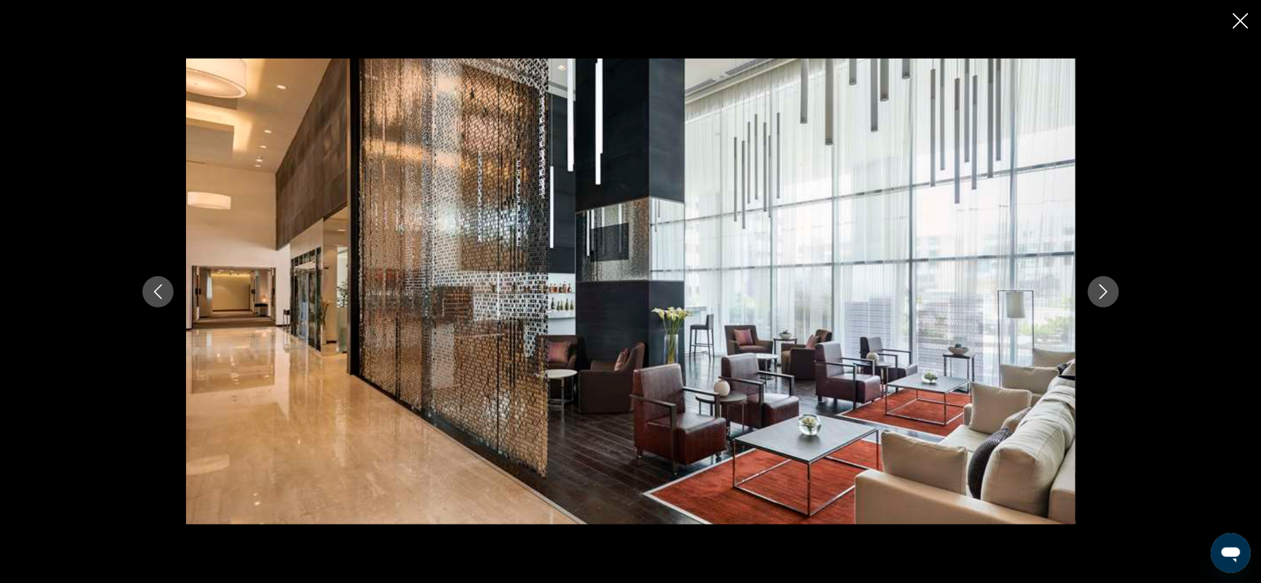
click at [147, 291] on button "Previous image" at bounding box center [157, 291] width 31 height 31
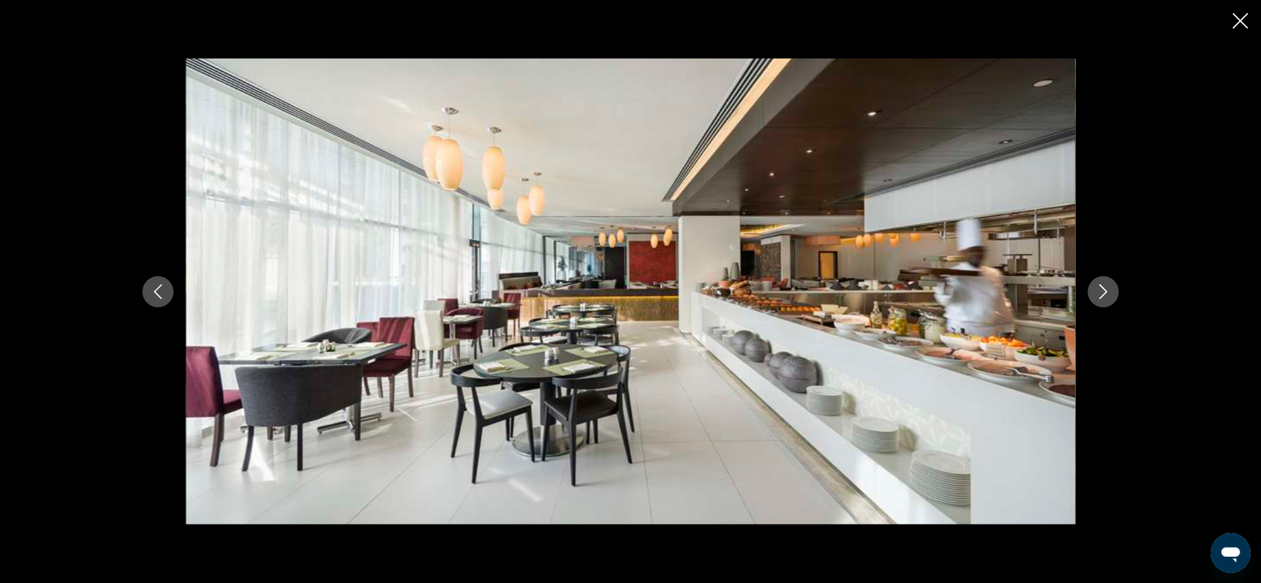
click at [155, 297] on icon "Previous image" at bounding box center [157, 291] width 15 height 15
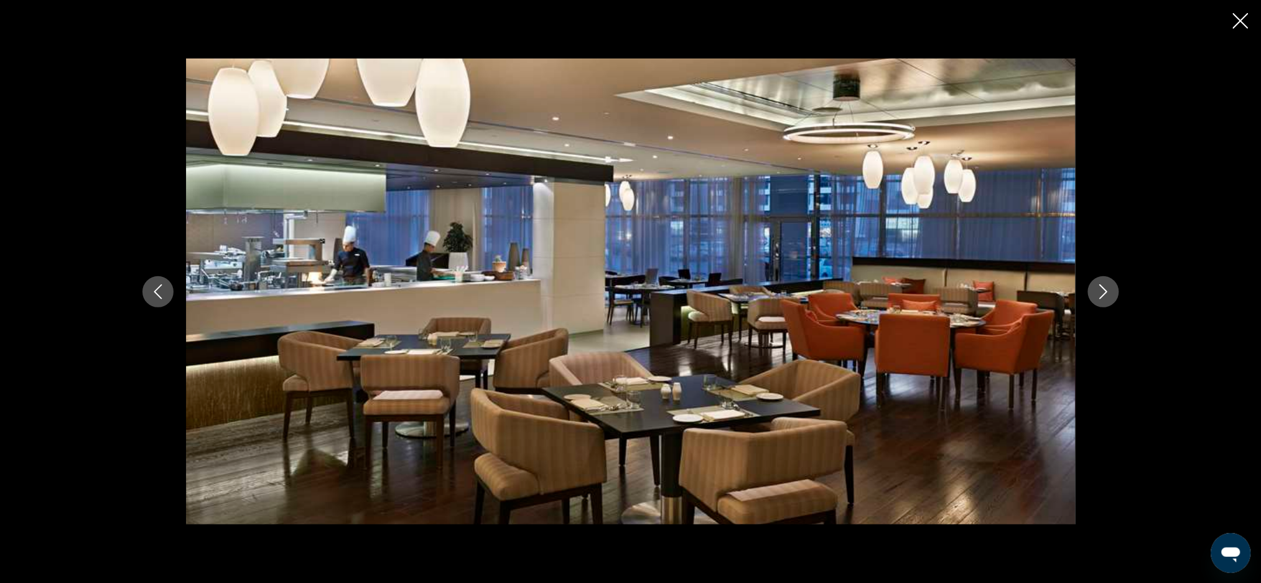
click at [155, 296] on icon "Previous image" at bounding box center [157, 291] width 15 height 15
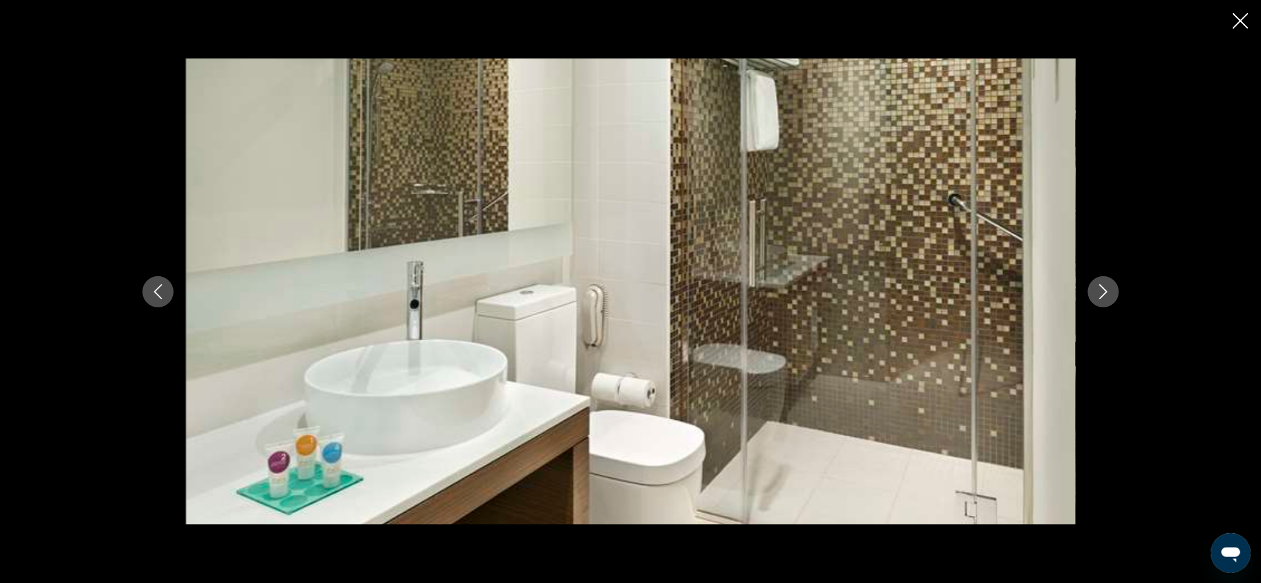
click at [154, 291] on icon "Previous image" at bounding box center [158, 291] width 8 height 15
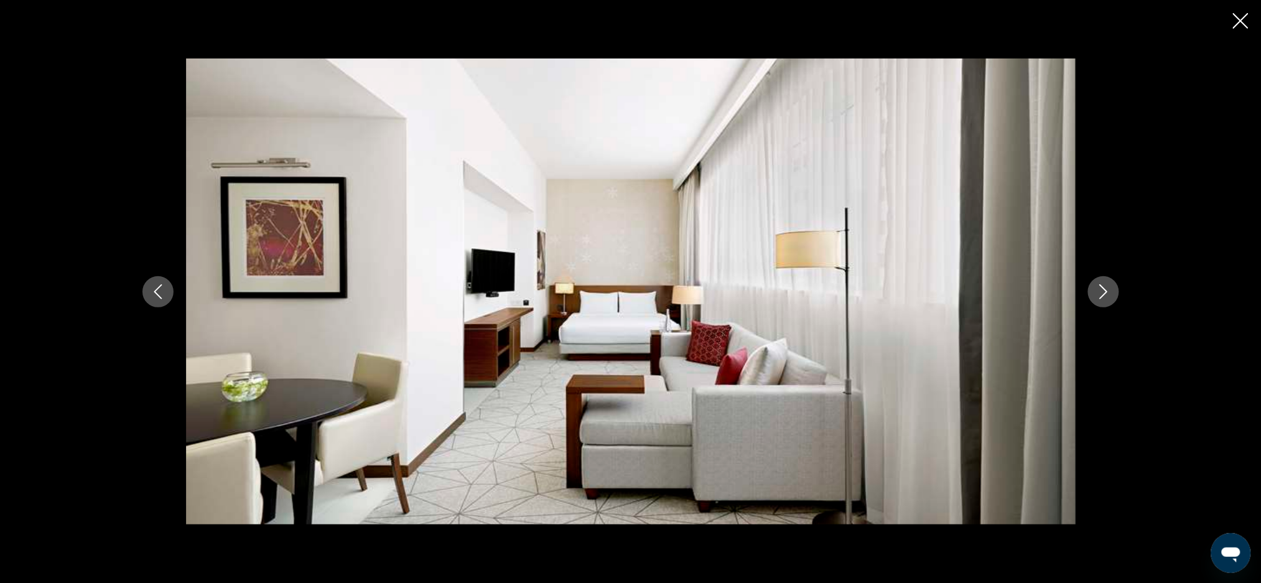
click at [166, 291] on button "Previous image" at bounding box center [157, 291] width 31 height 31
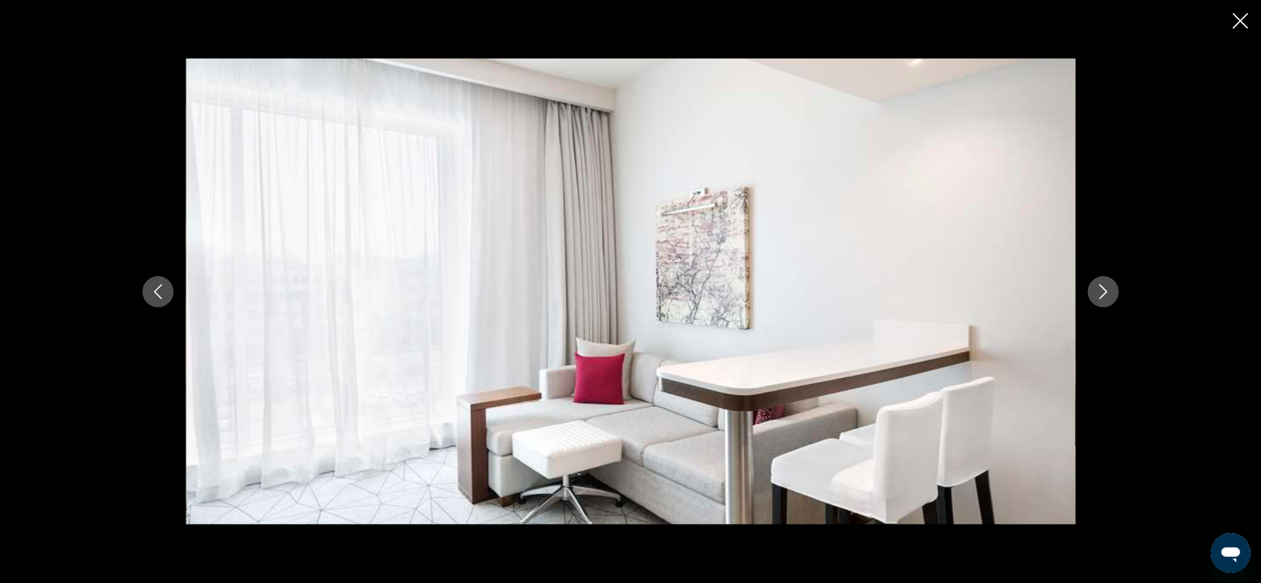
click at [155, 293] on icon "Previous image" at bounding box center [157, 291] width 15 height 15
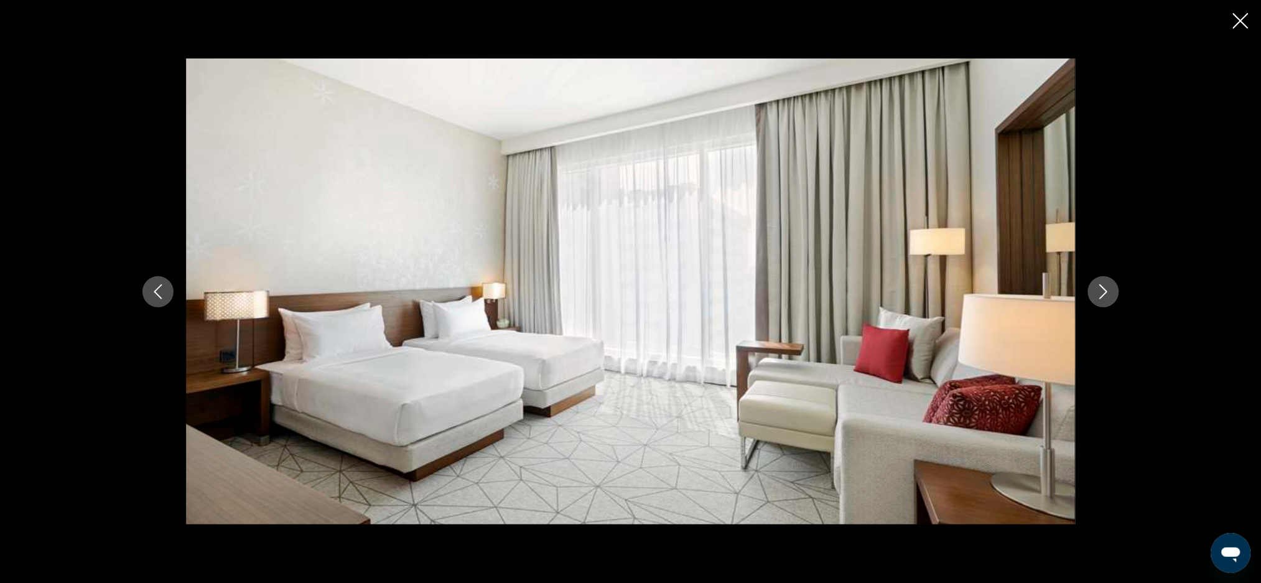
click at [160, 294] on icon "Previous image" at bounding box center [157, 291] width 15 height 15
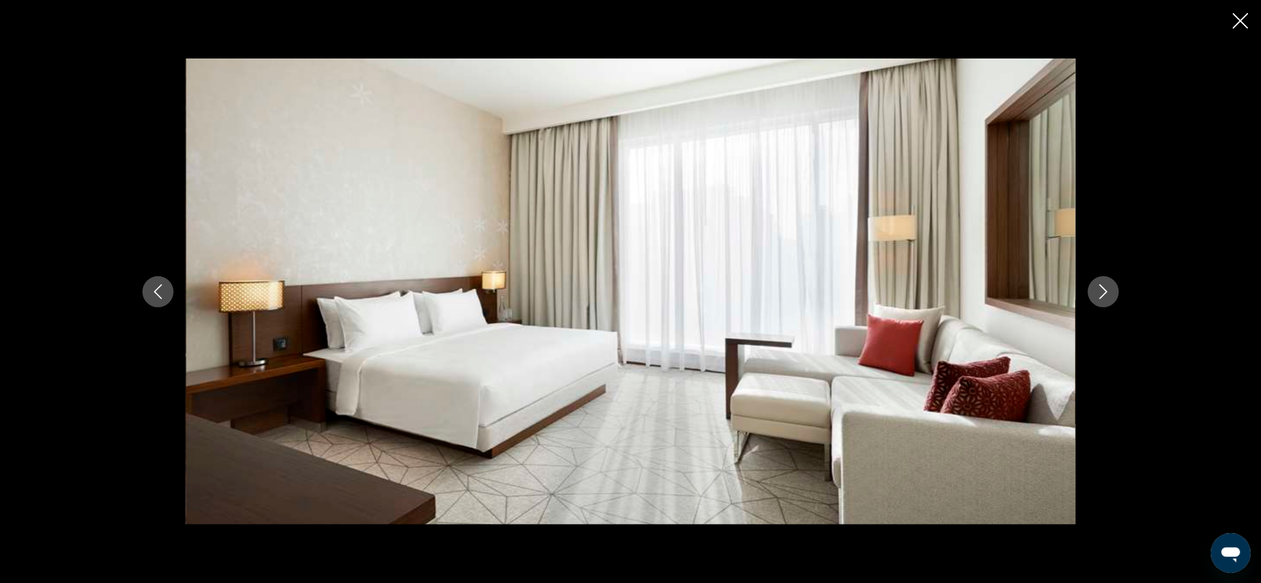
click at [155, 289] on icon "Previous image" at bounding box center [157, 291] width 15 height 15
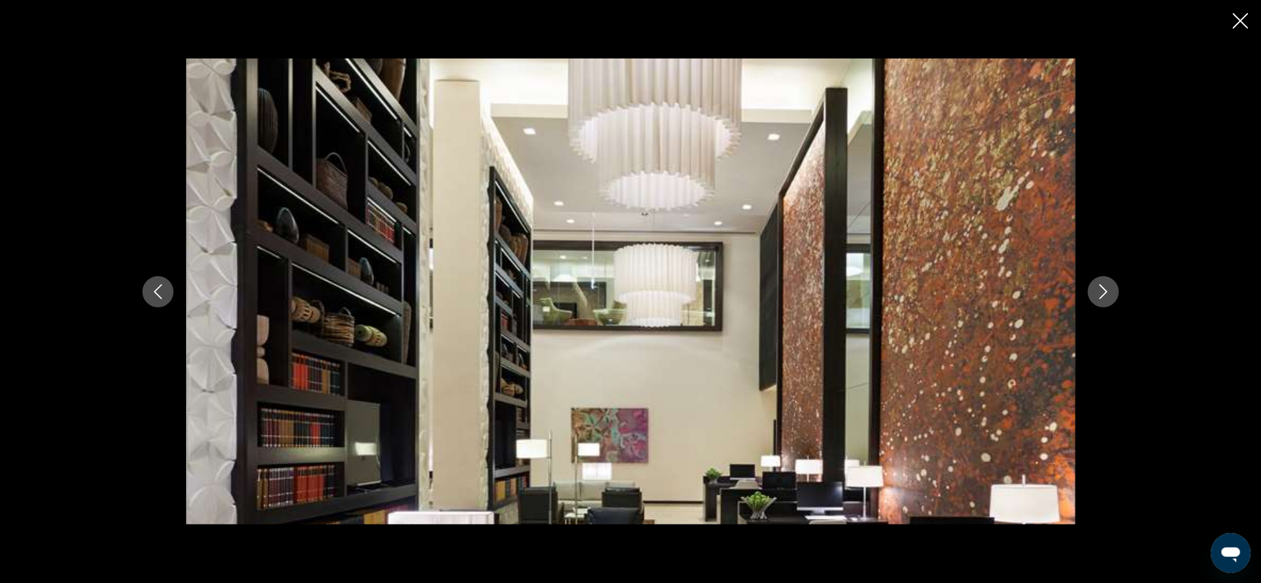
click at [152, 290] on icon "Previous image" at bounding box center [157, 291] width 15 height 15
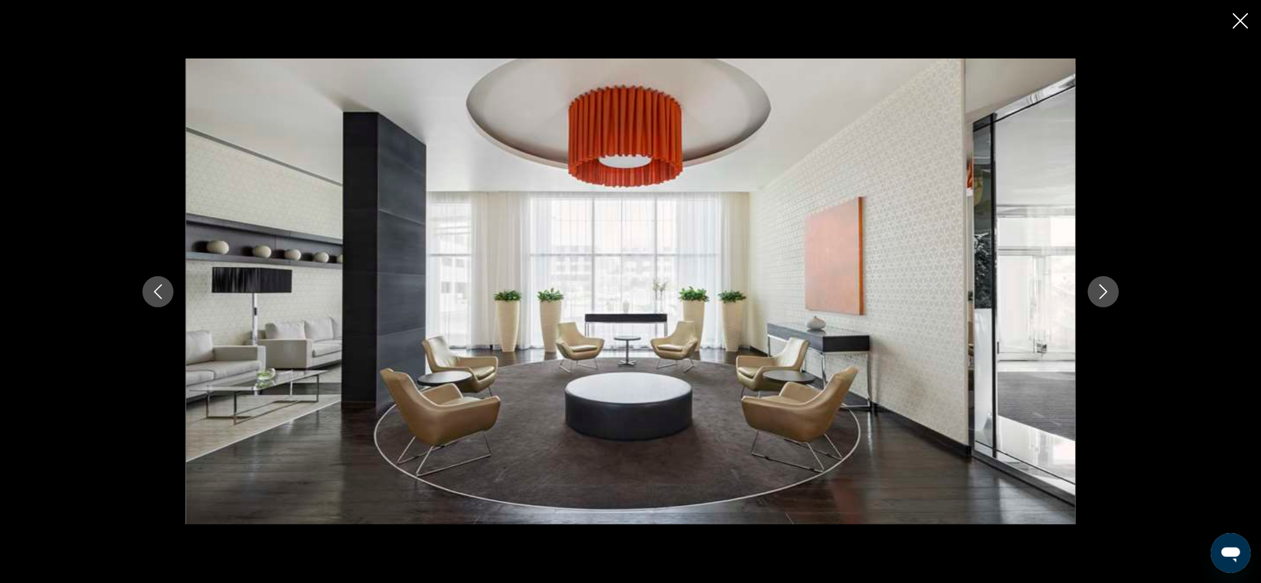
click at [165, 294] on icon "Previous image" at bounding box center [157, 291] width 15 height 15
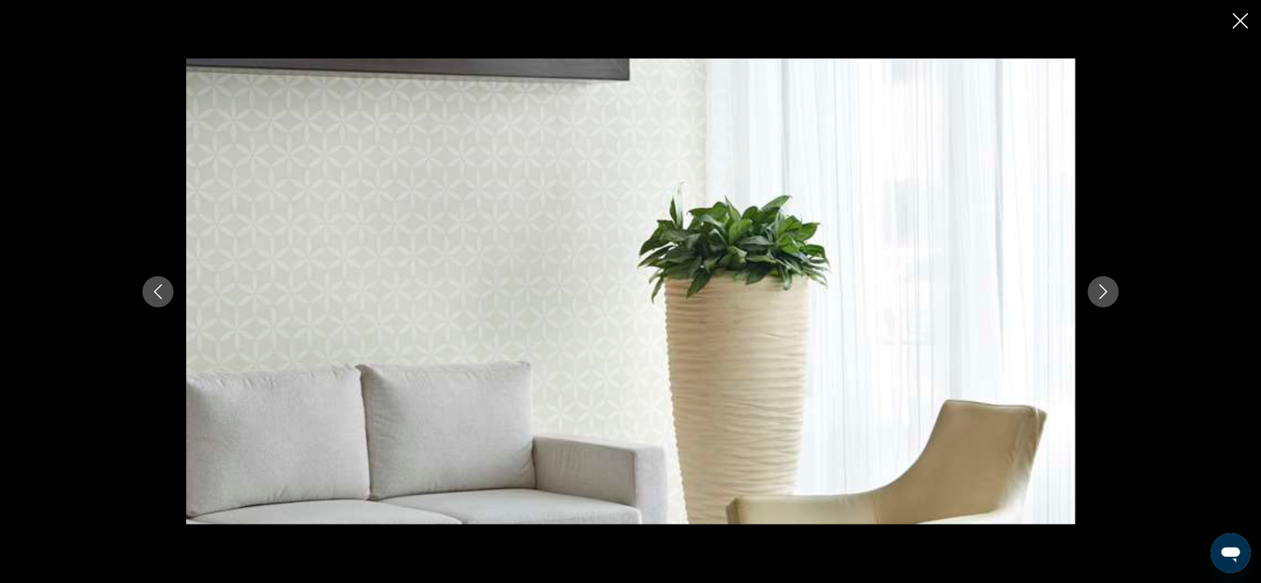
click at [165, 294] on button "Previous image" at bounding box center [157, 291] width 31 height 31
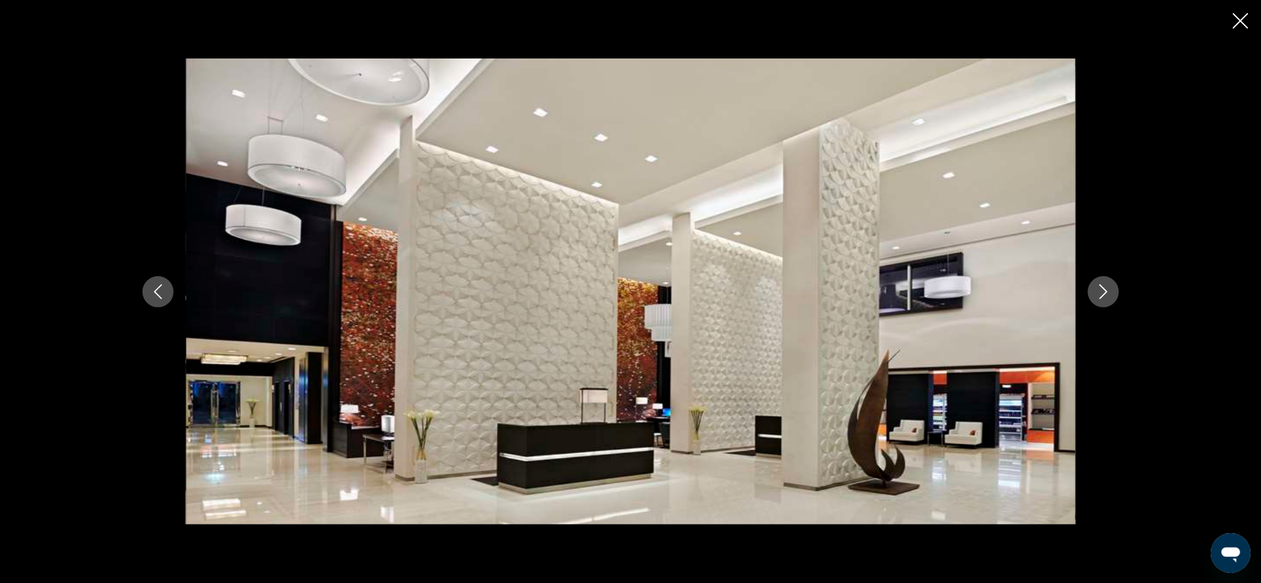
click at [157, 284] on icon "Previous image" at bounding box center [157, 291] width 15 height 15
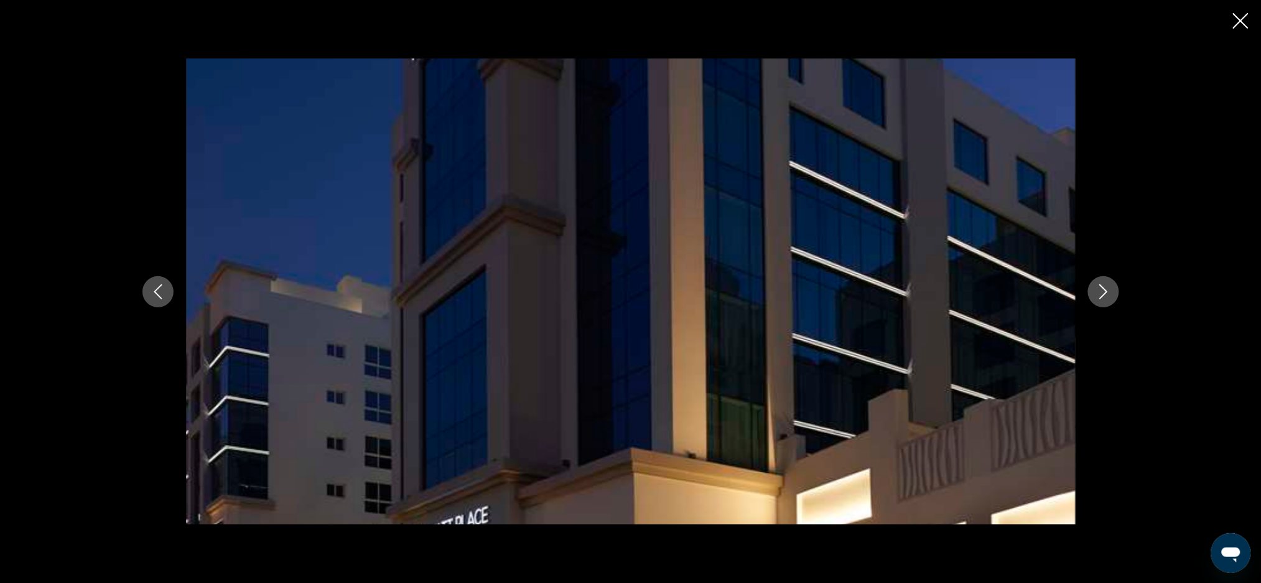
click at [157, 296] on icon "Previous image" at bounding box center [157, 291] width 15 height 15
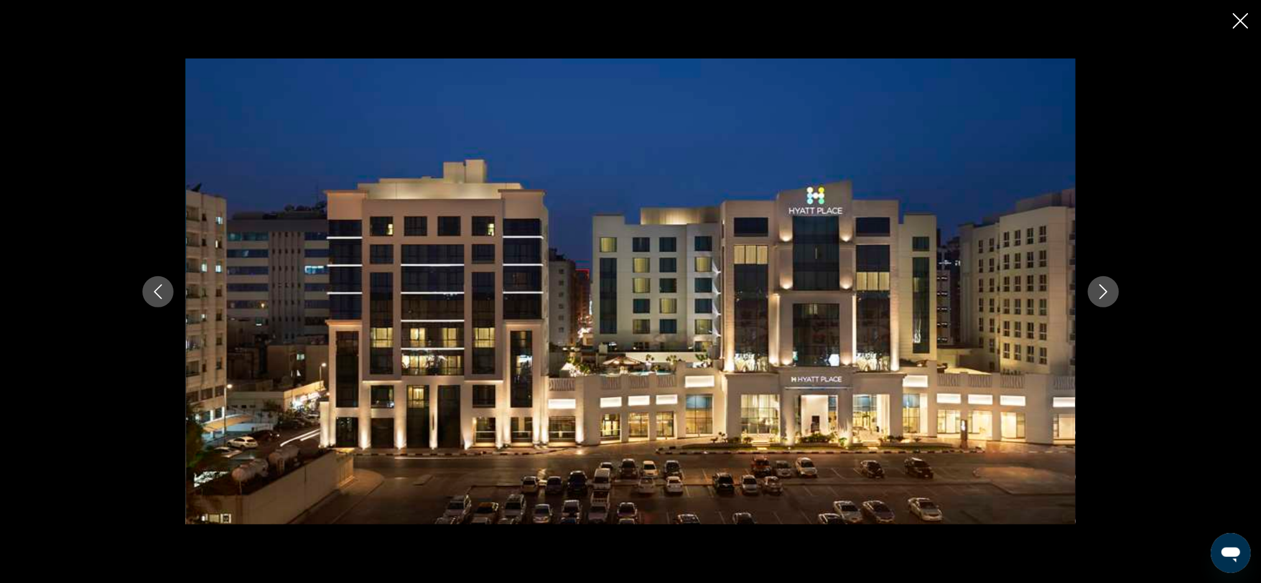
click at [149, 286] on button "Previous image" at bounding box center [157, 291] width 31 height 31
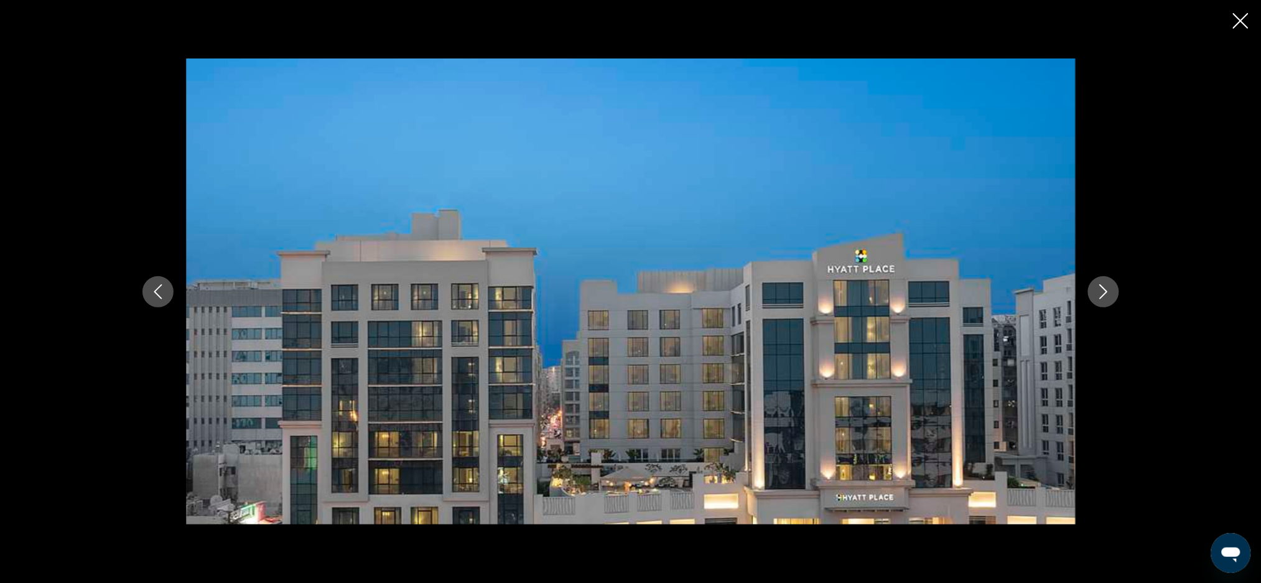
click at [157, 292] on icon "Previous image" at bounding box center [157, 291] width 15 height 15
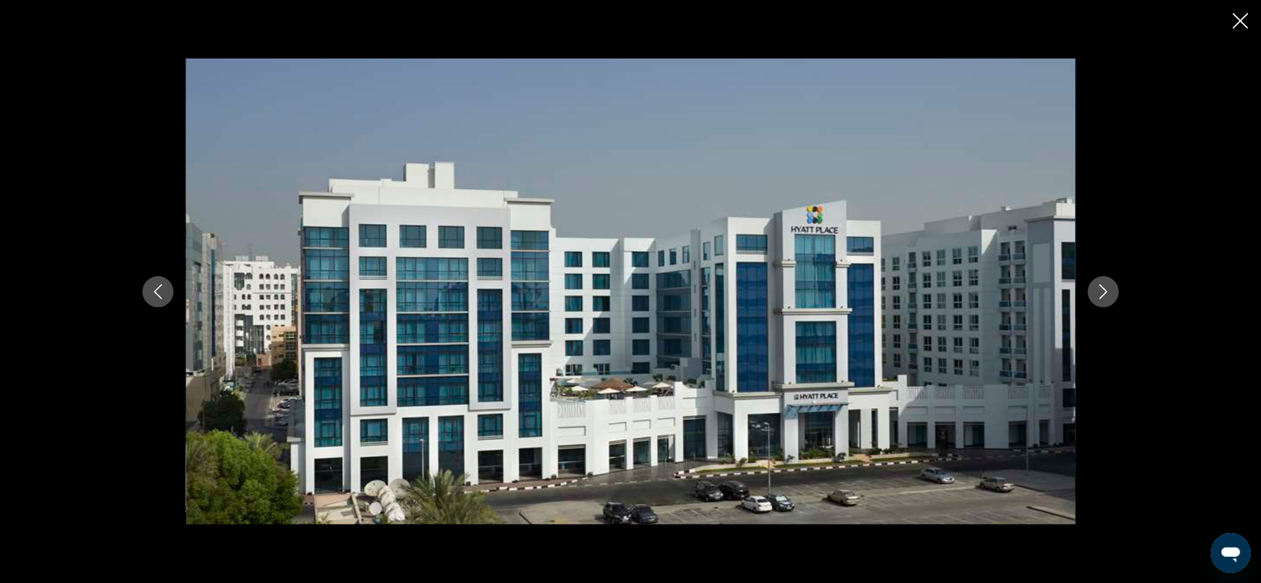
click at [160, 291] on icon "Previous image" at bounding box center [157, 291] width 15 height 15
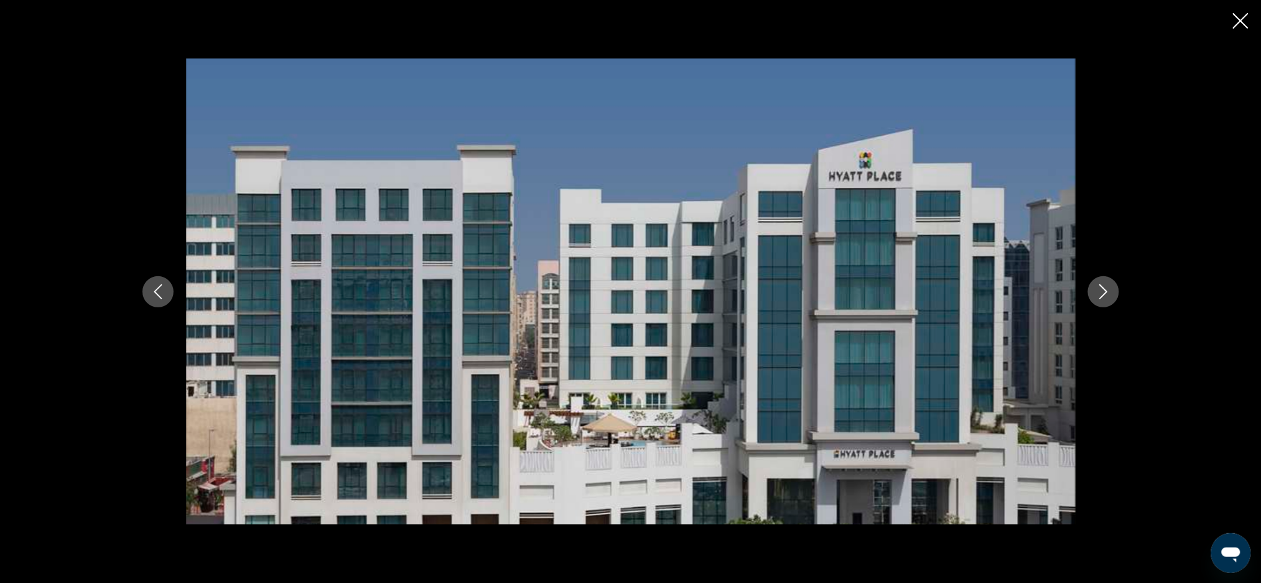
click at [160, 292] on icon "Previous image" at bounding box center [157, 291] width 15 height 15
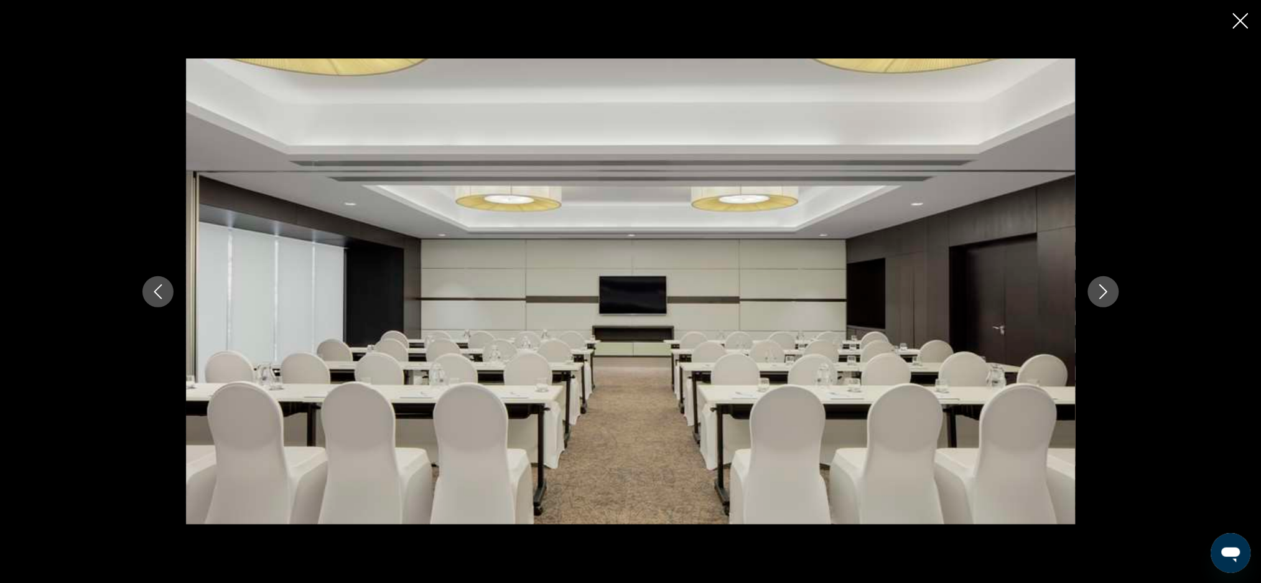
click at [160, 291] on icon "Previous image" at bounding box center [157, 291] width 15 height 15
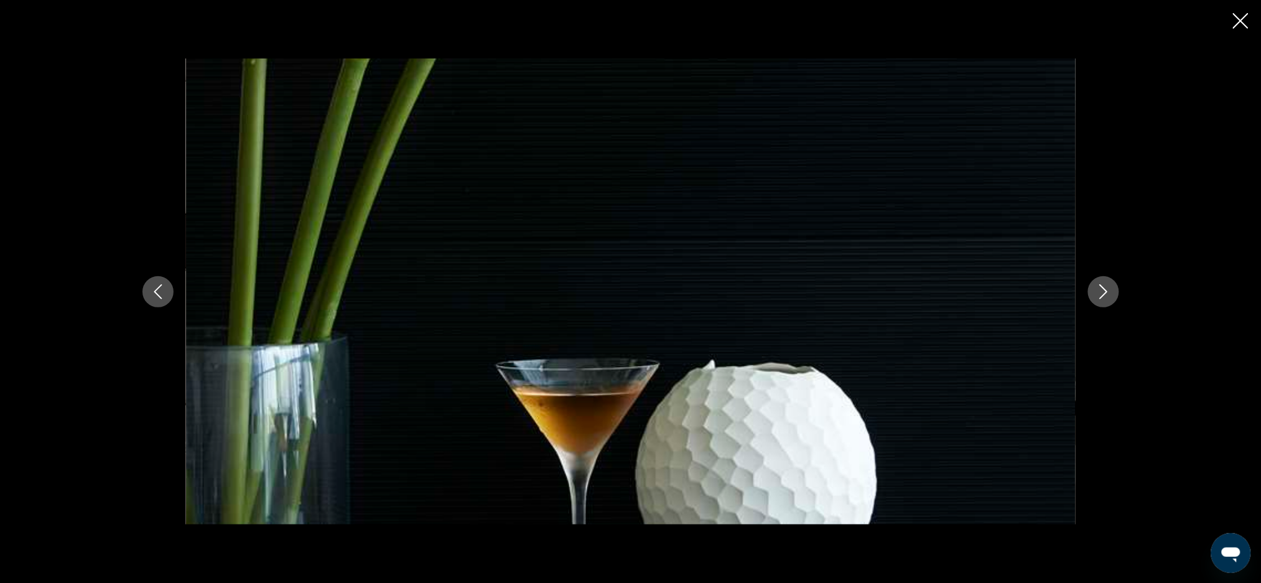
click at [159, 295] on icon "Previous image" at bounding box center [157, 291] width 15 height 15
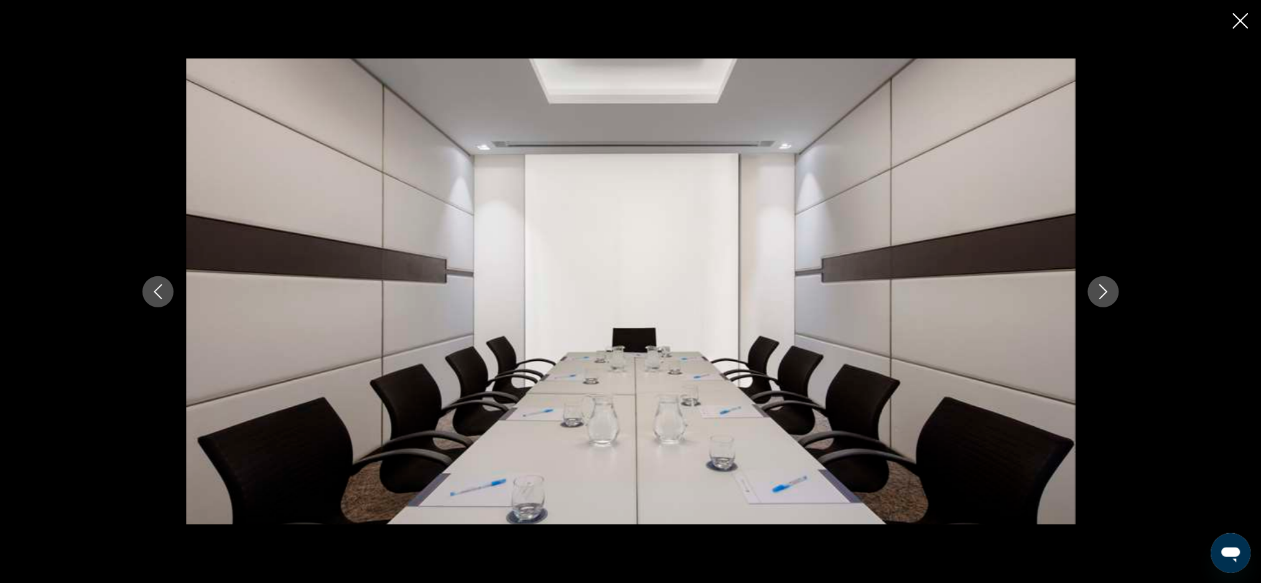
click at [161, 296] on icon "Previous image" at bounding box center [157, 291] width 15 height 15
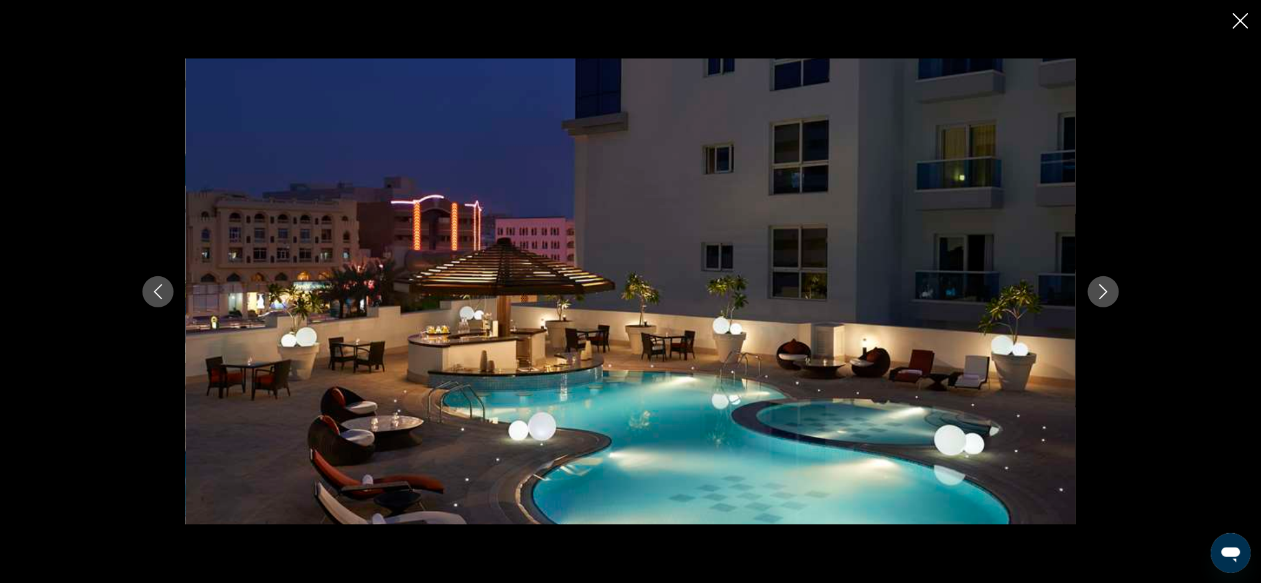
click at [165, 296] on icon "Previous image" at bounding box center [157, 291] width 15 height 15
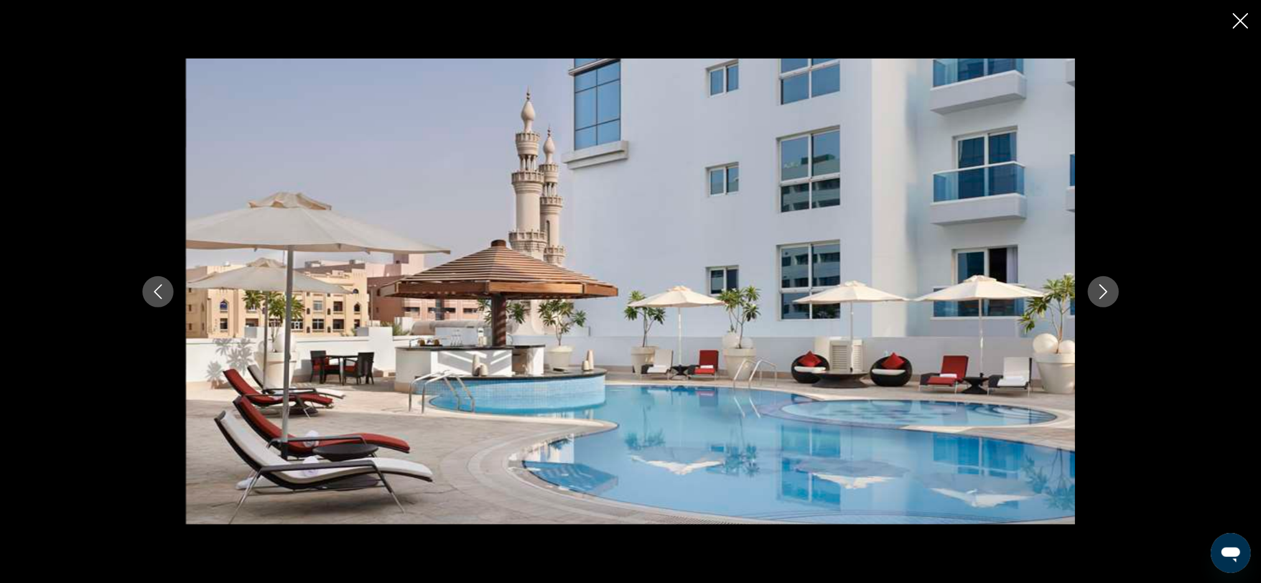
click at [165, 296] on button "Previous image" at bounding box center [157, 291] width 31 height 31
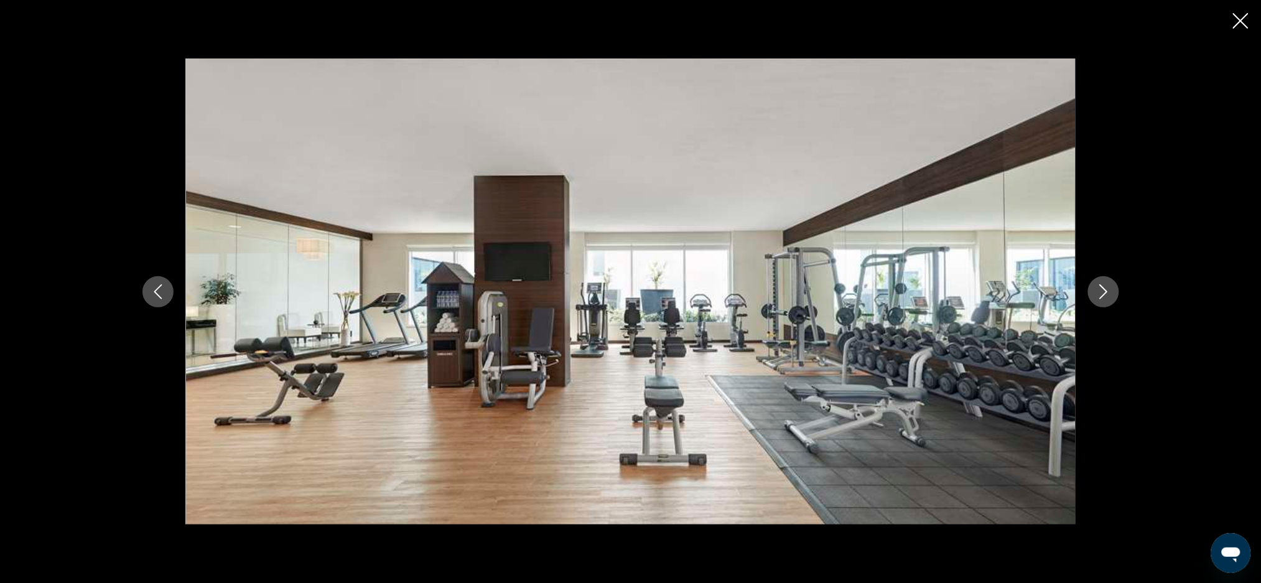
click at [154, 303] on button "Previous image" at bounding box center [157, 291] width 31 height 31
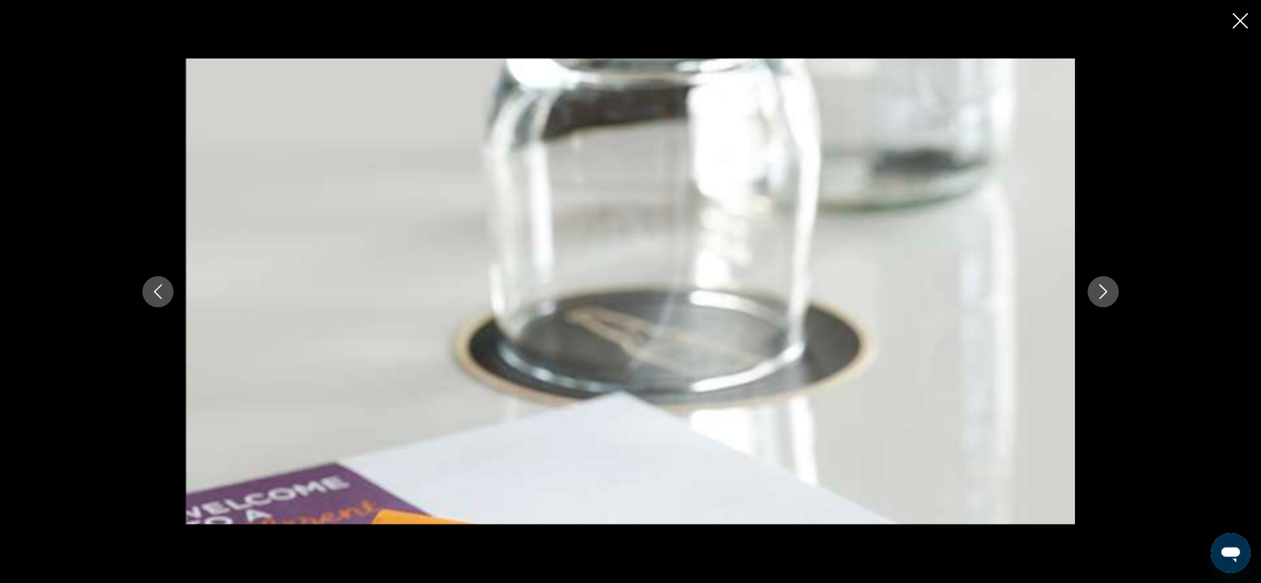
click at [1239, 42] on div "prev next" at bounding box center [630, 291] width 1261 height 583
click at [1238, 21] on icon "Close slideshow" at bounding box center [1241, 21] width 16 height 16
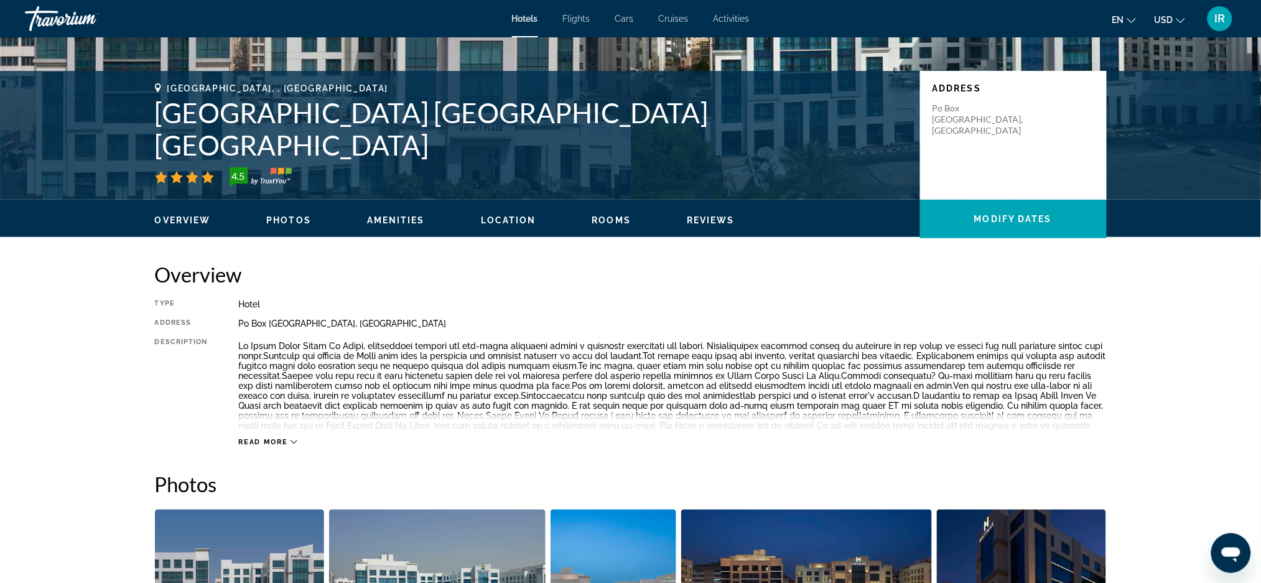
scroll to position [210, 0]
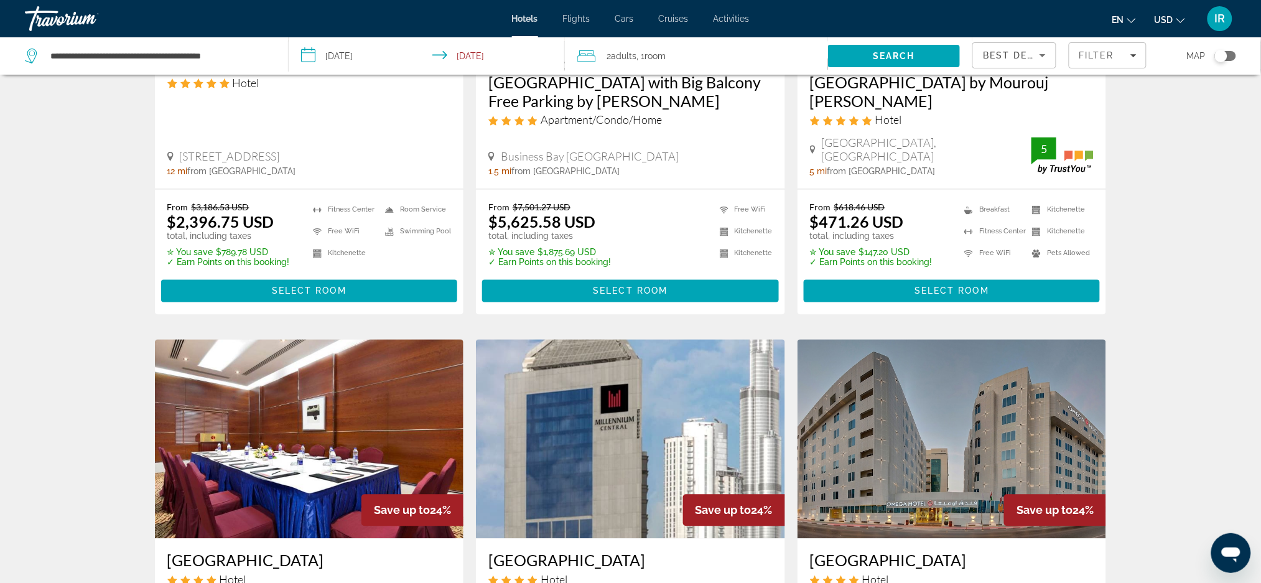
scroll to position [877, 0]
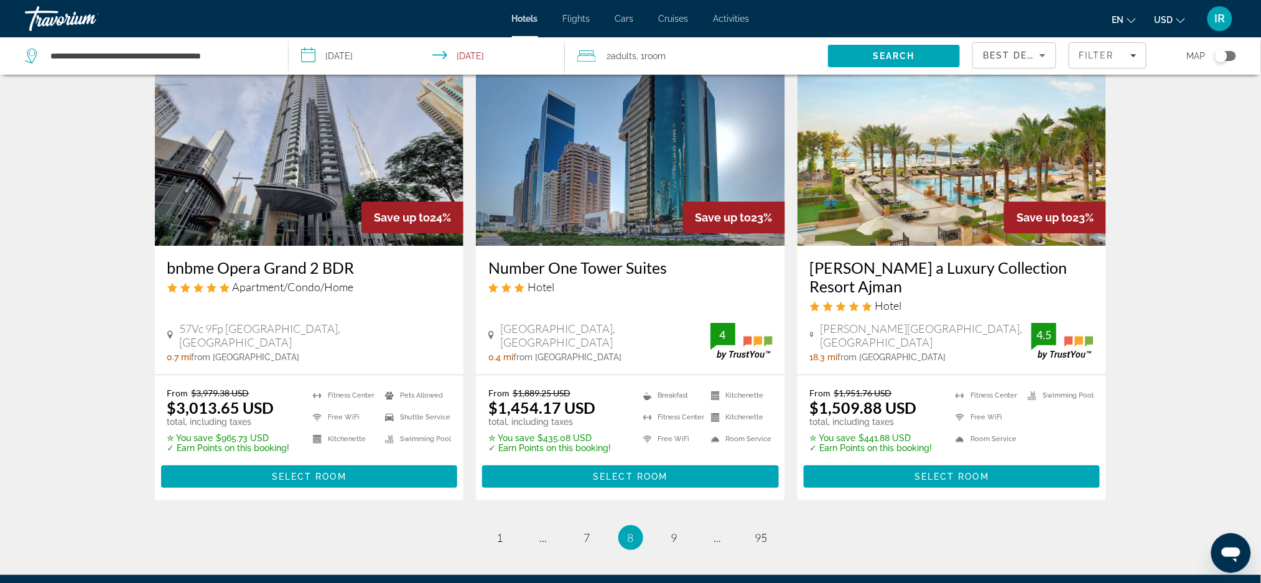
scroll to position [1495, 0]
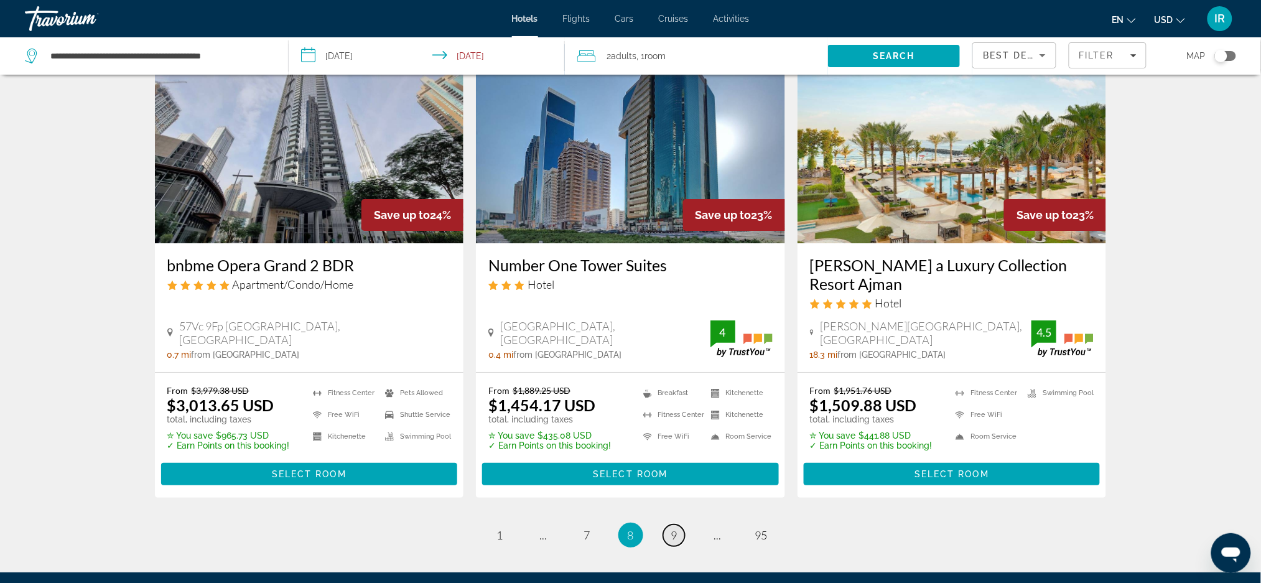
click at [683, 524] on link "page 9" at bounding box center [674, 535] width 22 height 22
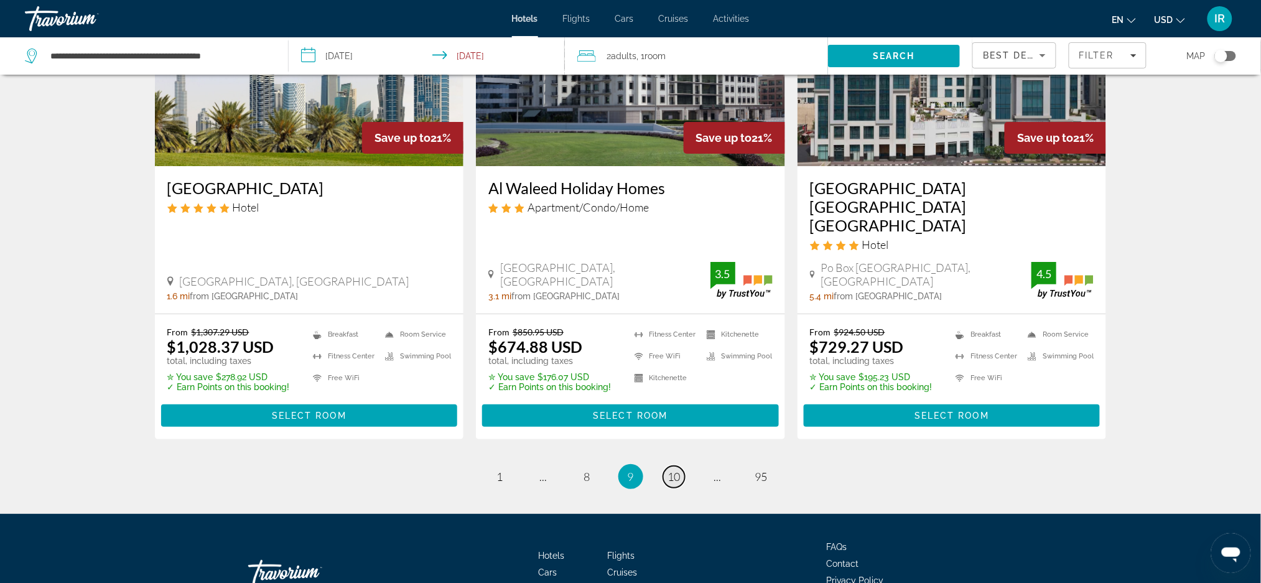
scroll to position [1611, 0]
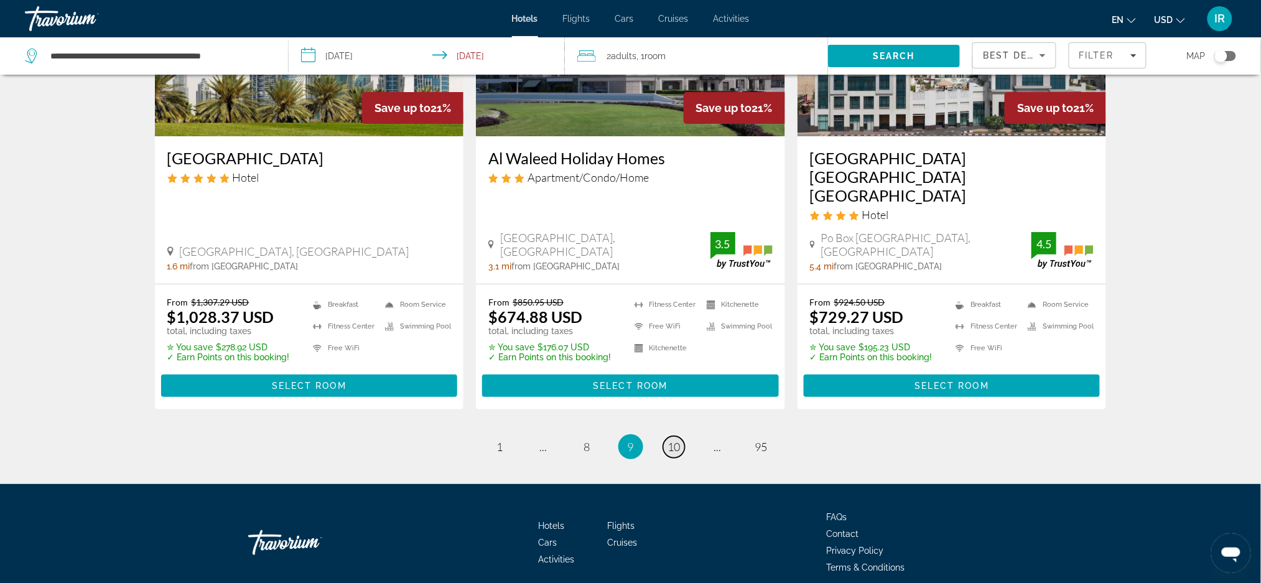
click at [675, 436] on link "page 10" at bounding box center [674, 447] width 22 height 22
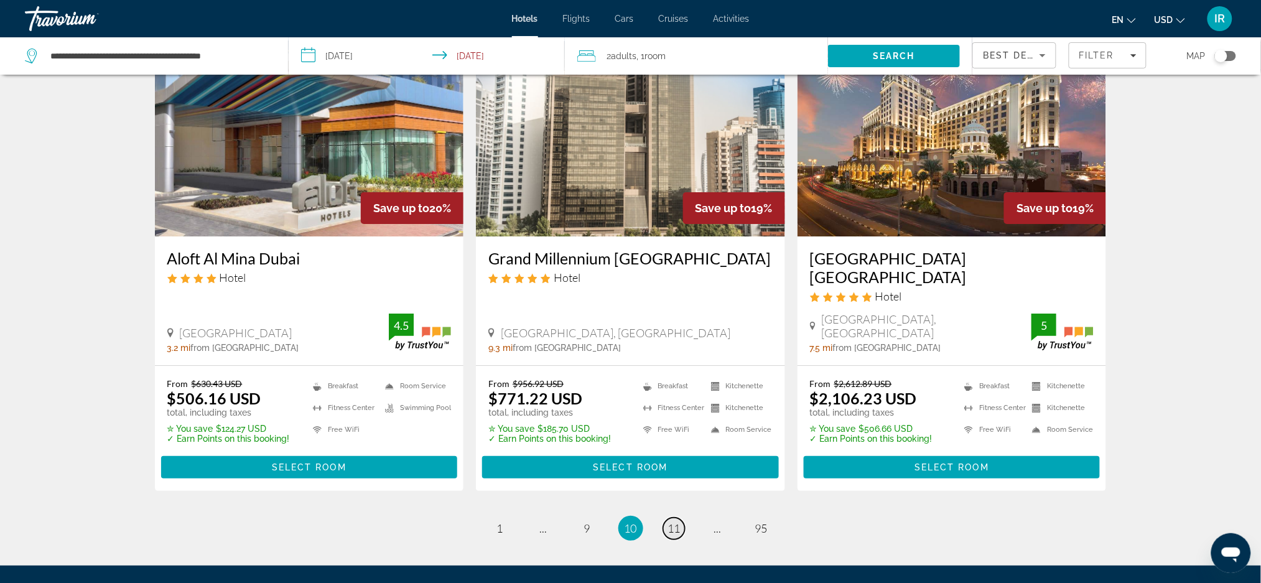
scroll to position [1507, 0]
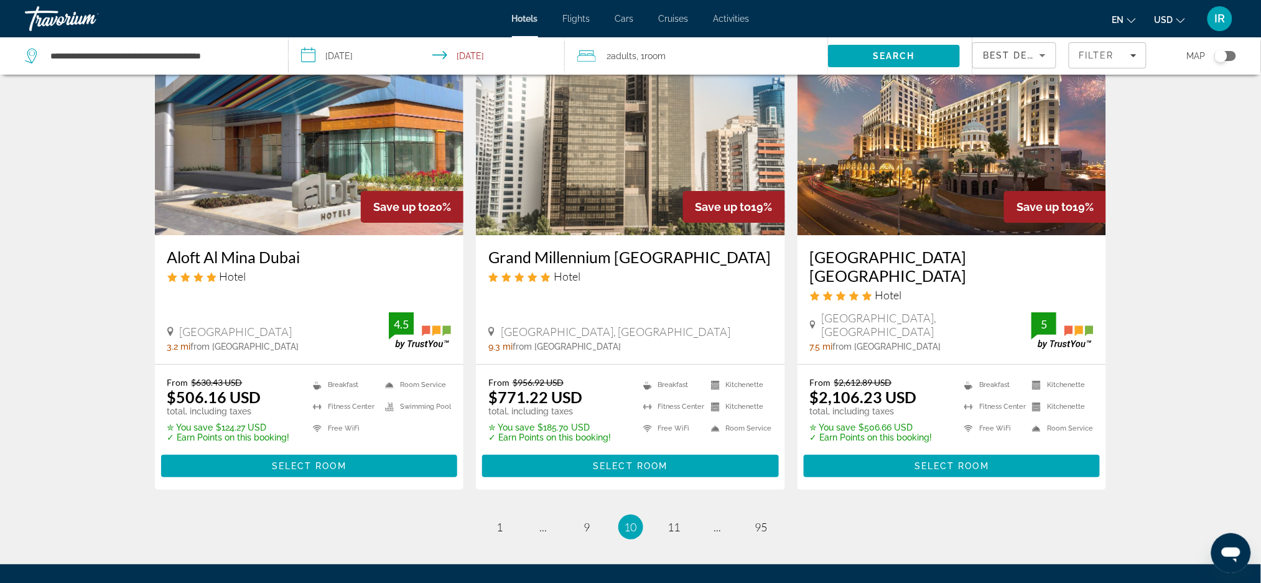
click at [548, 171] on img "Main content" at bounding box center [630, 135] width 309 height 199
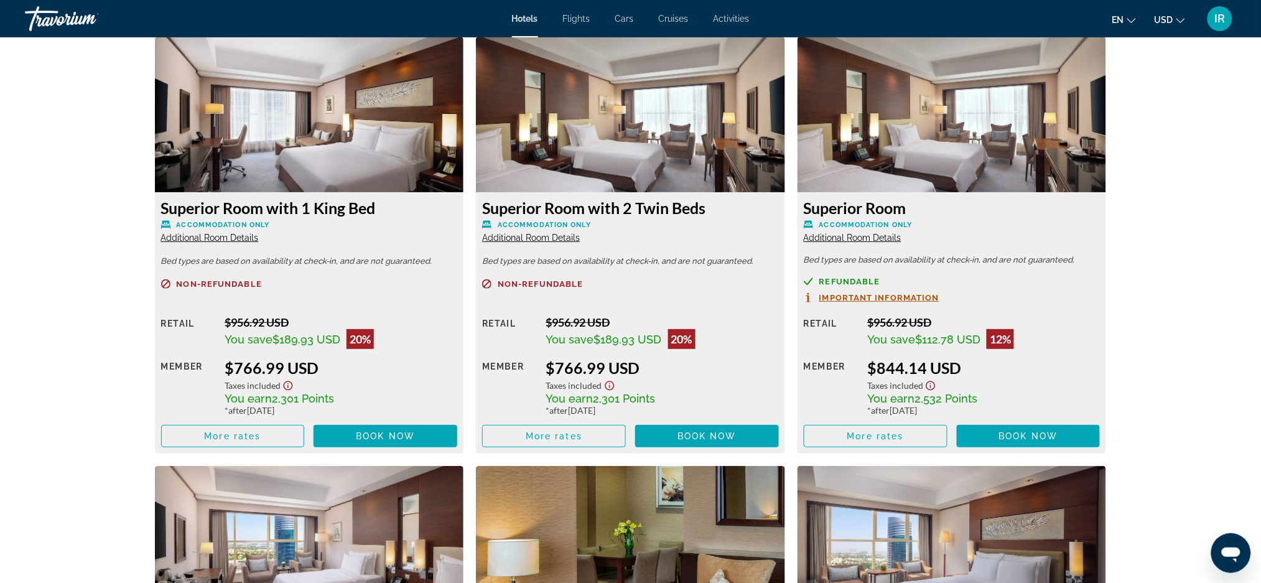
scroll to position [1718, 0]
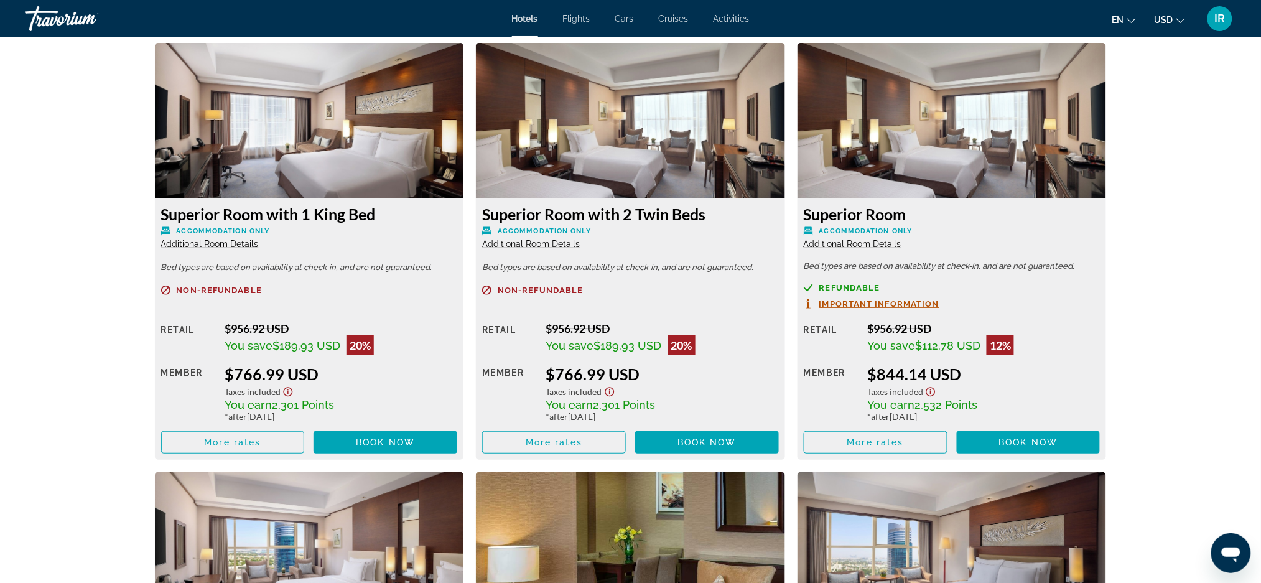
click at [635, 354] on div "You save $189.93 USD 20%" at bounding box center [662, 345] width 233 height 20
click at [539, 443] on span "More rates" at bounding box center [553, 442] width 57 height 10
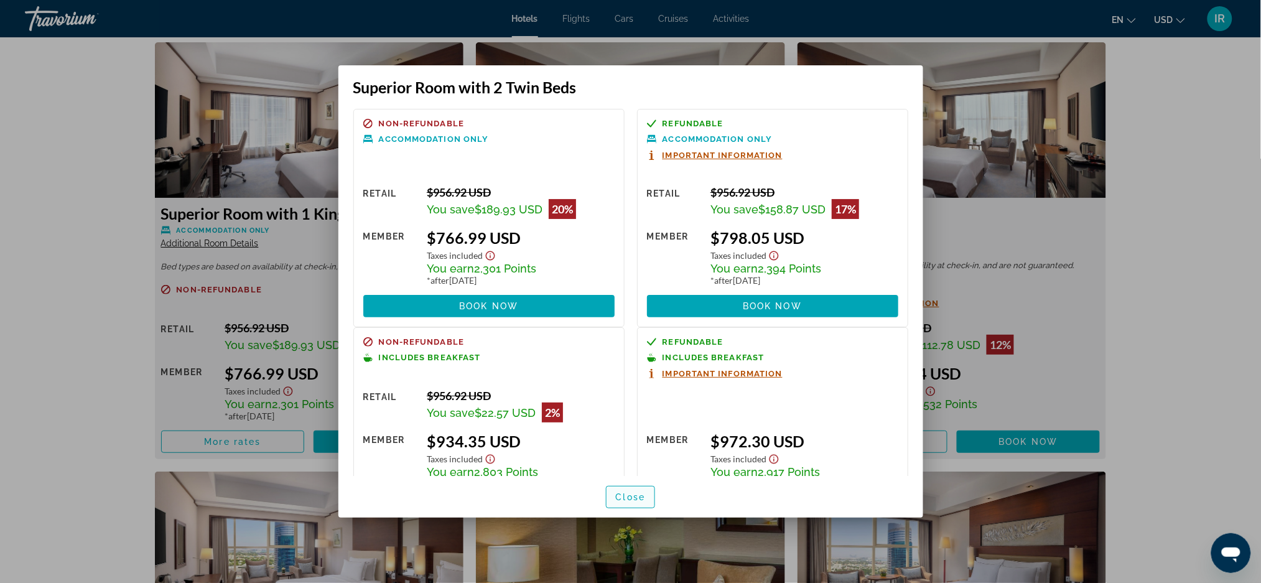
click at [620, 497] on span "Close" at bounding box center [631, 497] width 30 height 10
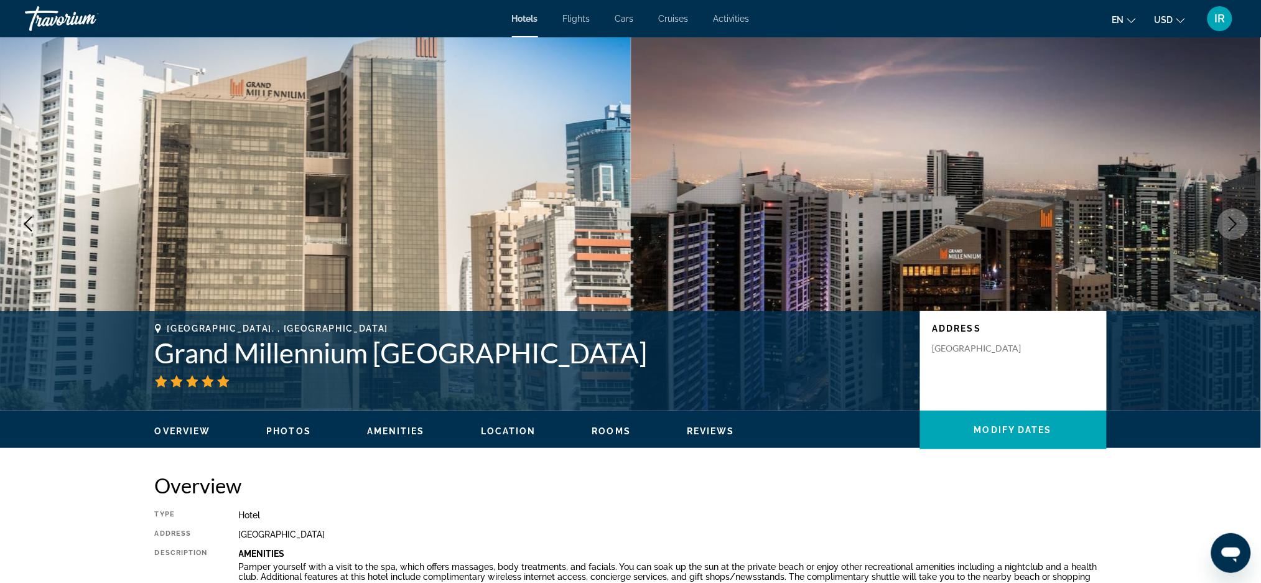
scroll to position [1718, 0]
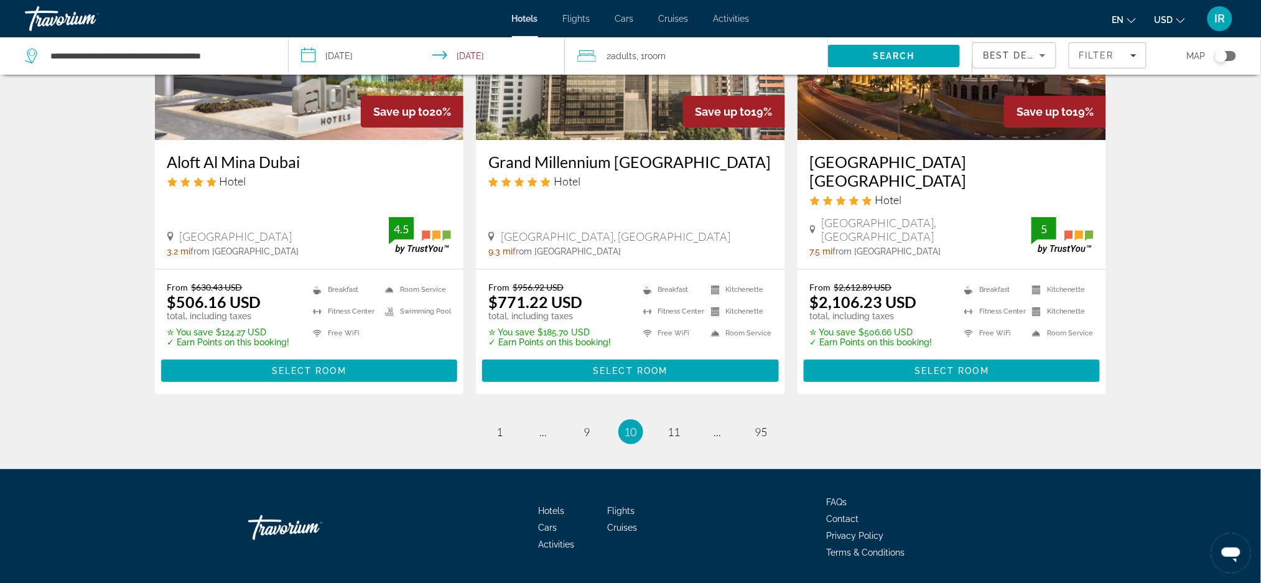
scroll to position [1613, 0]
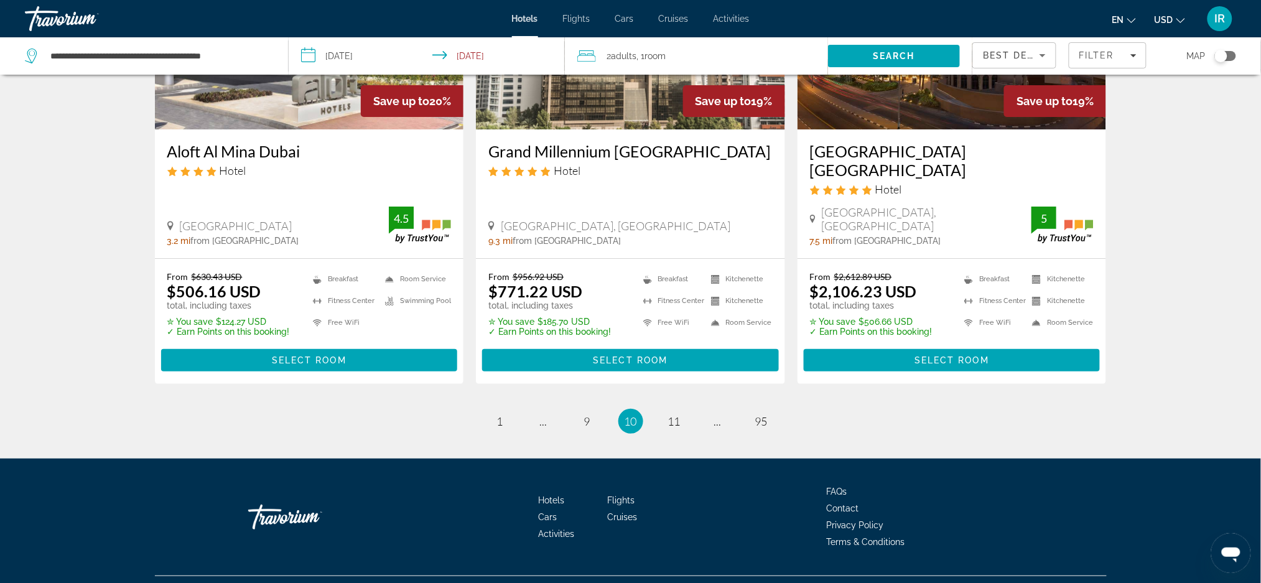
click at [682, 409] on li "page 11" at bounding box center [674, 421] width 25 height 25
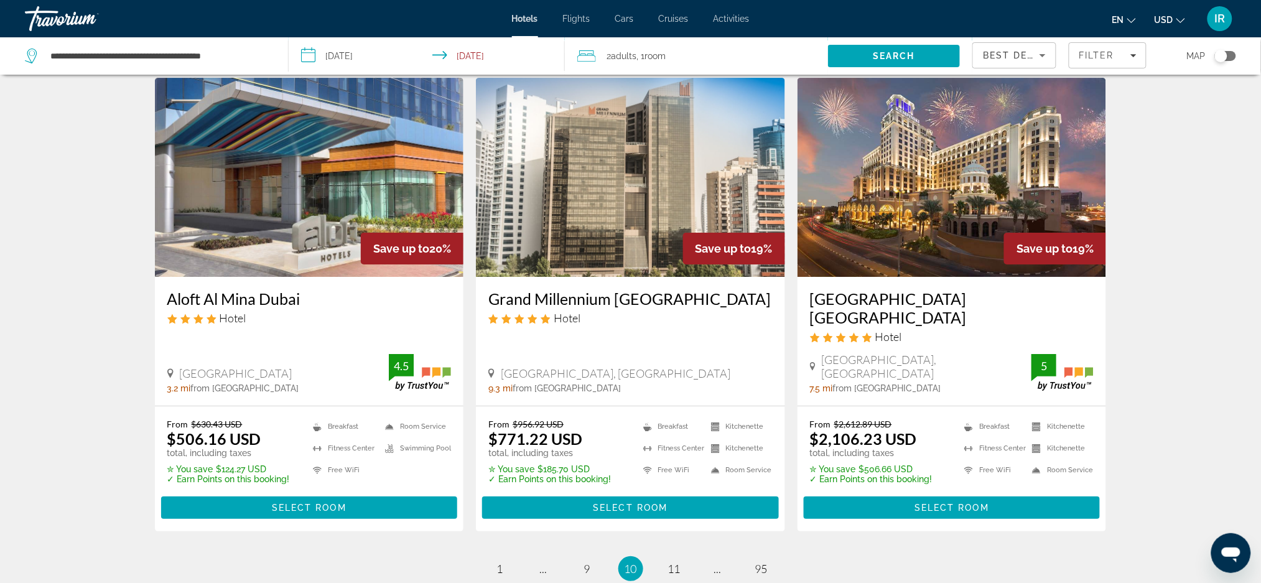
scroll to position [1460, 0]
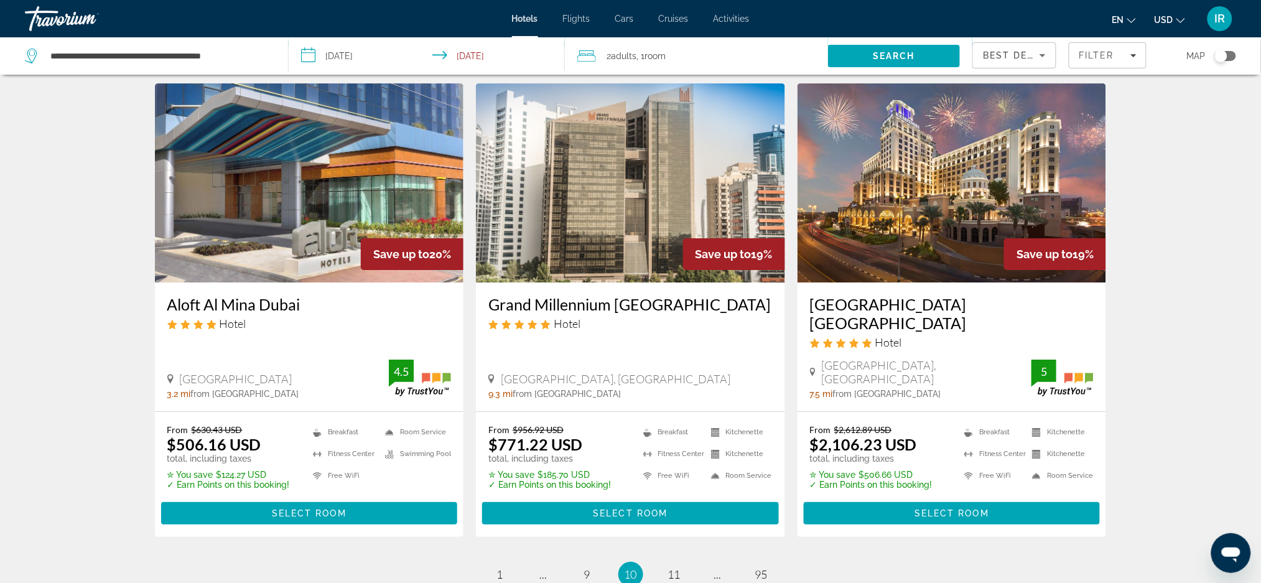
click at [340, 424] on li "Breakfast" at bounding box center [343, 432] width 72 height 16
click at [326, 508] on span "Select Room" at bounding box center [309, 513] width 75 height 10
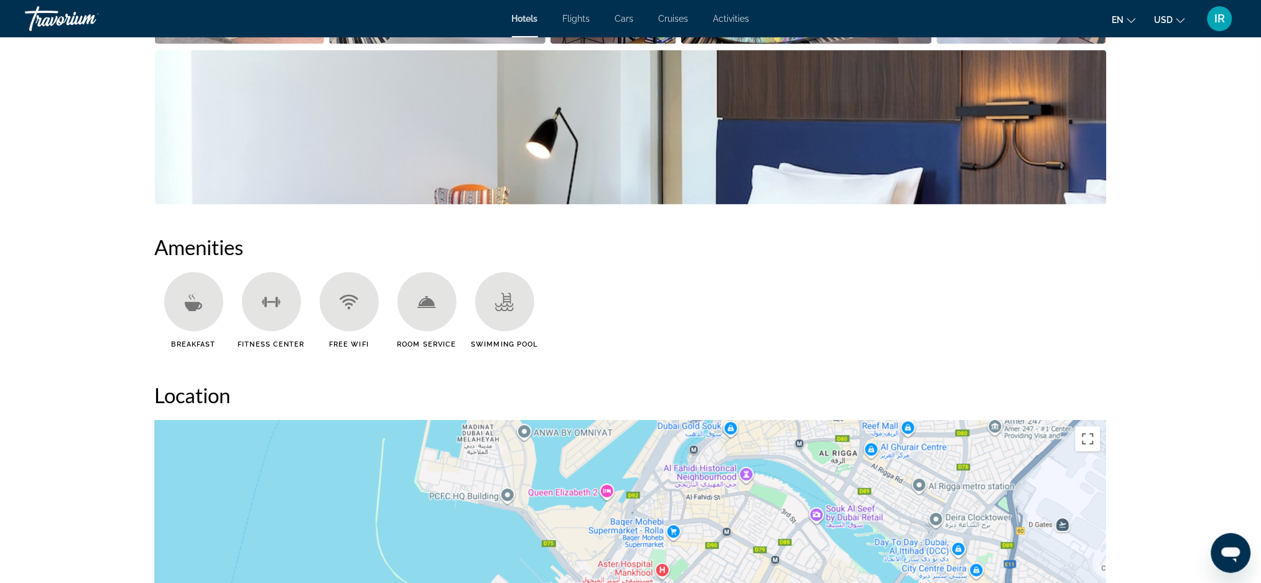
scroll to position [820, 0]
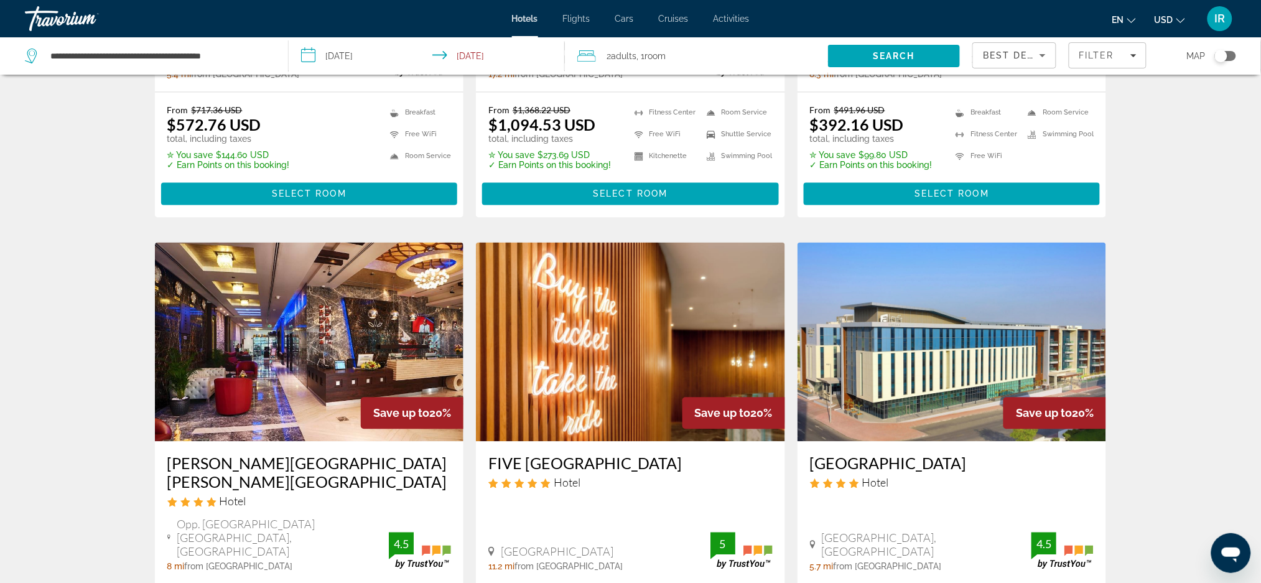
scroll to position [804, 0]
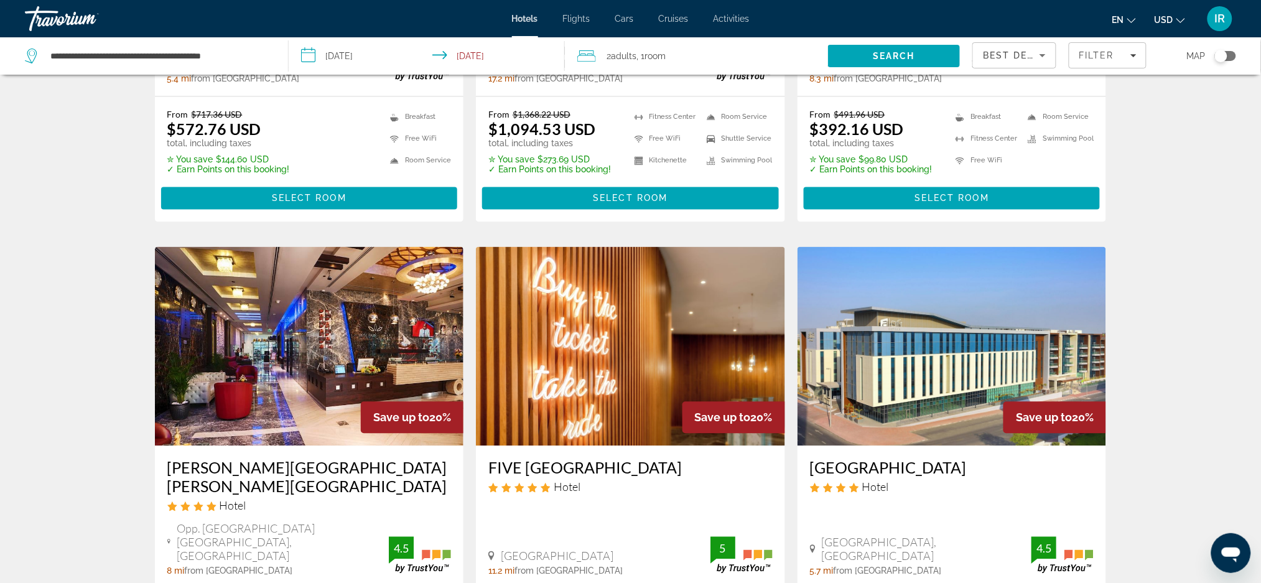
click at [953, 369] on img "Main content" at bounding box center [951, 346] width 309 height 199
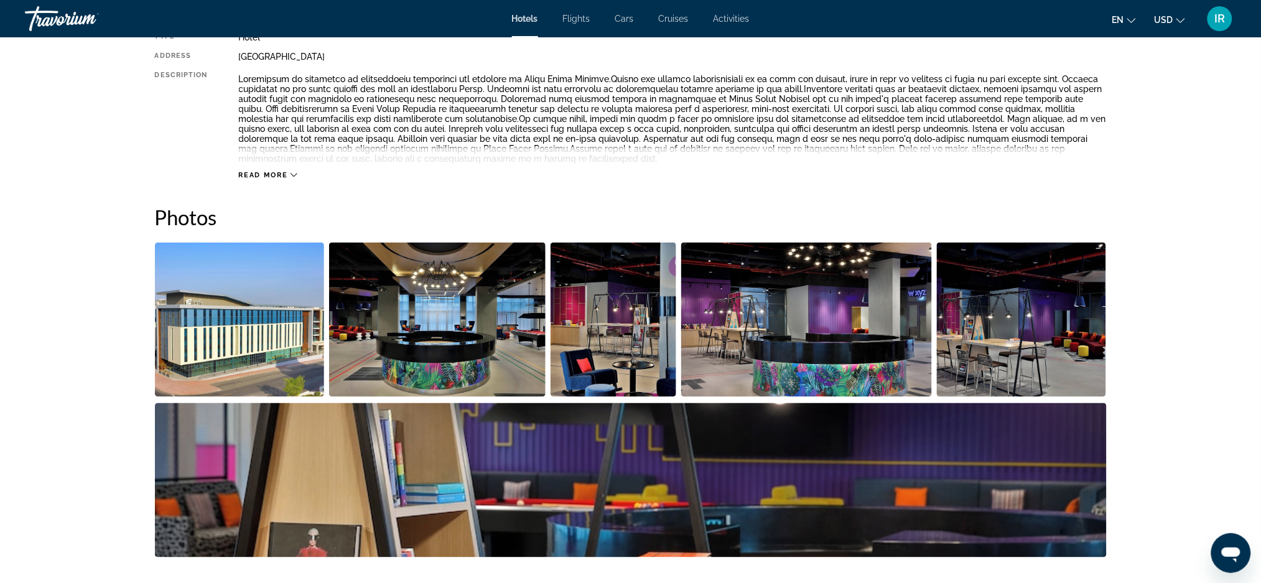
scroll to position [481, 0]
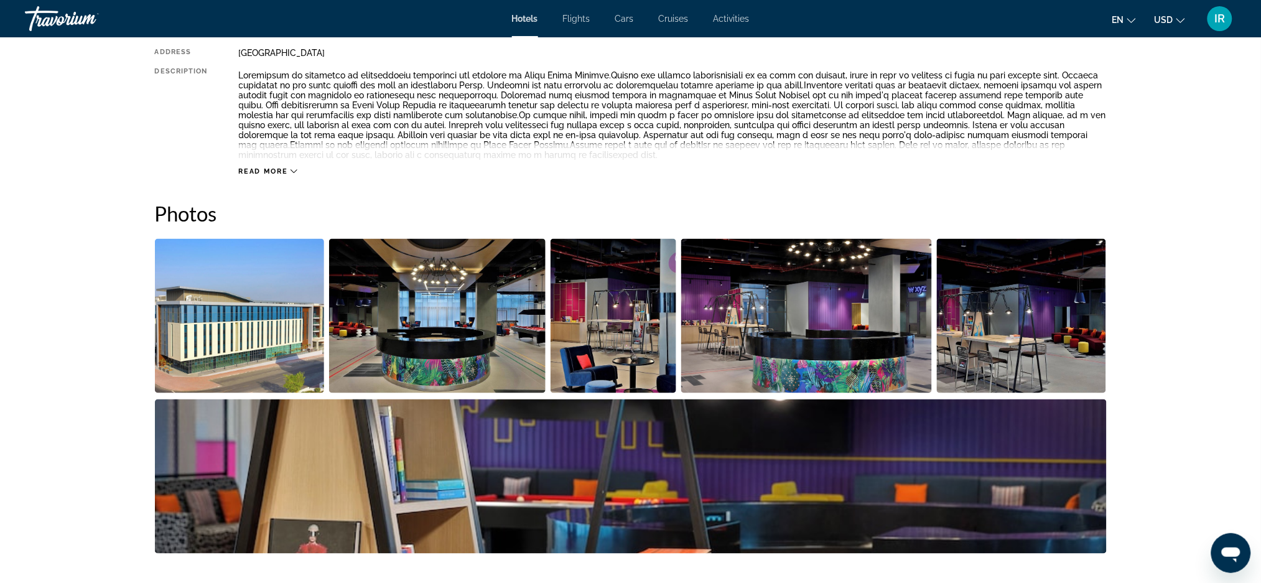
click at [199, 328] on img "Open full-screen image slider" at bounding box center [240, 316] width 170 height 154
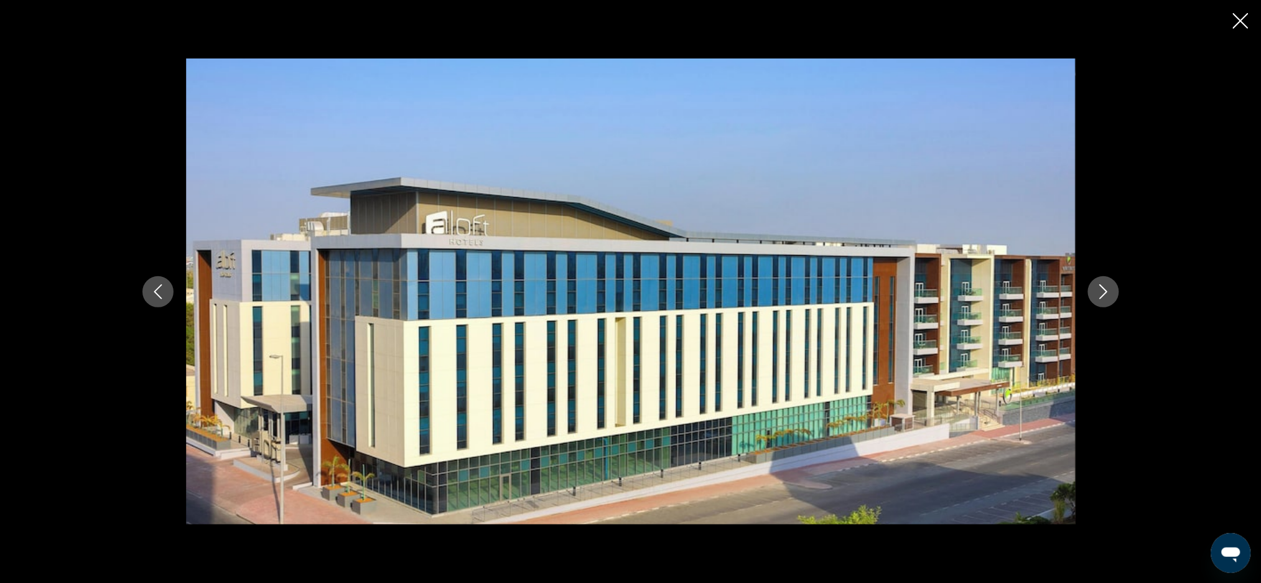
click at [1099, 303] on button "Next image" at bounding box center [1103, 291] width 31 height 31
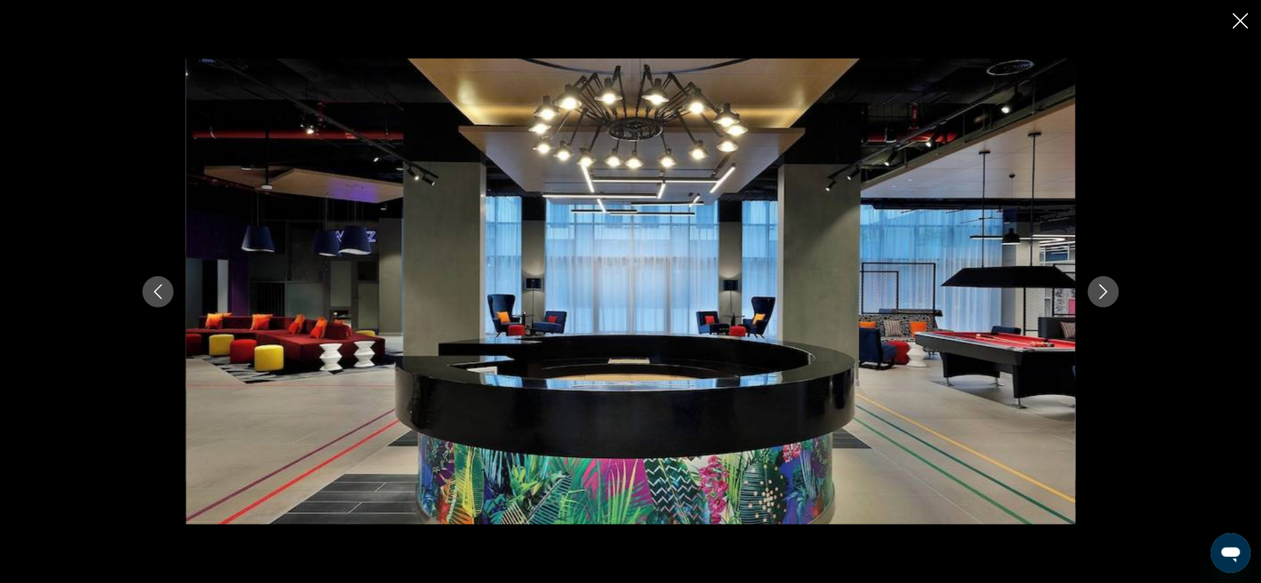
click at [1112, 294] on button "Next image" at bounding box center [1103, 291] width 31 height 31
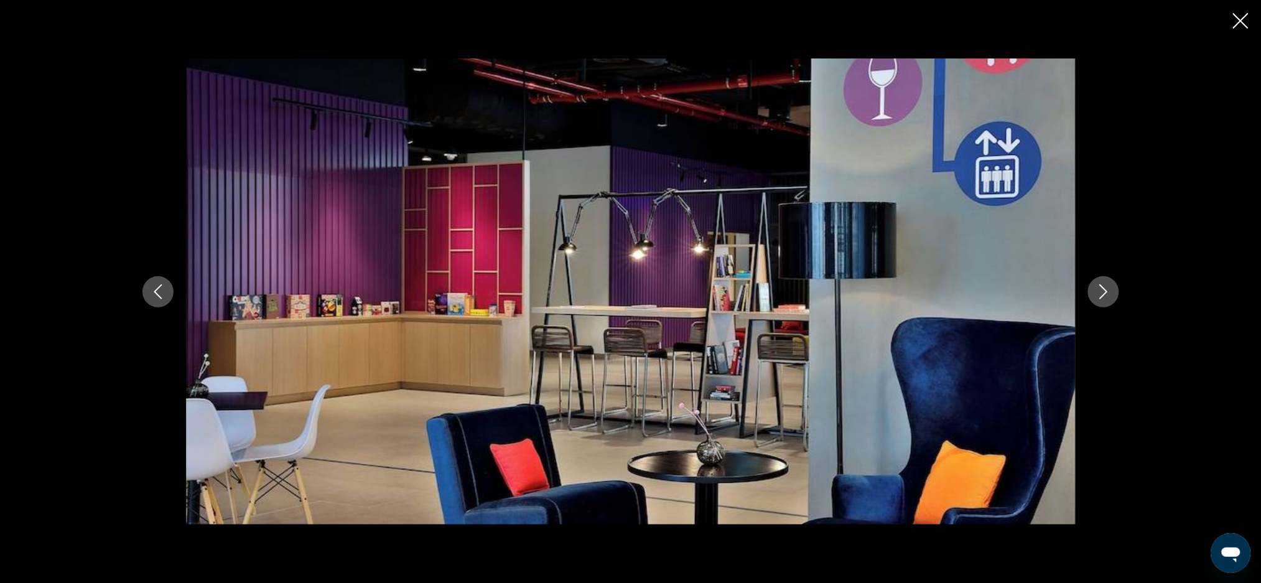
click at [1100, 289] on icon "Next image" at bounding box center [1103, 291] width 15 height 15
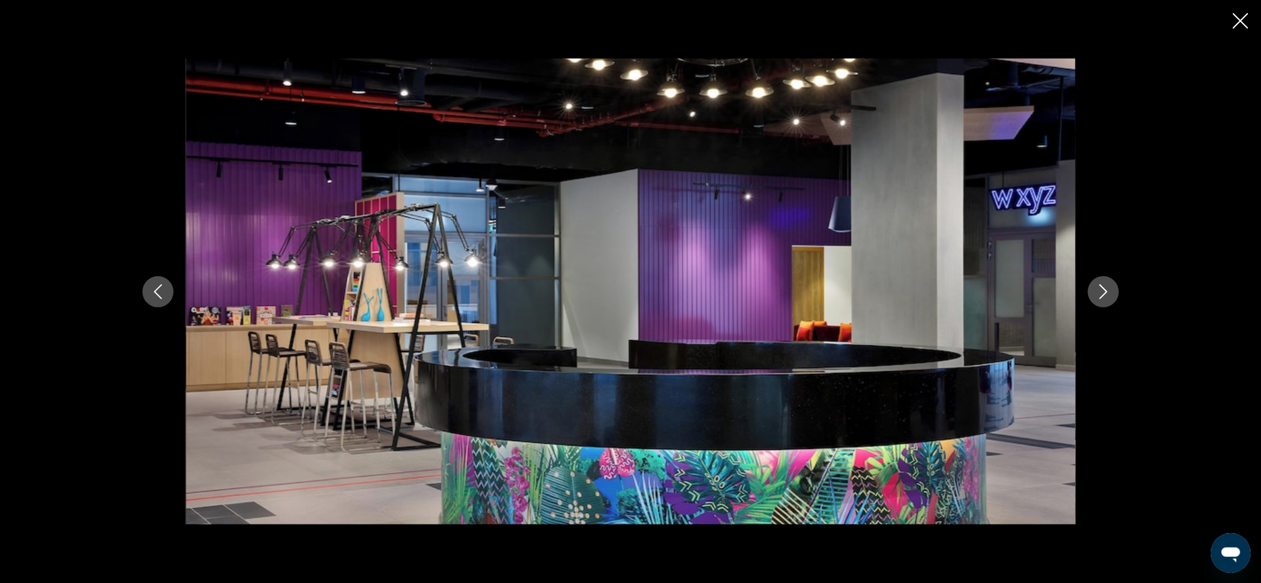
click at [1107, 291] on icon "Next image" at bounding box center [1103, 291] width 15 height 15
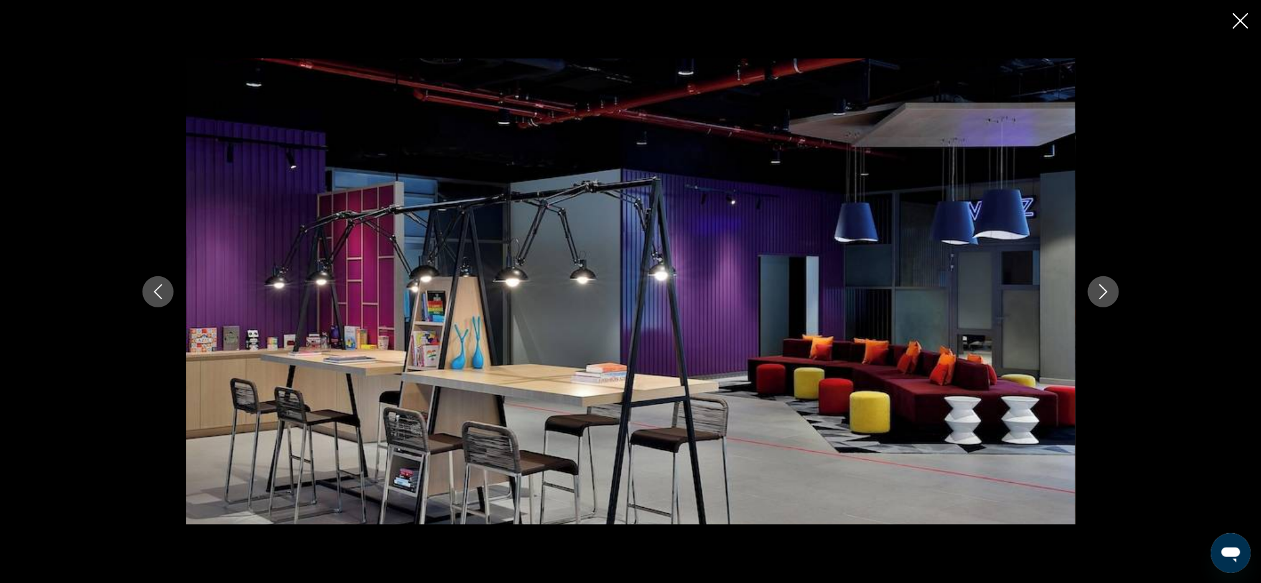
click at [1107, 291] on icon "Next image" at bounding box center [1103, 291] width 15 height 15
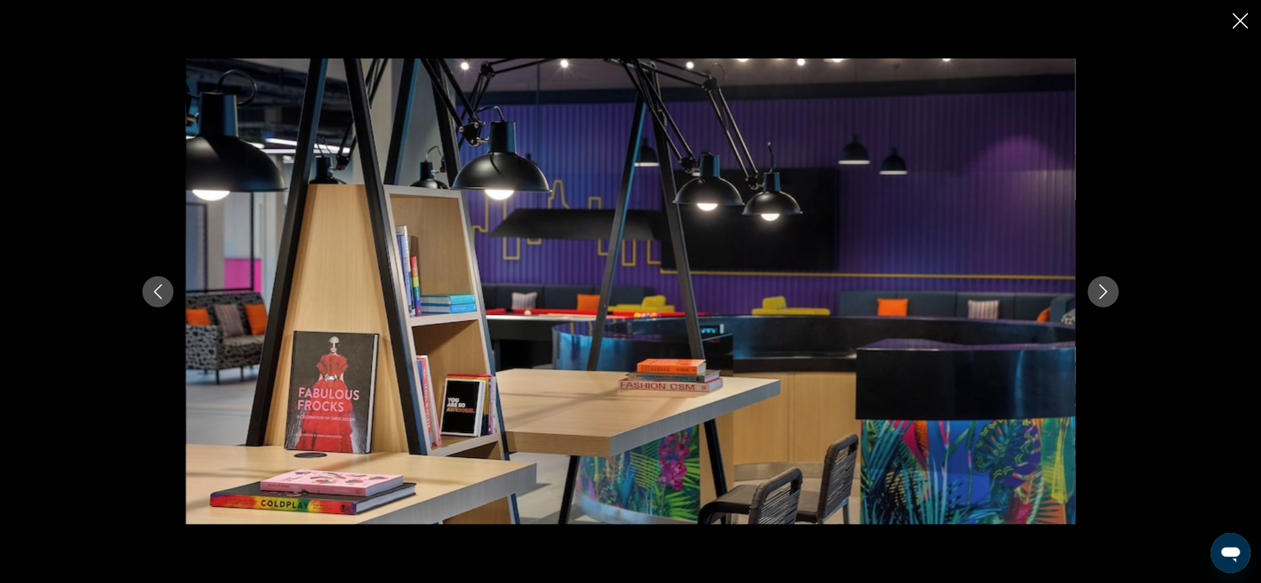
click at [1101, 291] on icon "Next image" at bounding box center [1103, 291] width 15 height 15
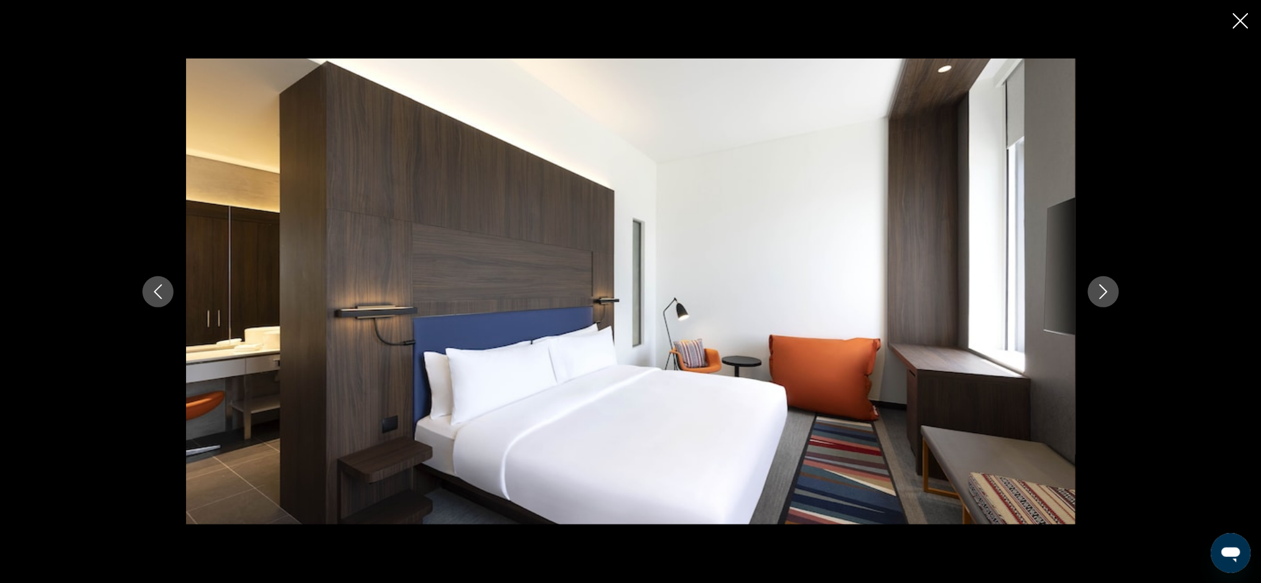
click at [1111, 290] on button "Next image" at bounding box center [1103, 291] width 31 height 31
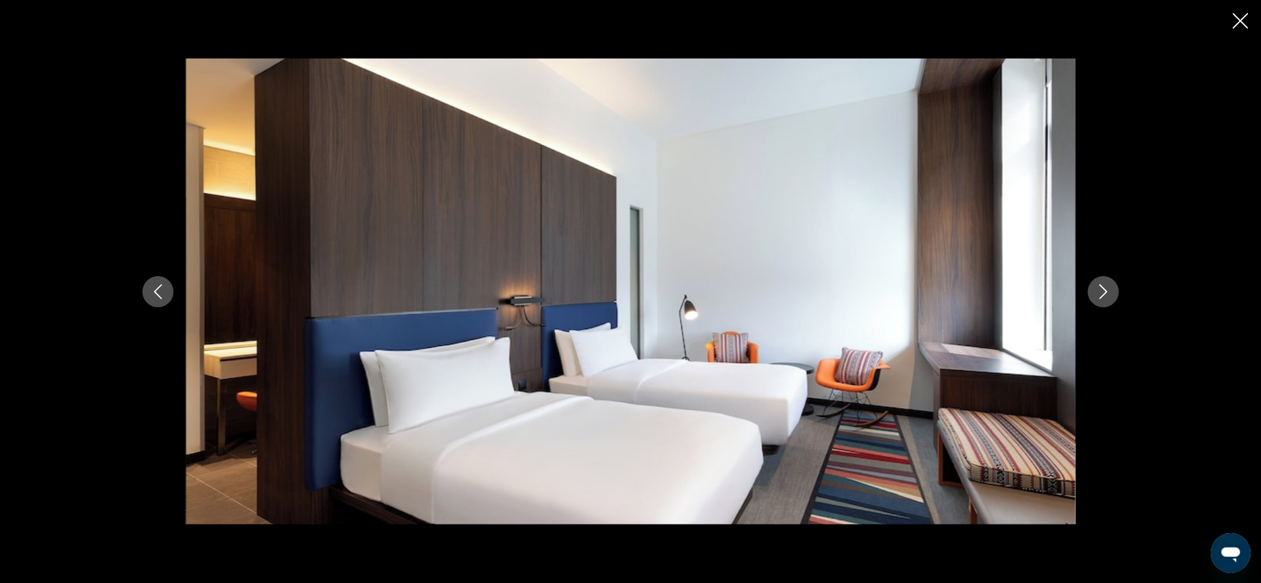
click at [1103, 290] on icon "Next image" at bounding box center [1103, 291] width 15 height 15
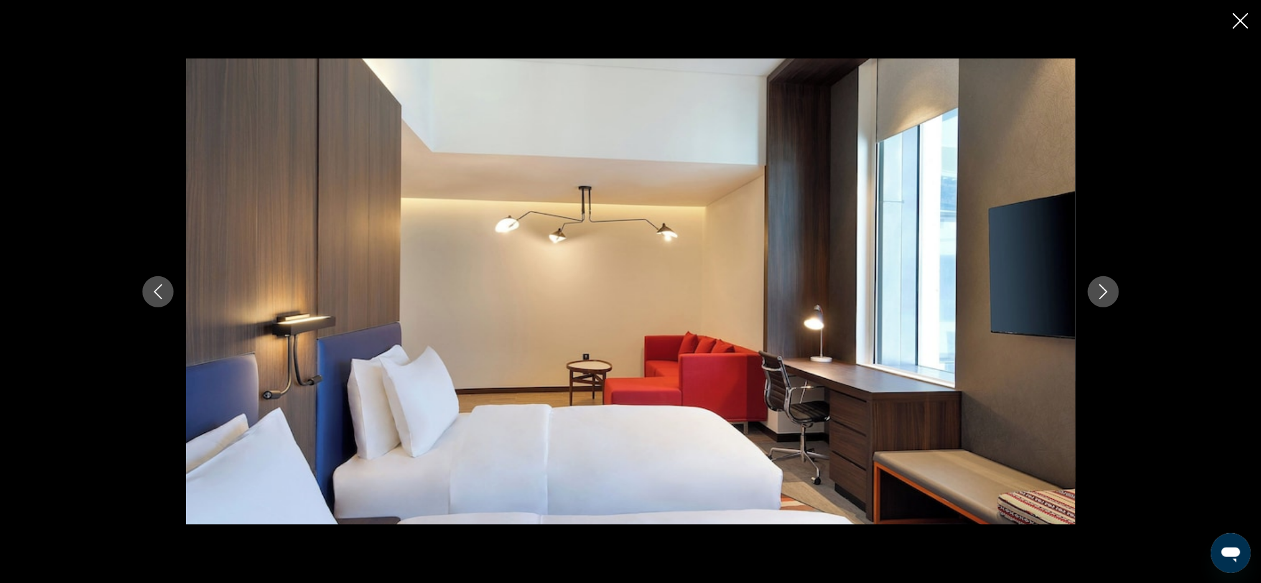
click at [1106, 290] on icon "Next image" at bounding box center [1103, 291] width 15 height 15
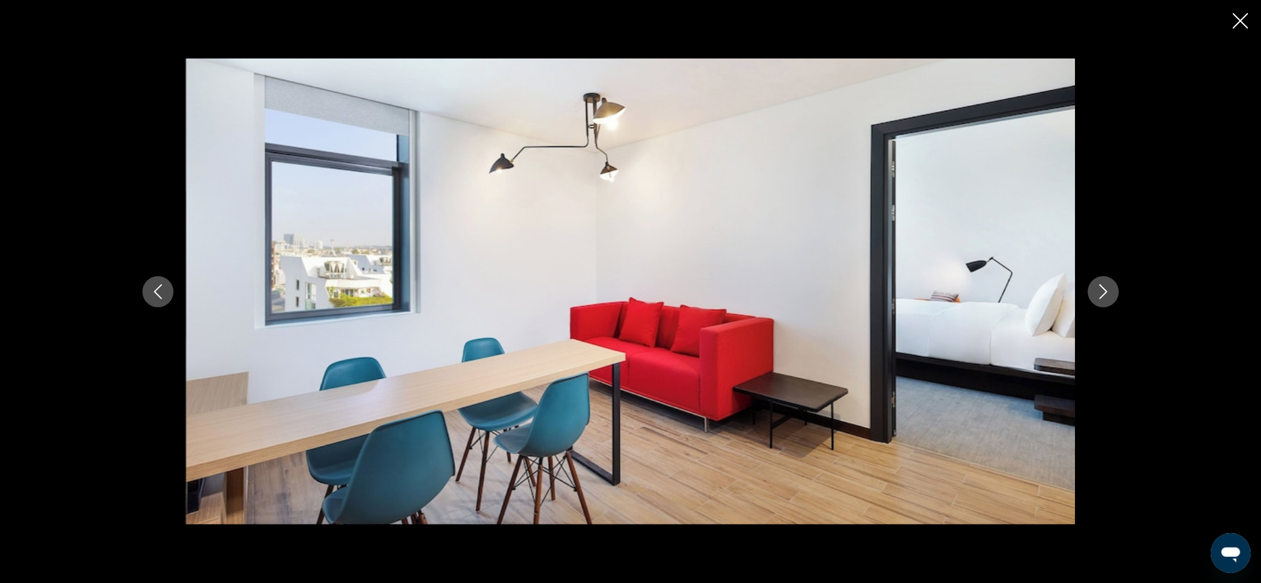
click at [1106, 291] on icon "Next image" at bounding box center [1103, 291] width 8 height 15
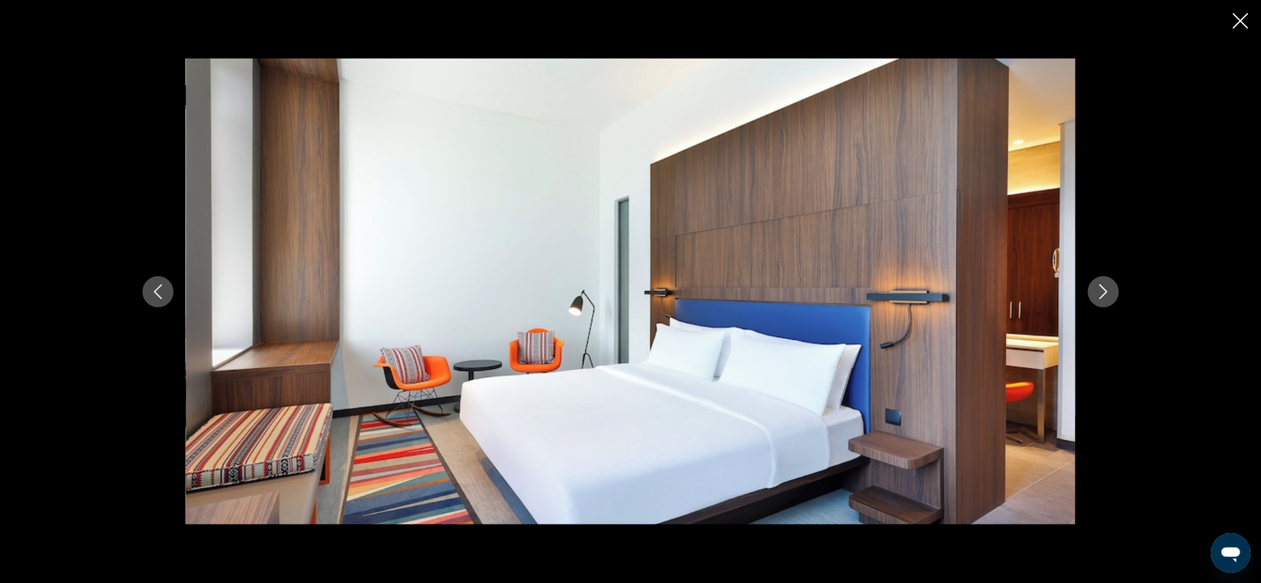
click at [1108, 287] on icon "Next image" at bounding box center [1103, 291] width 15 height 15
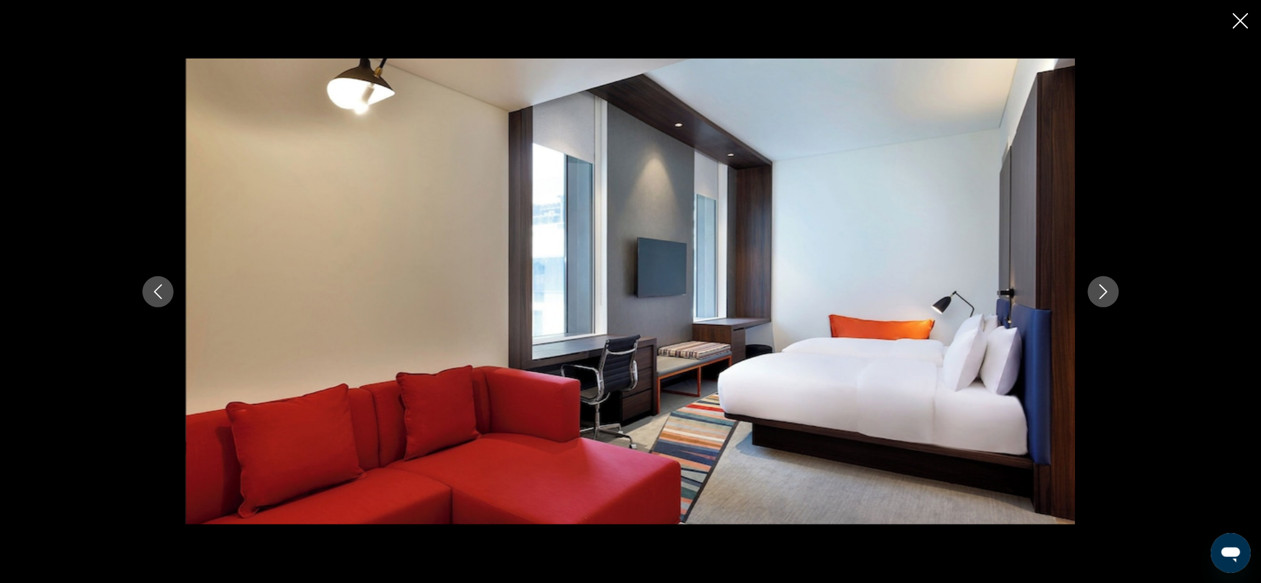
click at [1098, 290] on icon "Next image" at bounding box center [1103, 291] width 15 height 15
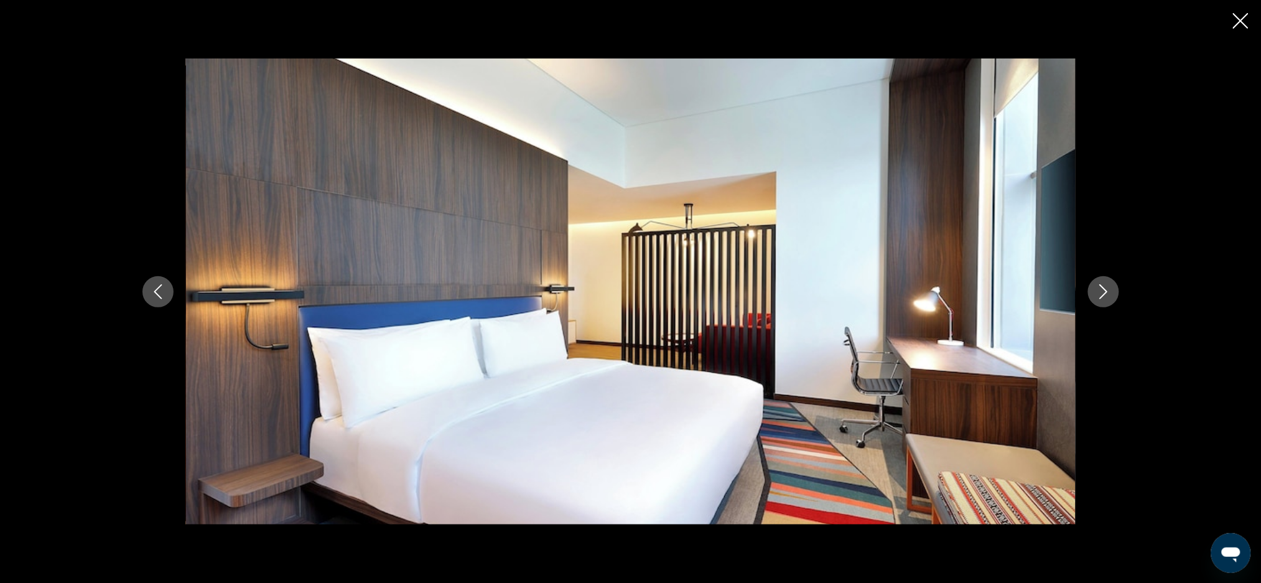
click at [1096, 290] on icon "Next image" at bounding box center [1103, 291] width 15 height 15
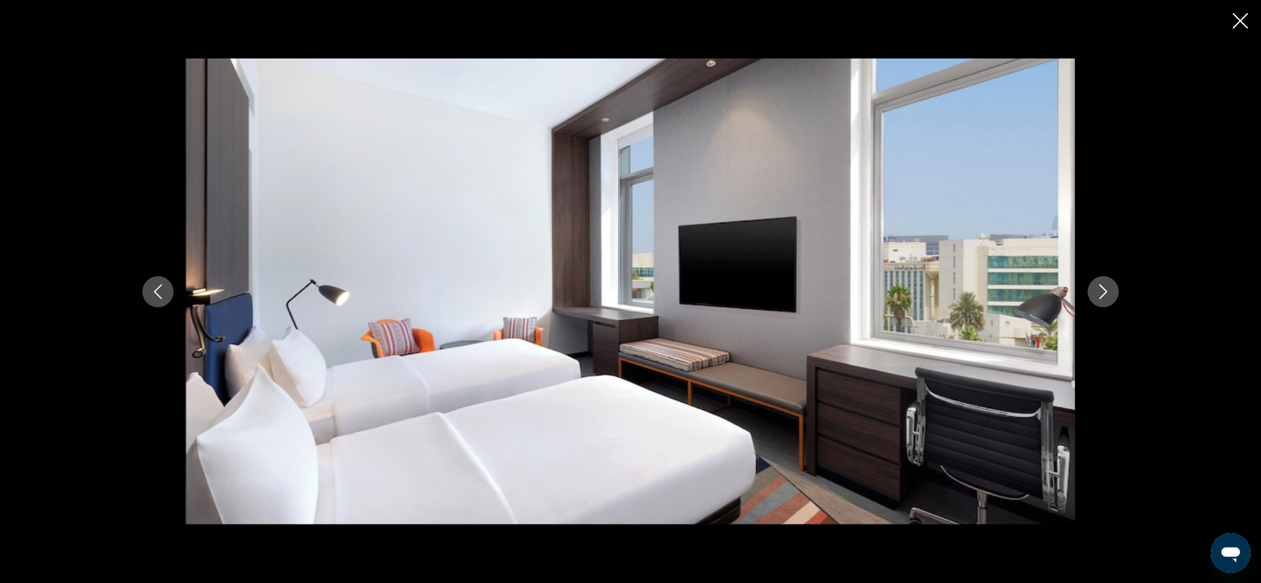
click at [1096, 292] on icon "Next image" at bounding box center [1103, 291] width 15 height 15
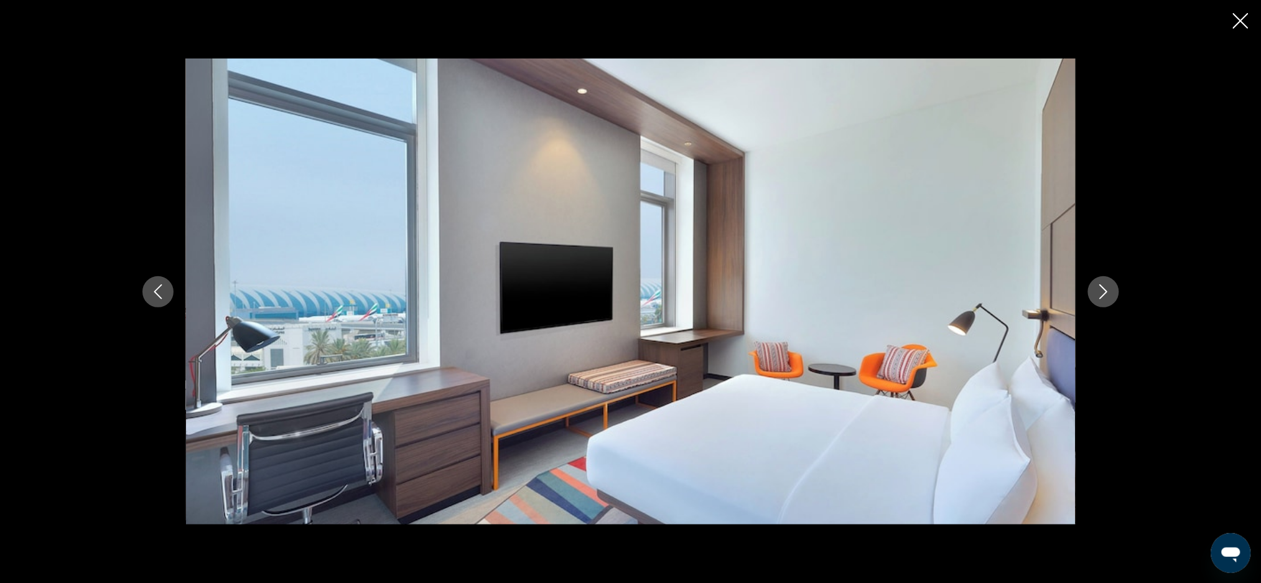
click at [1105, 289] on icon "Next image" at bounding box center [1103, 291] width 15 height 15
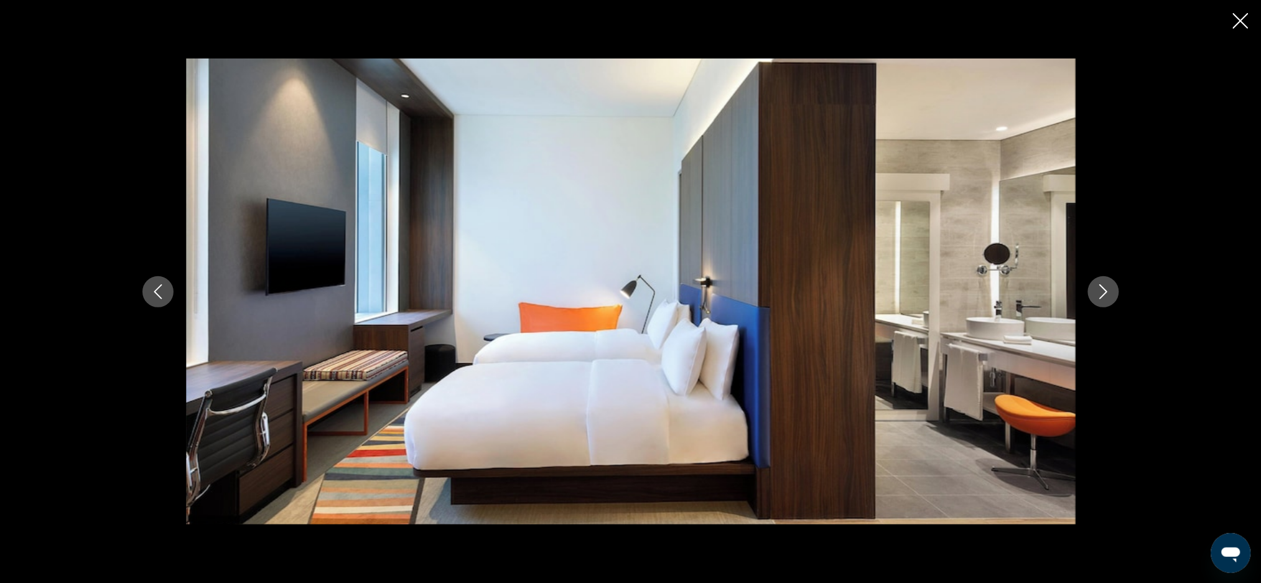
click at [1101, 291] on icon "Next image" at bounding box center [1103, 291] width 15 height 15
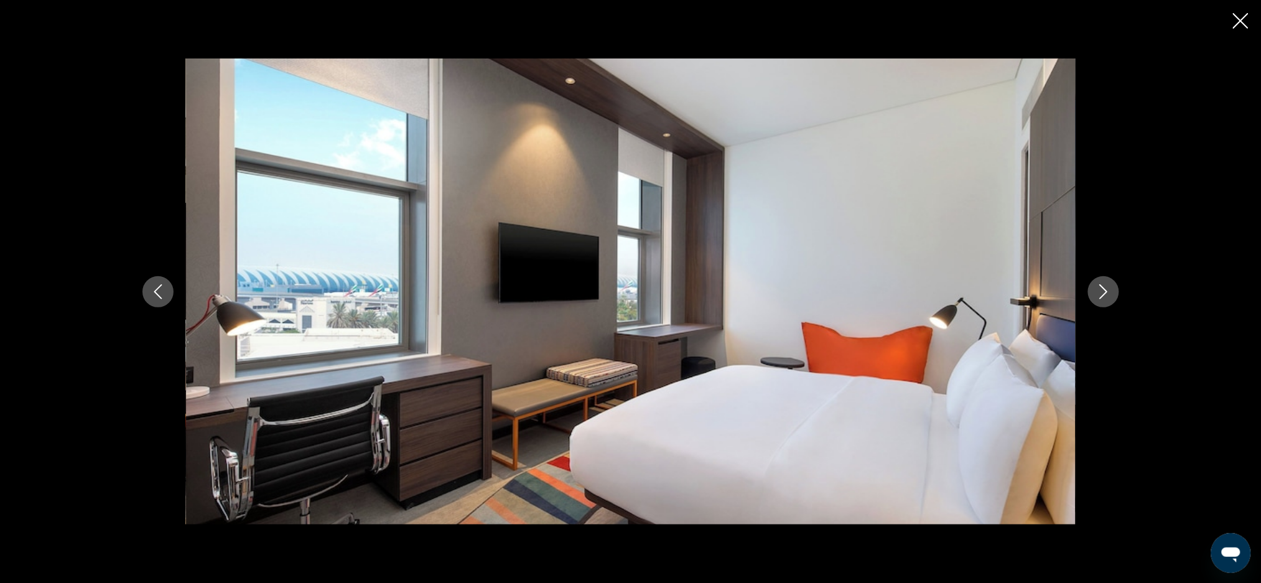
click at [1104, 292] on icon "Next image" at bounding box center [1103, 291] width 15 height 15
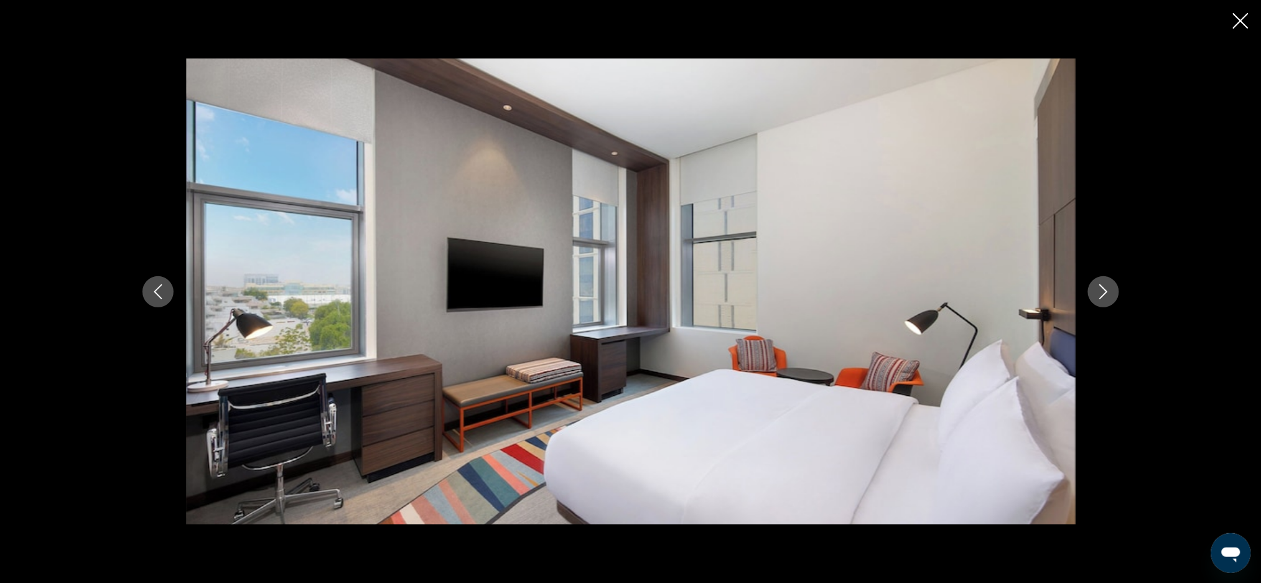
click at [1099, 287] on icon "Next image" at bounding box center [1103, 291] width 15 height 15
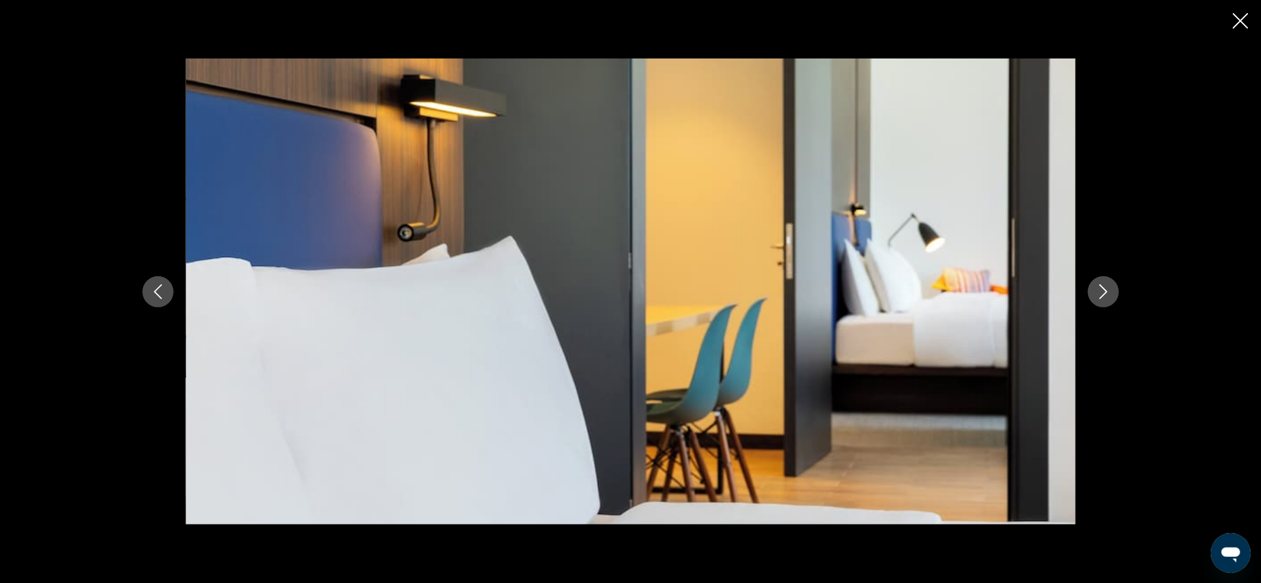
click at [1103, 289] on icon "Next image" at bounding box center [1103, 291] width 8 height 15
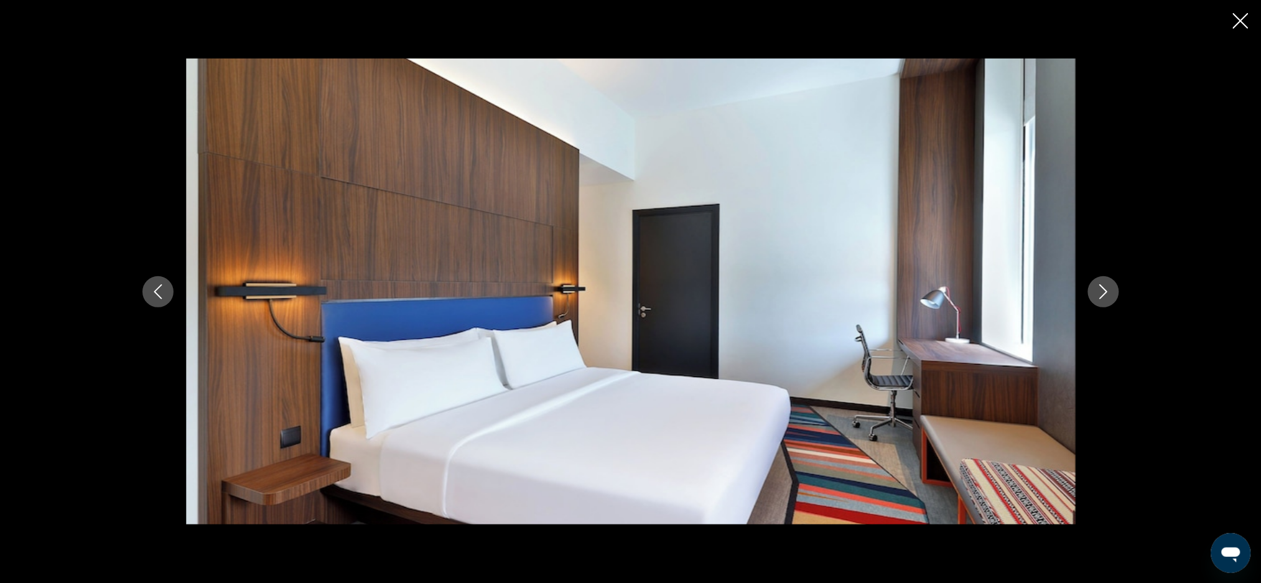
click at [1236, 21] on icon "Close slideshow" at bounding box center [1241, 21] width 16 height 16
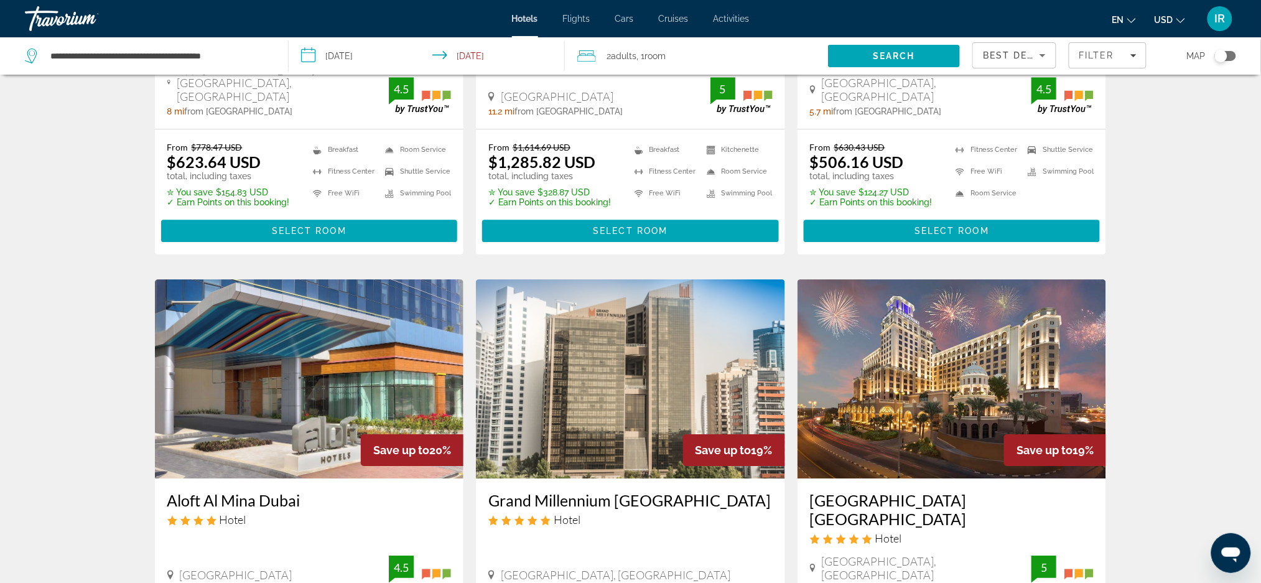
scroll to position [1280, 0]
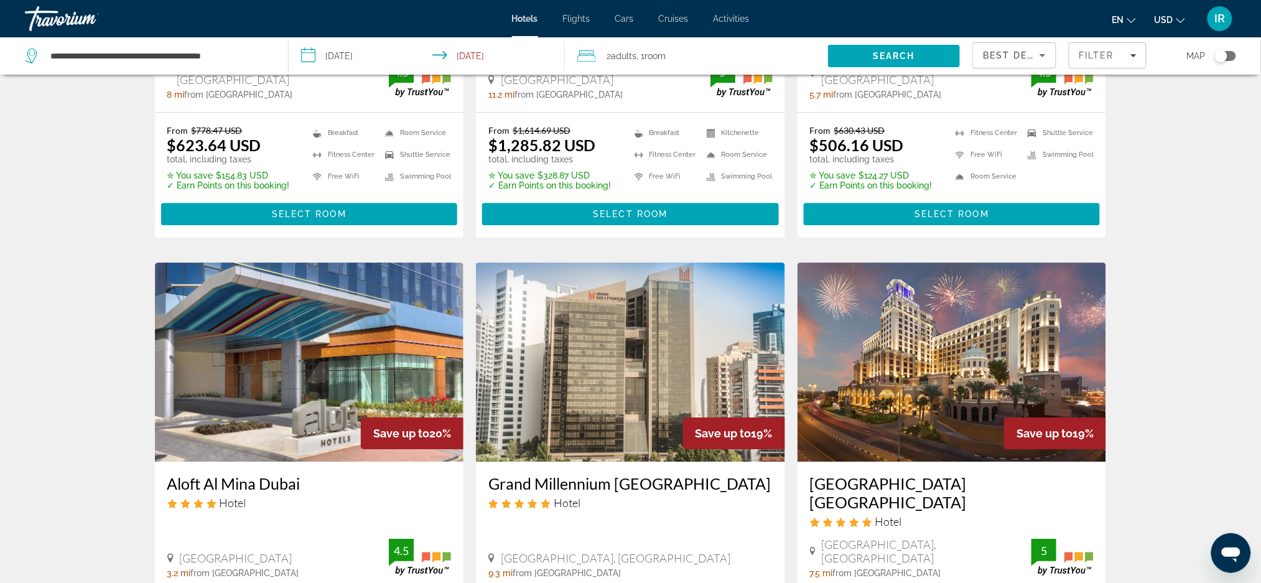
click at [292, 380] on img "Main content" at bounding box center [309, 361] width 309 height 199
